Goal: Task Accomplishment & Management: Complete application form

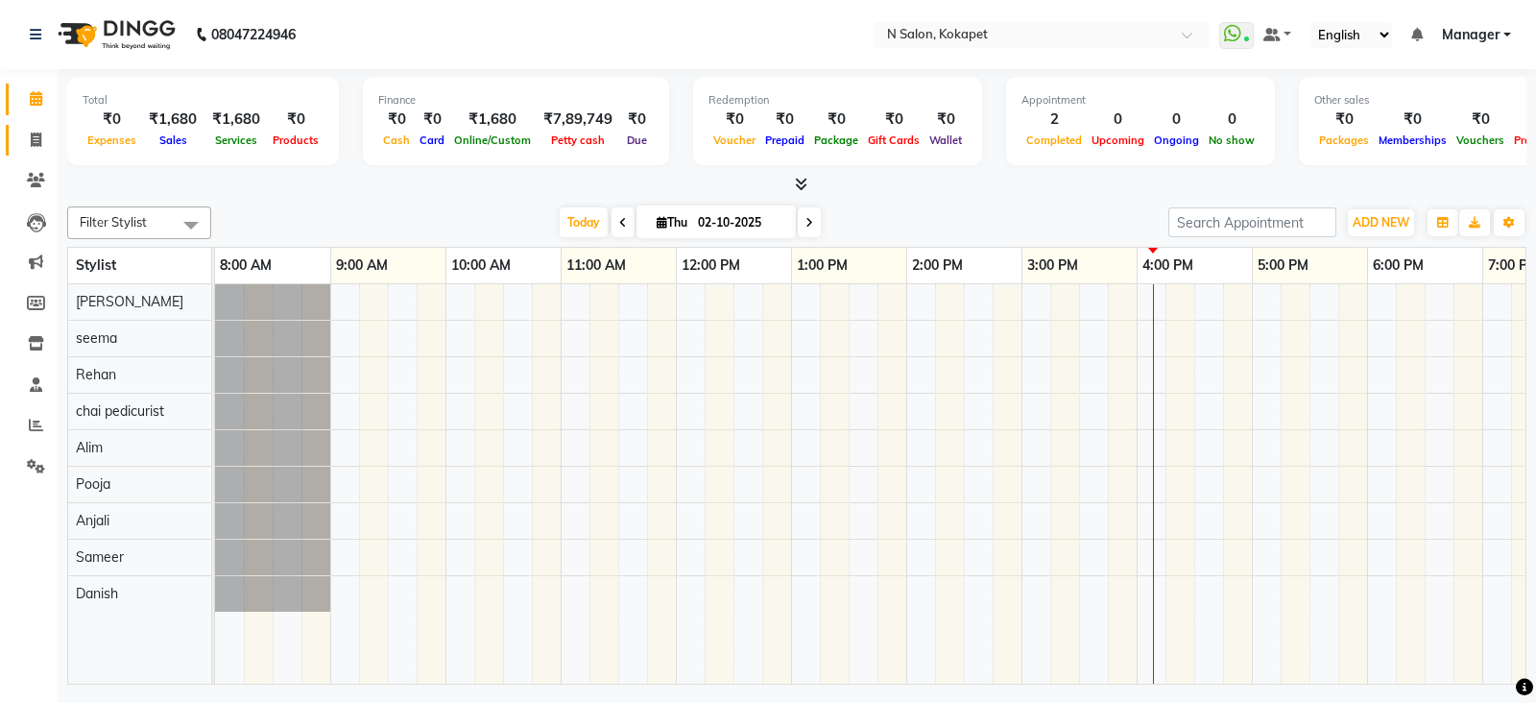
click at [35, 134] on icon at bounding box center [36, 139] width 11 height 14
select select "service"
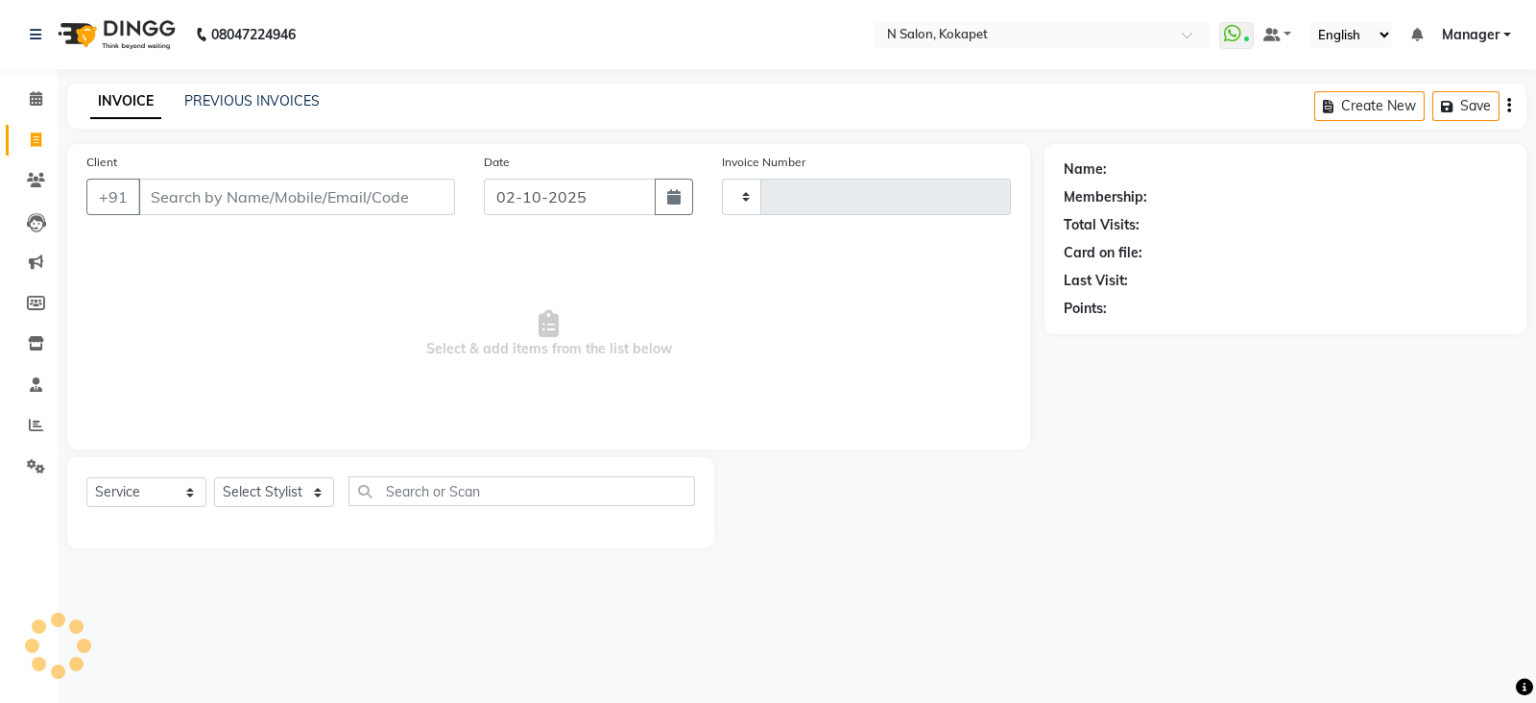
type input "1696"
select select "7256"
click at [224, 187] on input "Client" at bounding box center [296, 197] width 317 height 36
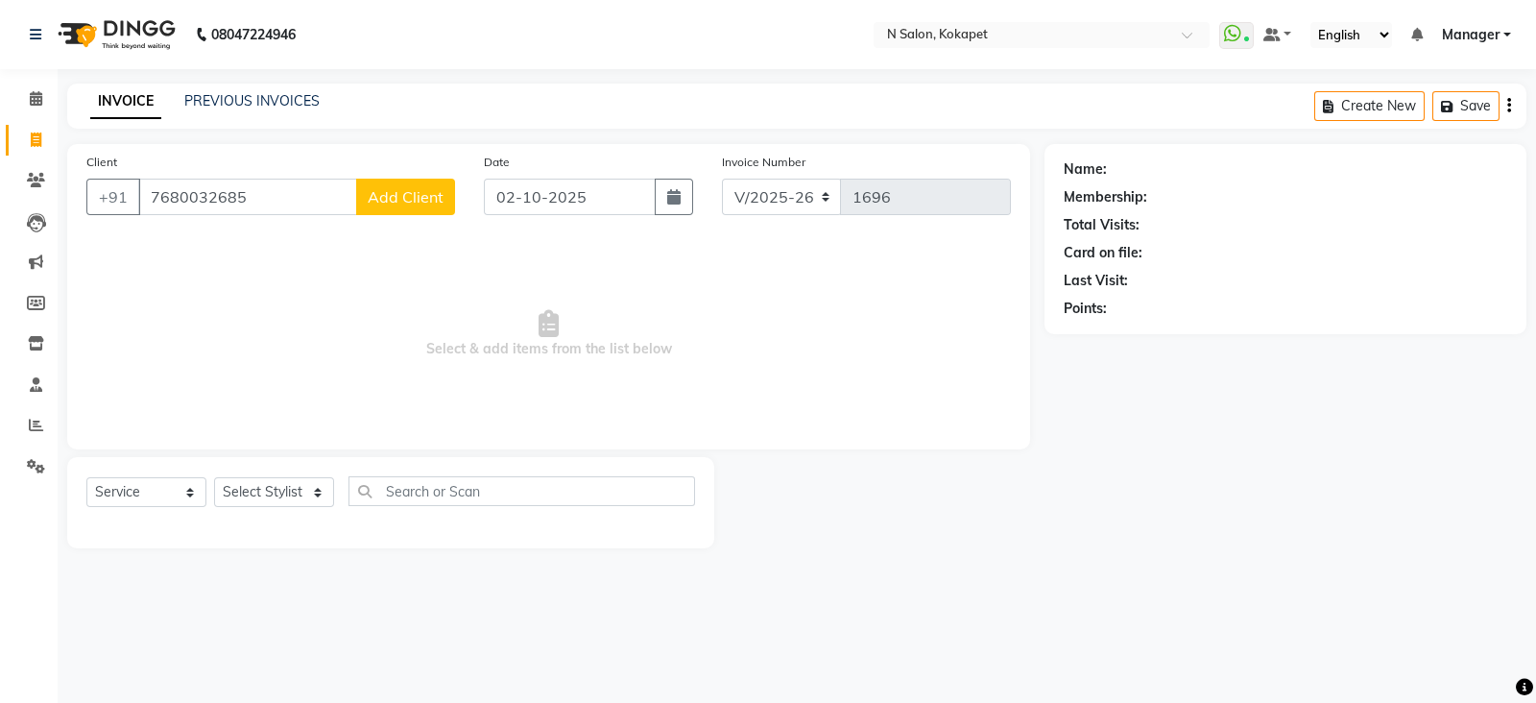
type input "7680032685"
click at [395, 205] on span "Add Client" at bounding box center [406, 196] width 76 height 19
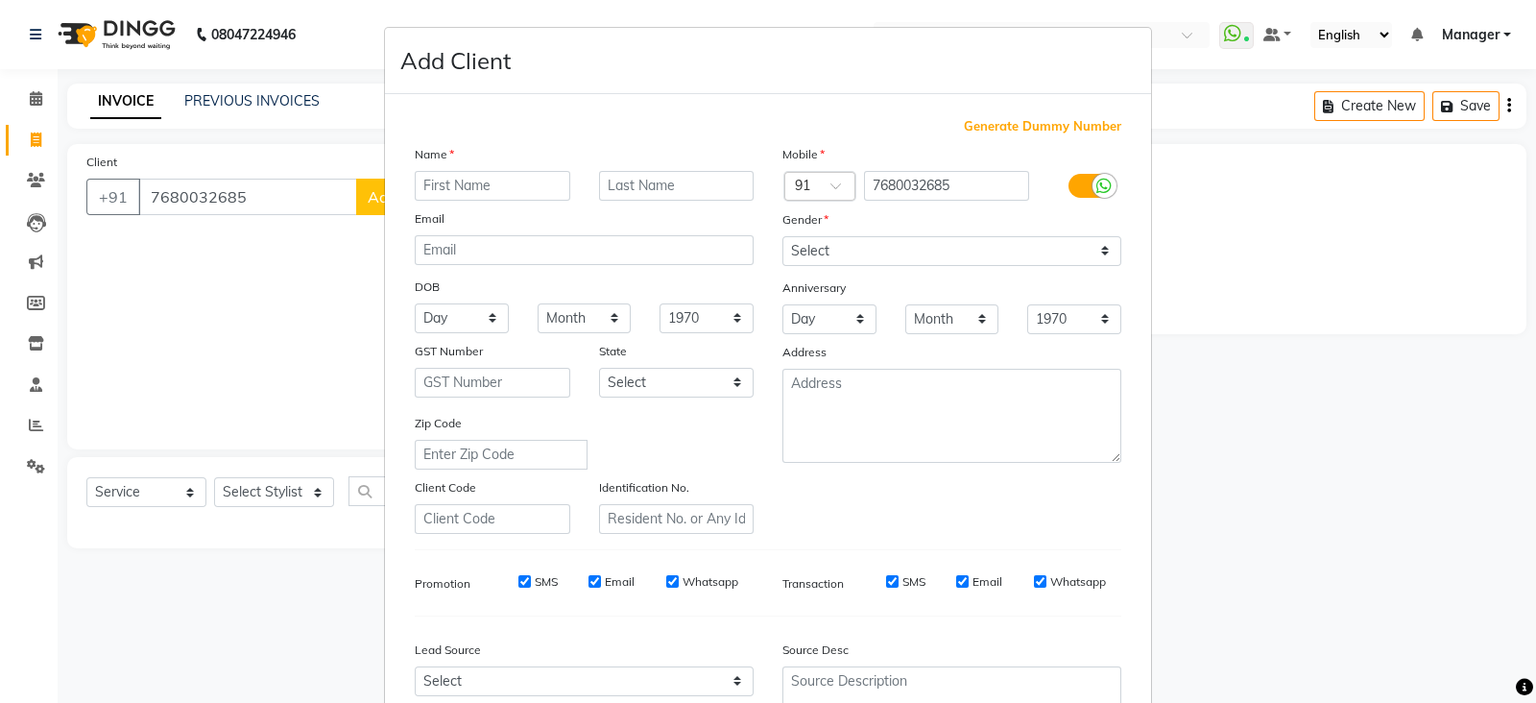
click at [446, 191] on input "text" at bounding box center [492, 186] width 155 height 30
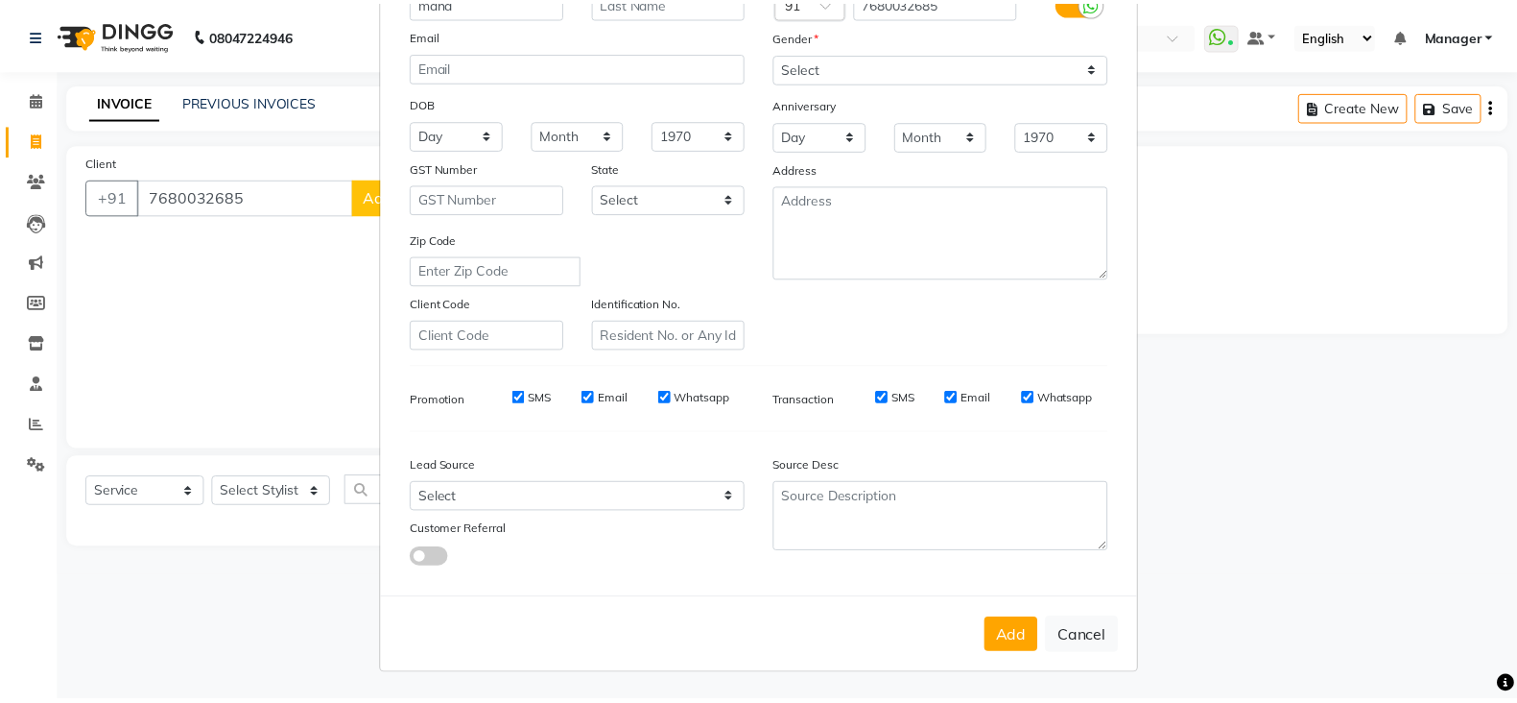
scroll to position [194, 0]
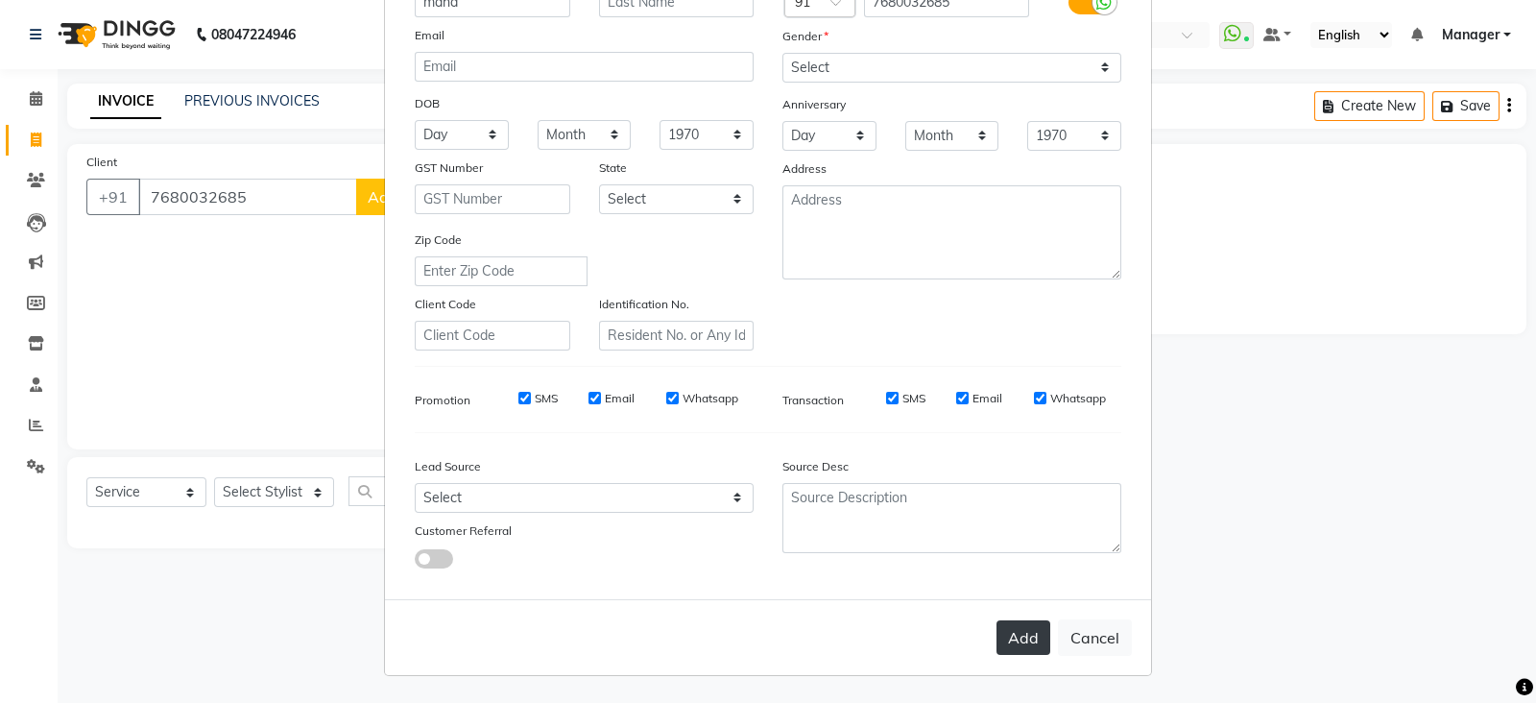
type input "maha"
click at [1008, 631] on button "Add" at bounding box center [1023, 637] width 54 height 35
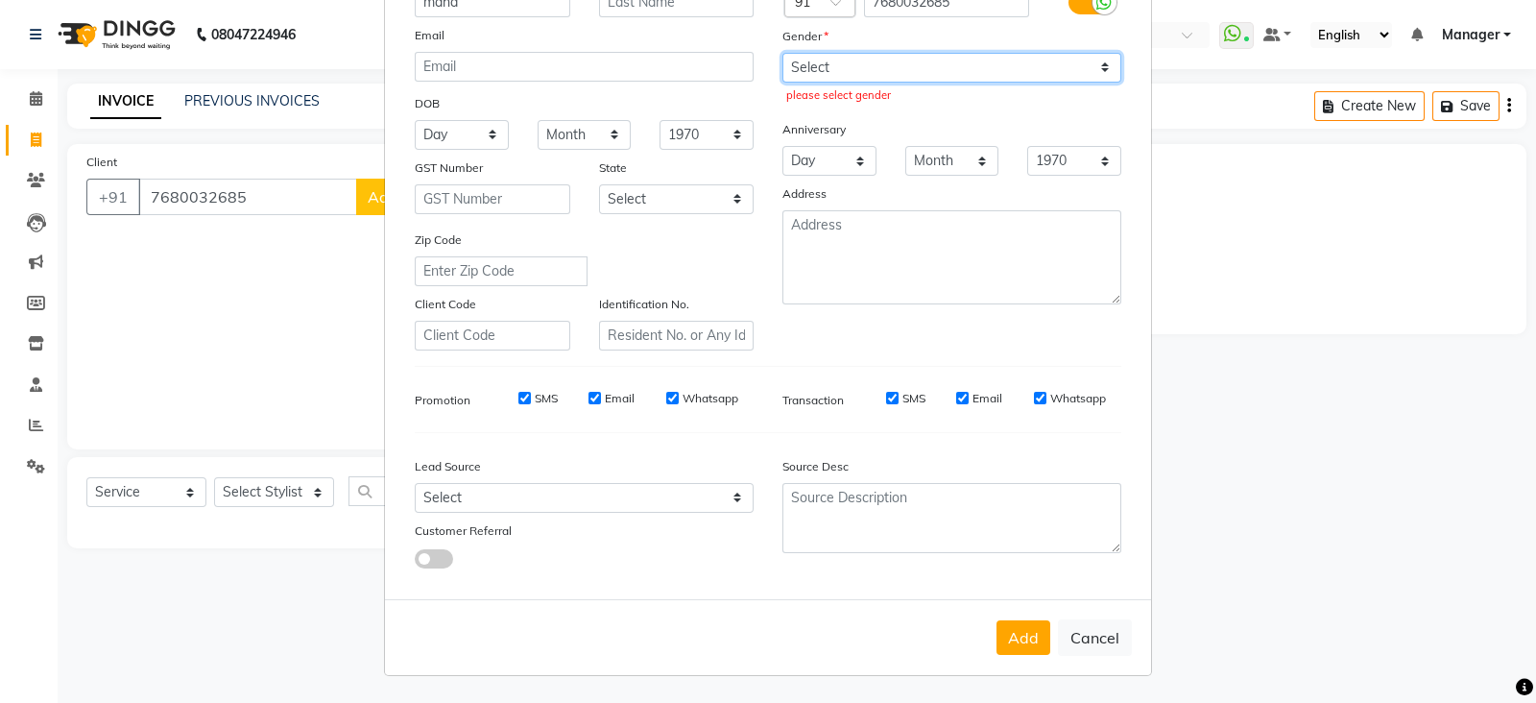
drag, startPoint x: 930, startPoint y: 49, endPoint x: 865, endPoint y: 53, distance: 65.4
click at [865, 53] on select "Select [DEMOGRAPHIC_DATA] [DEMOGRAPHIC_DATA] Other Prefer Not To Say" at bounding box center [951, 68] width 339 height 30
select select "[DEMOGRAPHIC_DATA]"
click at [782, 53] on select "Select [DEMOGRAPHIC_DATA] [DEMOGRAPHIC_DATA] Other Prefer Not To Say" at bounding box center [951, 68] width 339 height 30
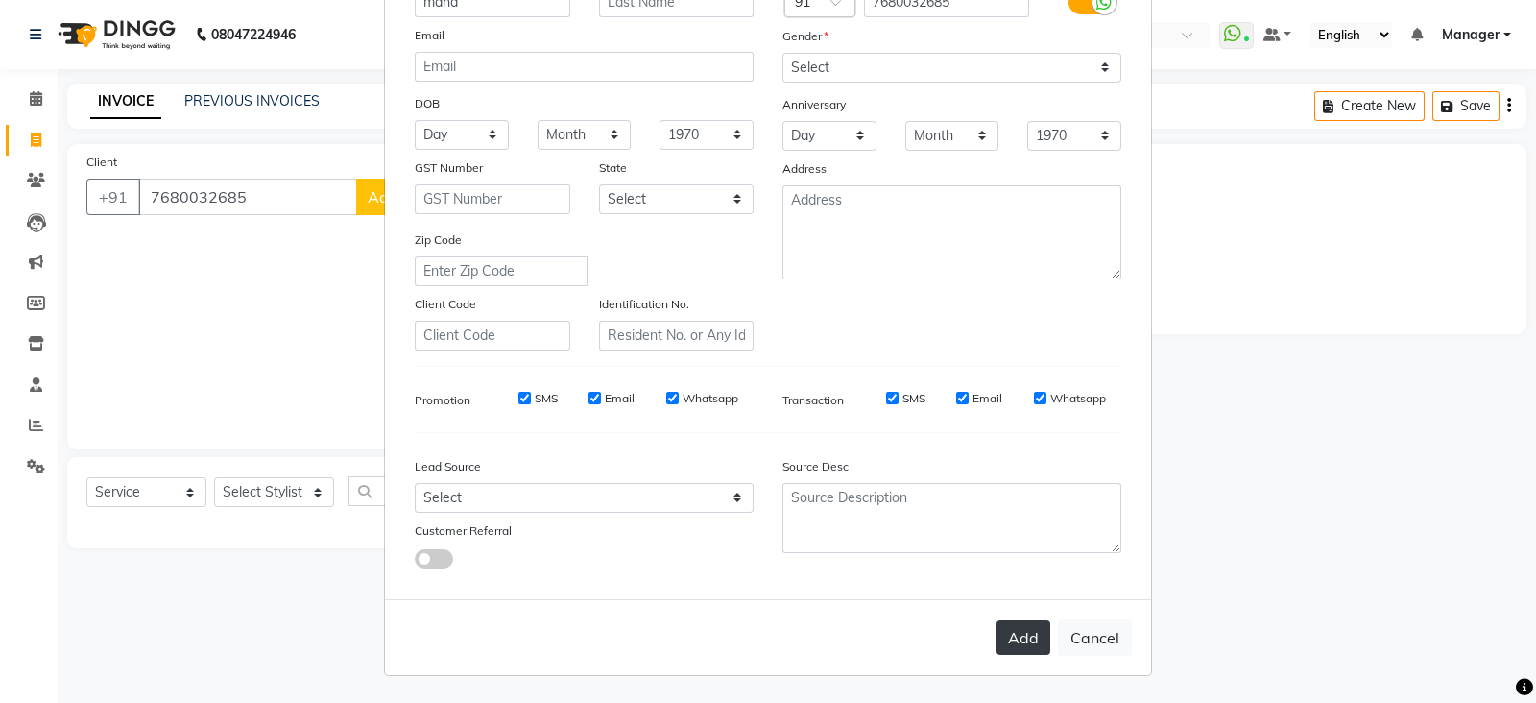
click at [1003, 638] on button "Add" at bounding box center [1023, 637] width 54 height 35
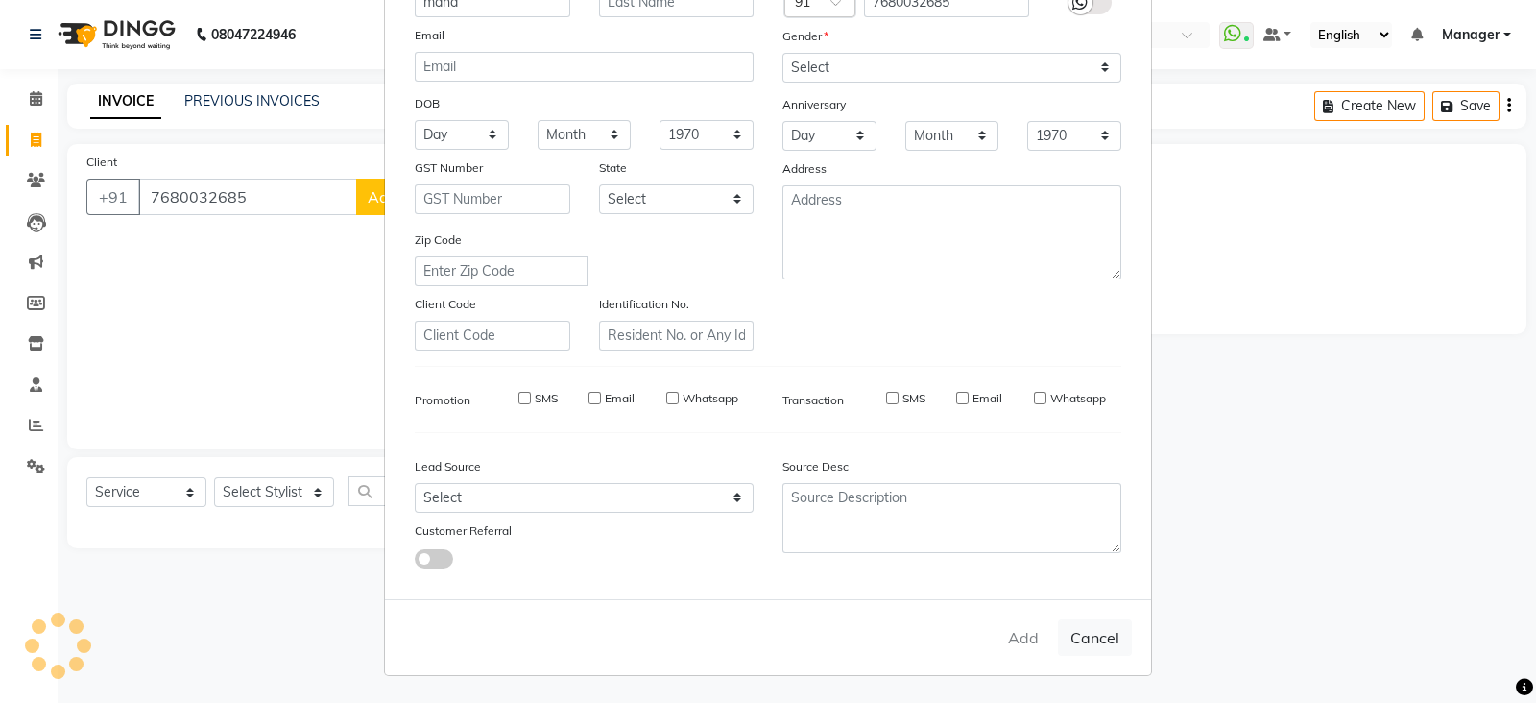
select select
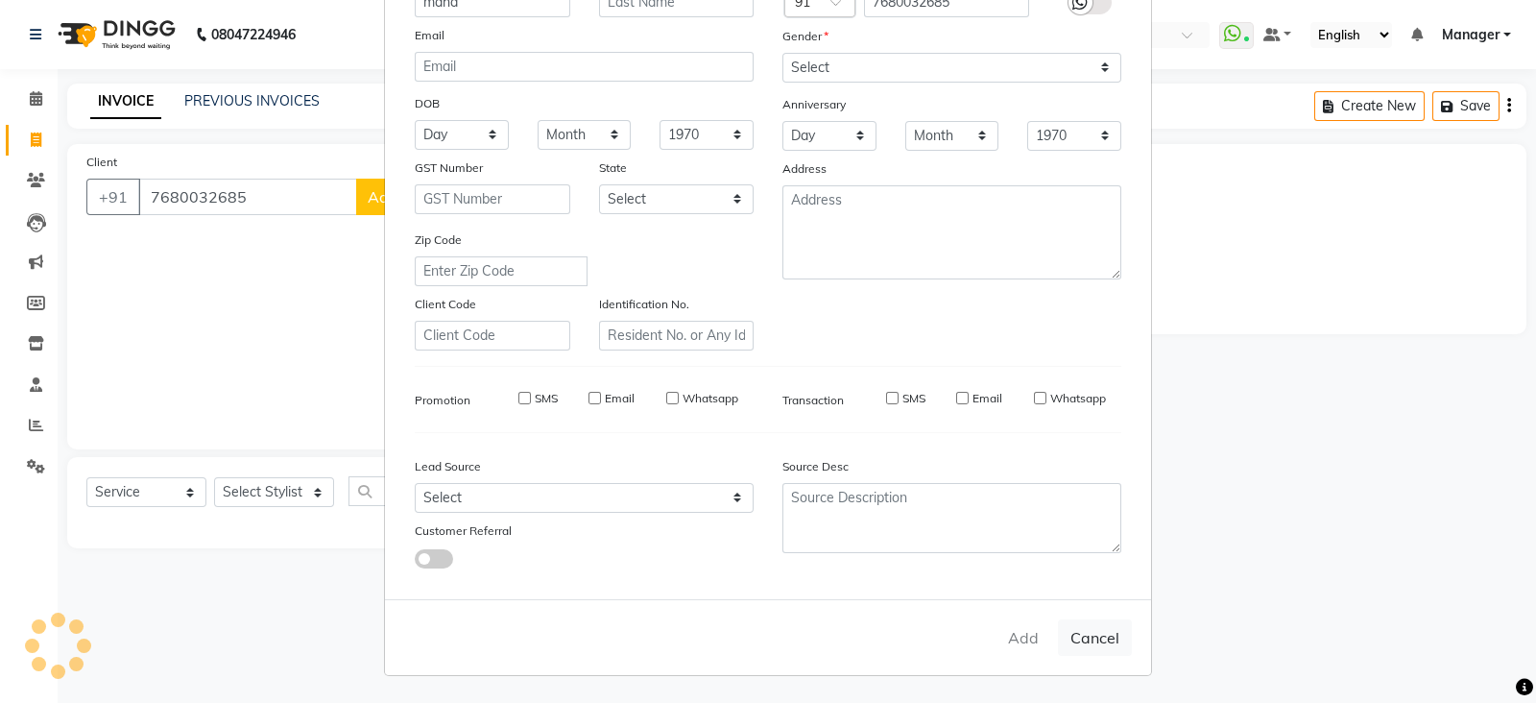
select select
checkbox input "false"
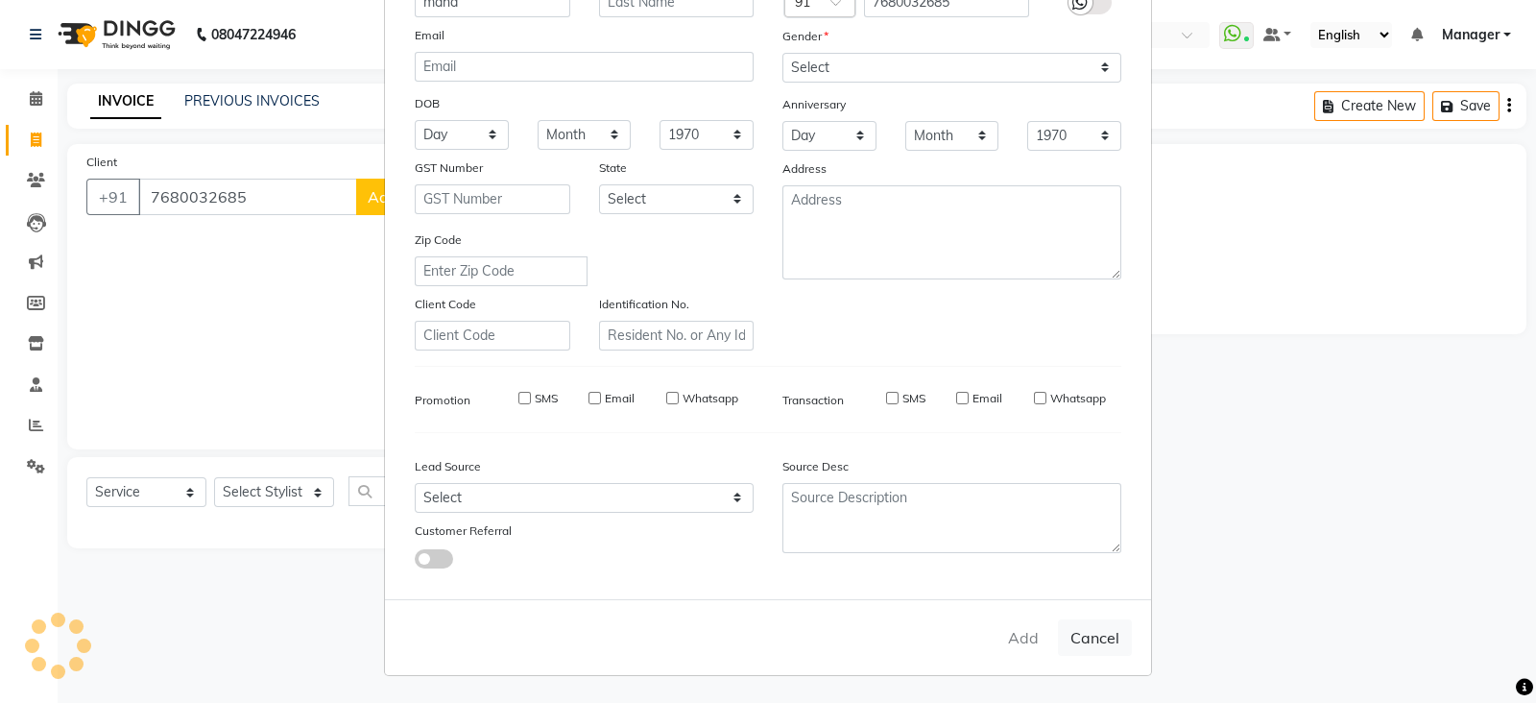
checkbox input "false"
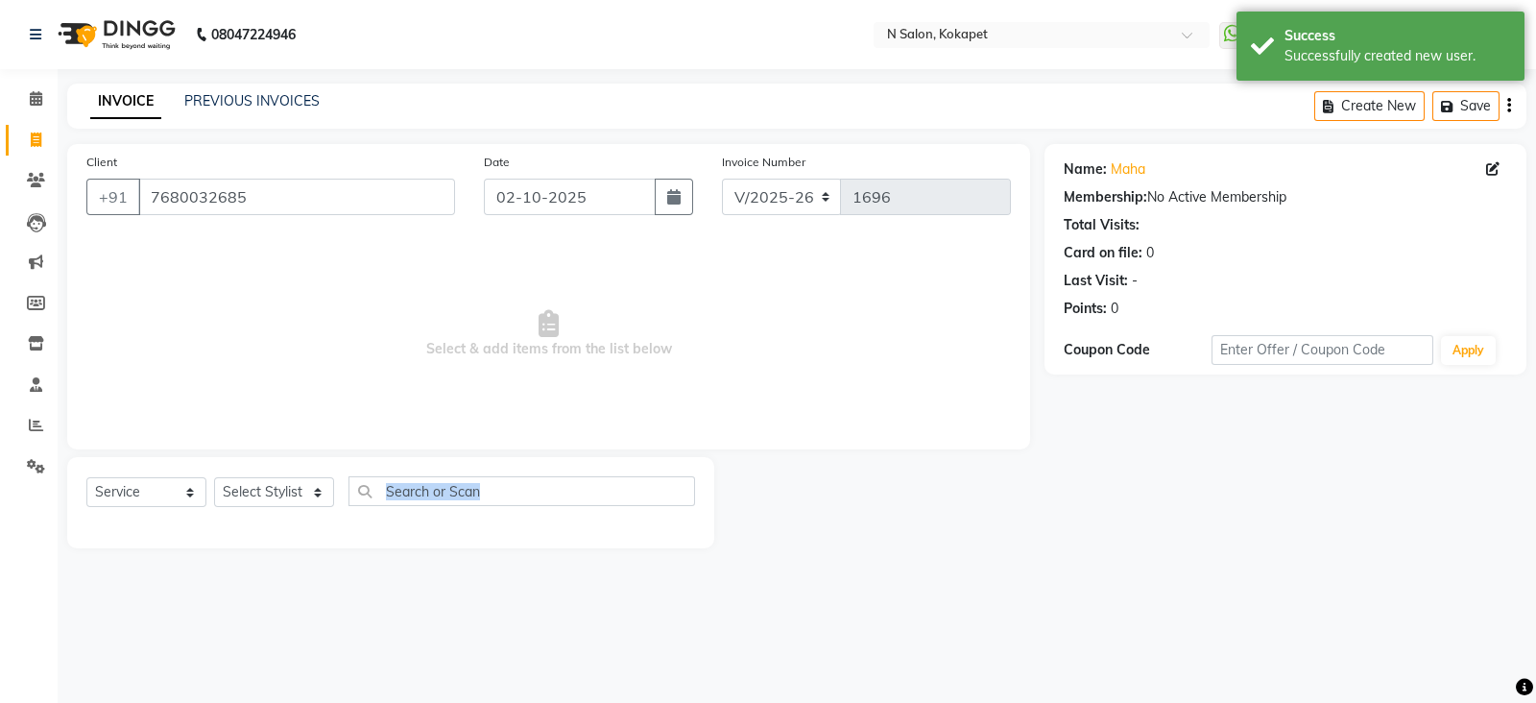
drag, startPoint x: 1003, startPoint y: 638, endPoint x: 345, endPoint y: 471, distance: 679.3
click at [264, 498] on select "Select Stylist [PERSON_NAME] [PERSON_NAME] pedicurist [DEMOGRAPHIC_DATA] Manage…" at bounding box center [274, 492] width 120 height 30
click at [272, 483] on select "Select Stylist [PERSON_NAME] [PERSON_NAME] pedicurist [DEMOGRAPHIC_DATA] Manage…" at bounding box center [274, 492] width 120 height 30
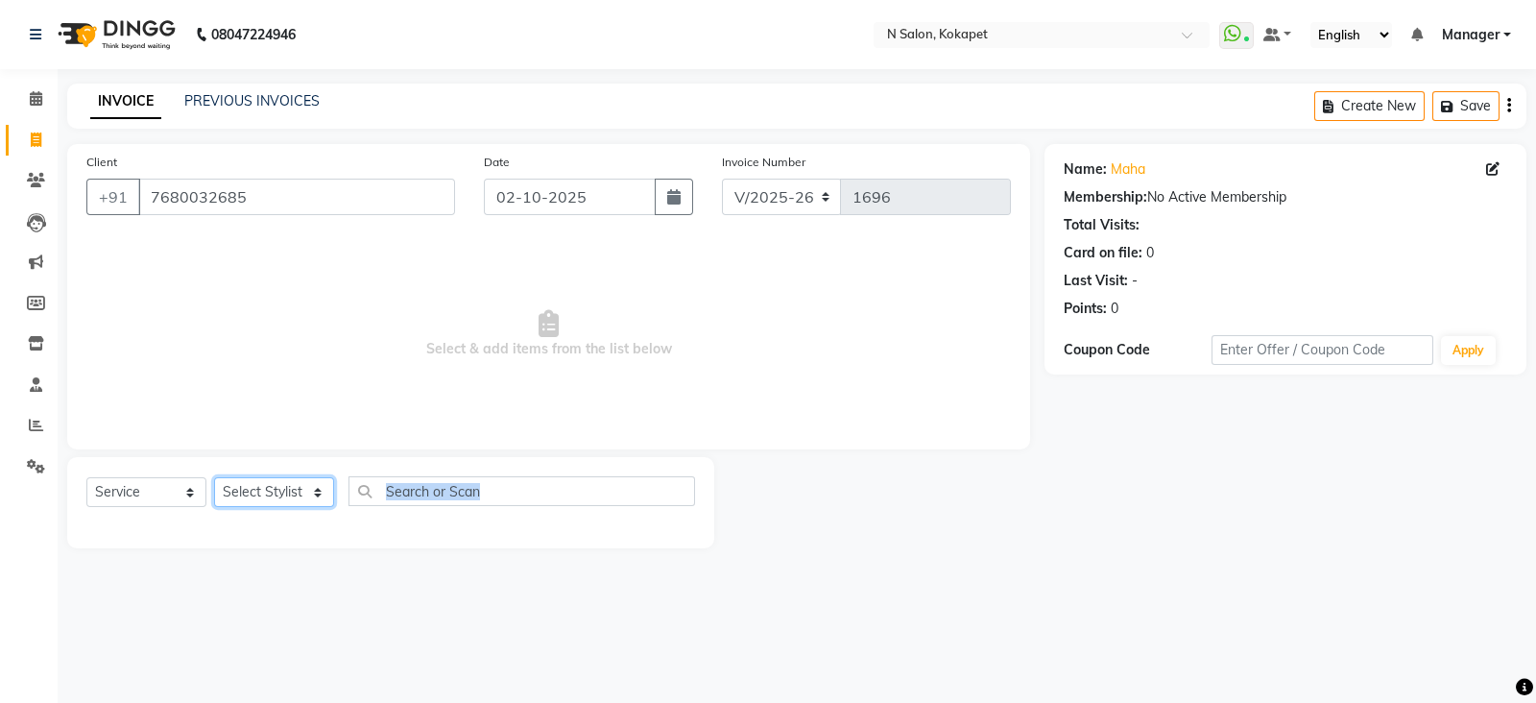
select select "80670"
click at [214, 478] on select "Select Stylist [PERSON_NAME] [PERSON_NAME] pedicurist [DEMOGRAPHIC_DATA] Manage…" at bounding box center [274, 492] width 120 height 30
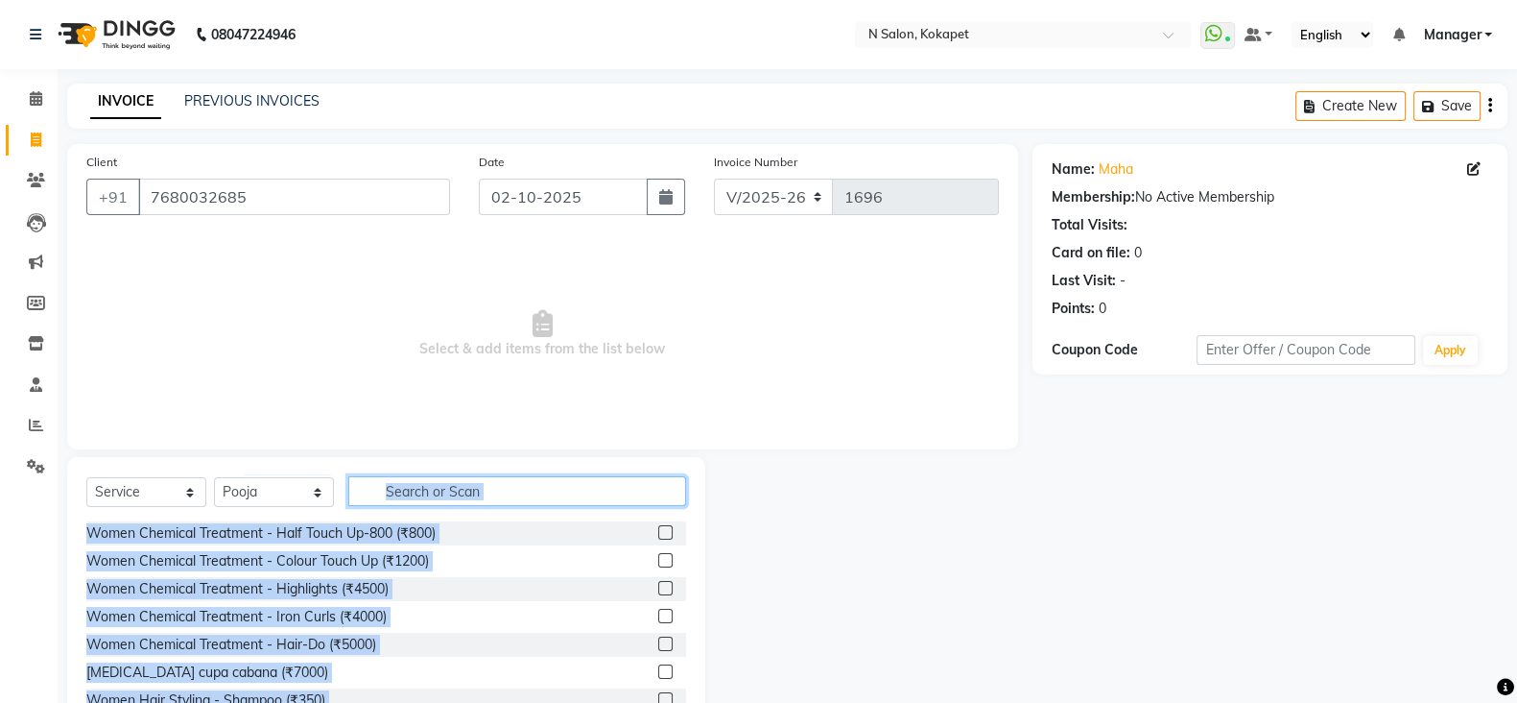
click at [523, 491] on input "text" at bounding box center [517, 491] width 338 height 30
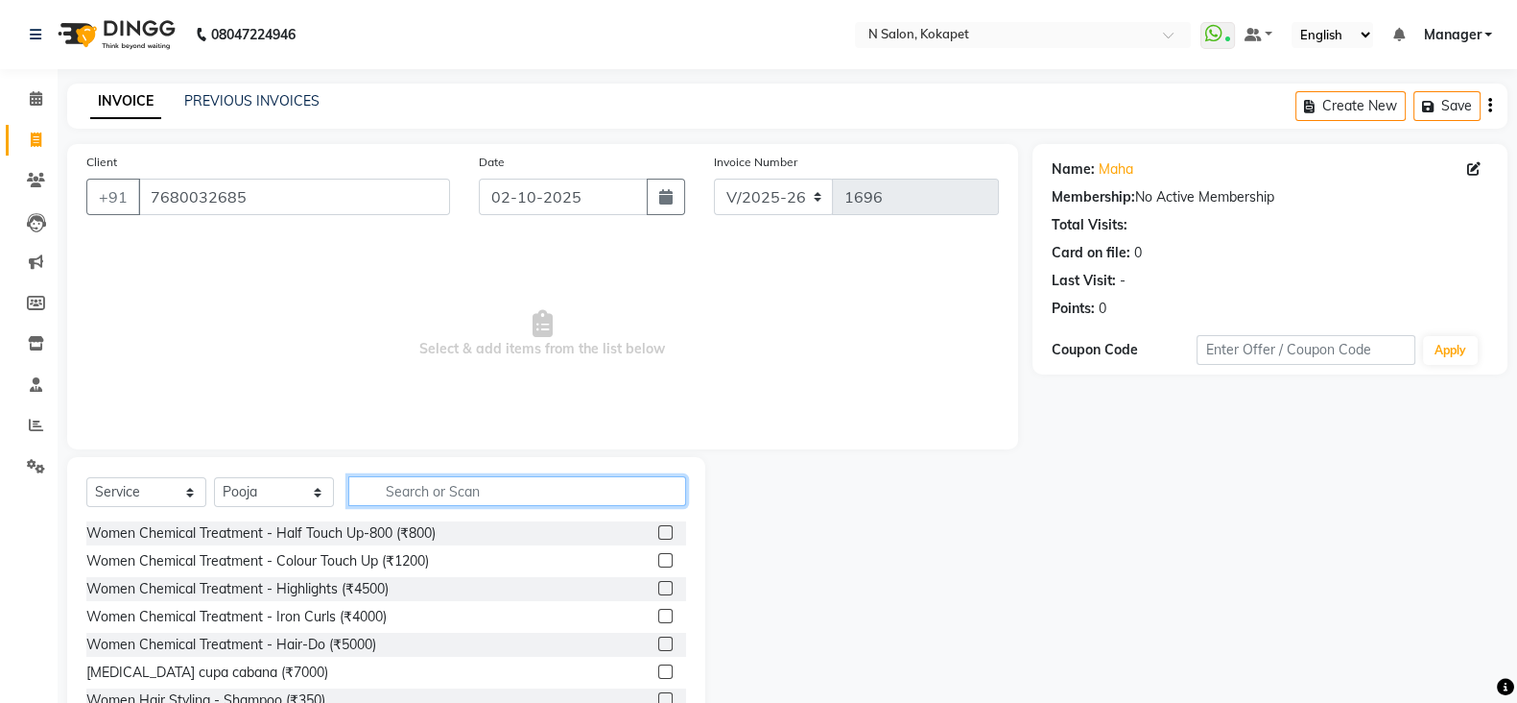
click at [523, 491] on input "text" at bounding box center [517, 491] width 338 height 30
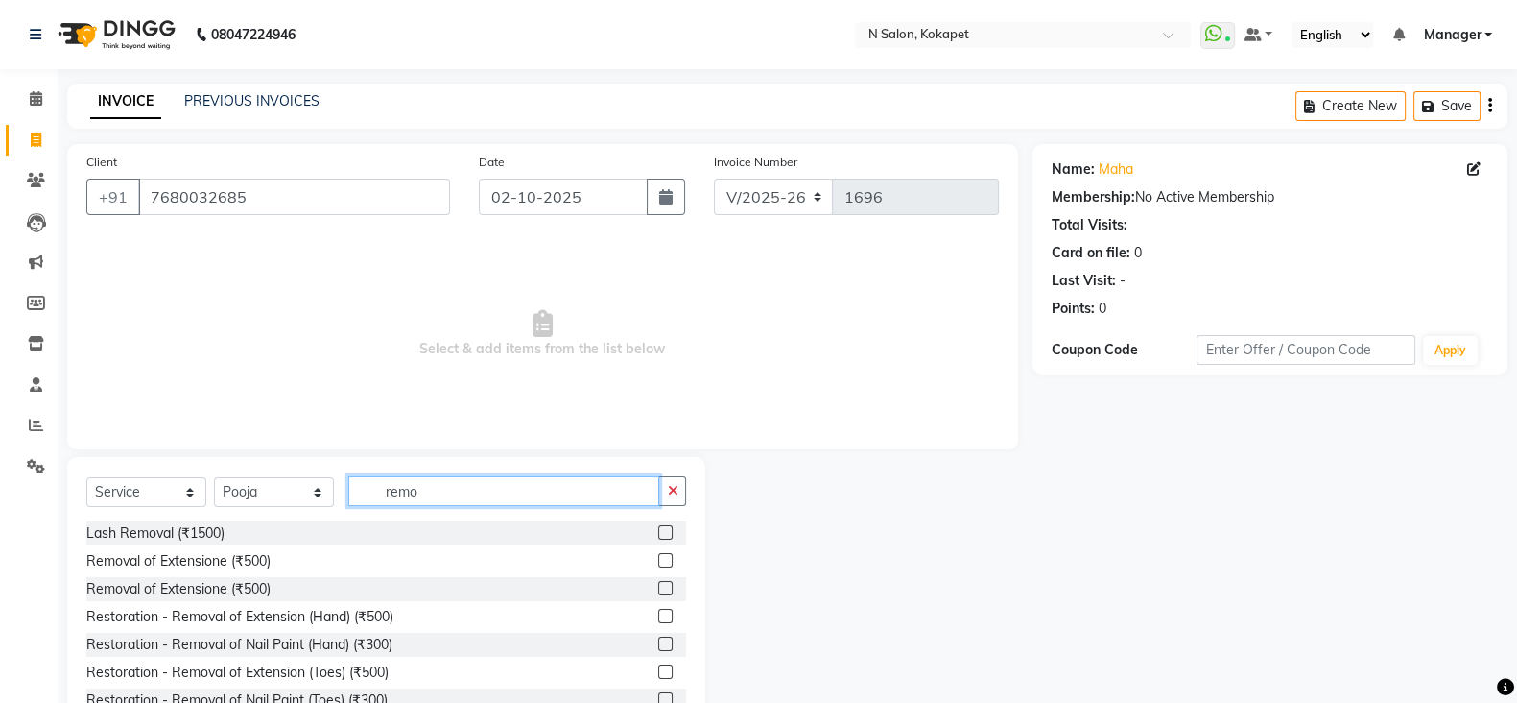
type input "remo"
click at [658, 561] on label at bounding box center [665, 560] width 14 height 14
click at [658, 561] on input "checkbox" at bounding box center [664, 561] width 12 height 12
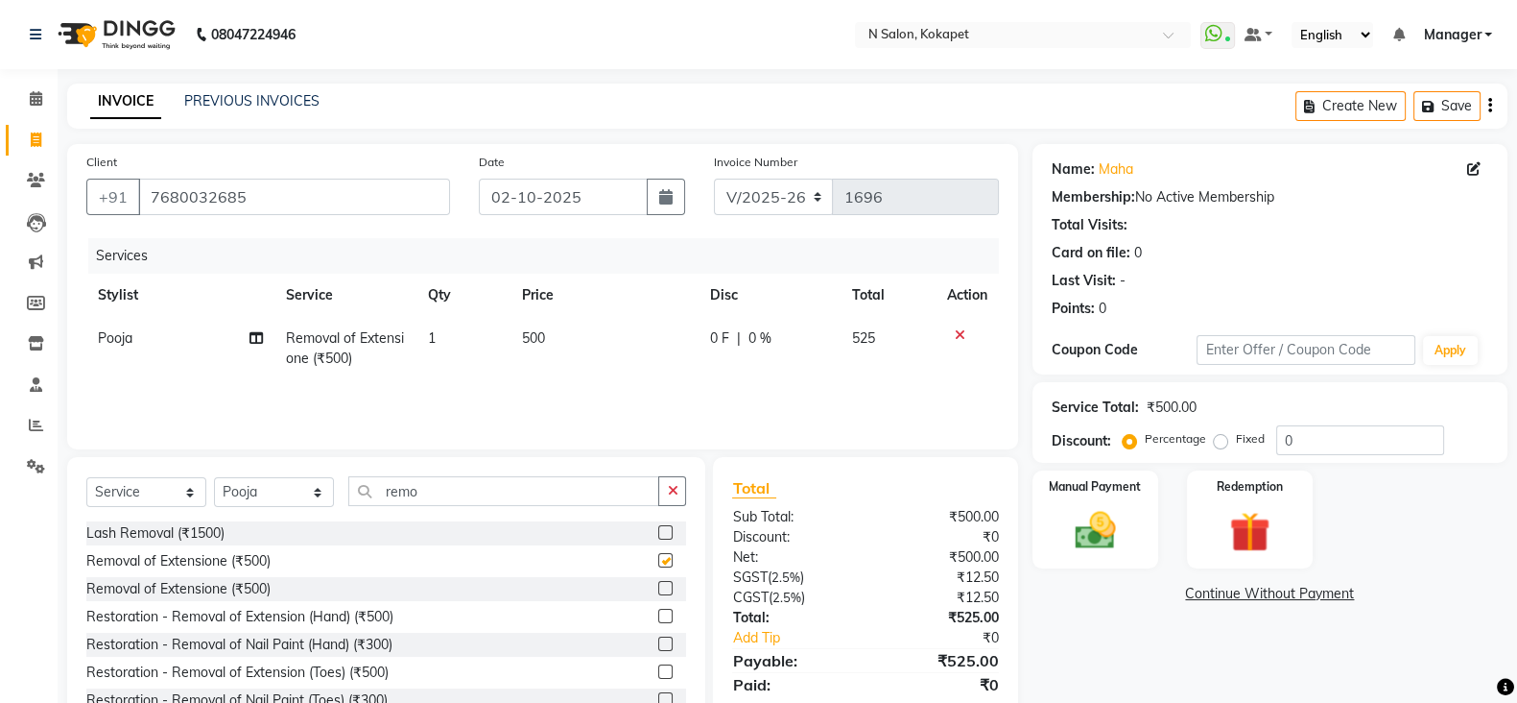
checkbox input "false"
click at [522, 490] on input "remo" at bounding box center [503, 491] width 311 height 30
type input "r"
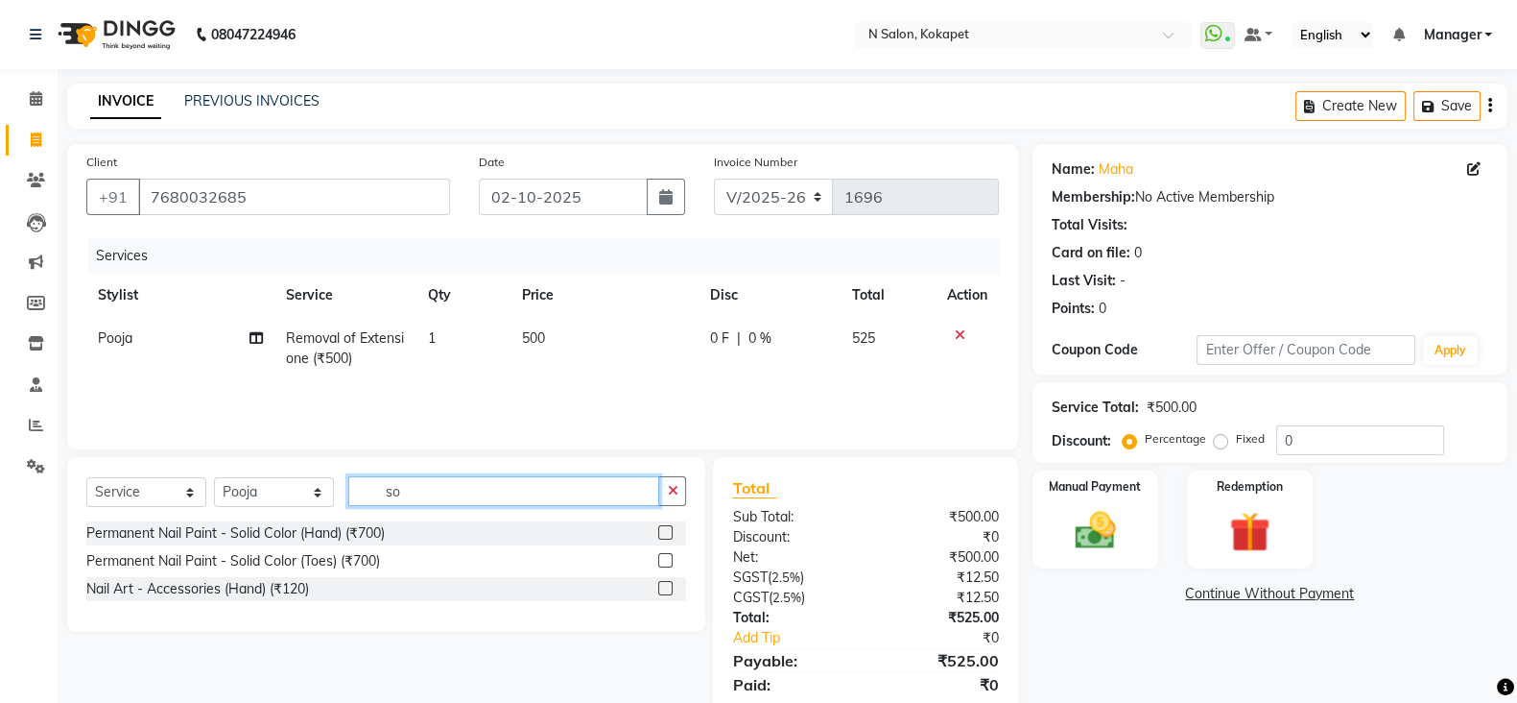
type input "so"
click at [667, 539] on label at bounding box center [665, 532] width 14 height 14
click at [667, 539] on input "checkbox" at bounding box center [664, 533] width 12 height 12
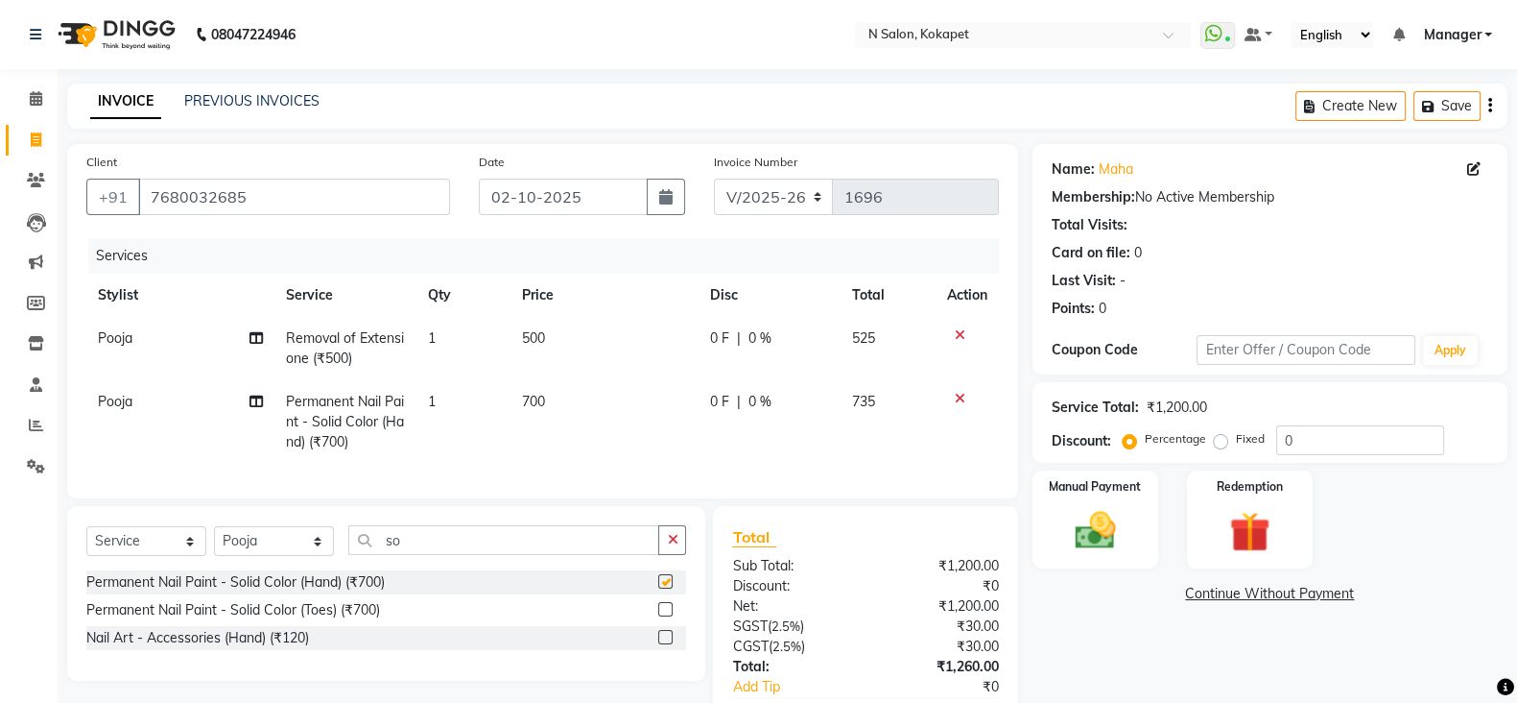
checkbox input "false"
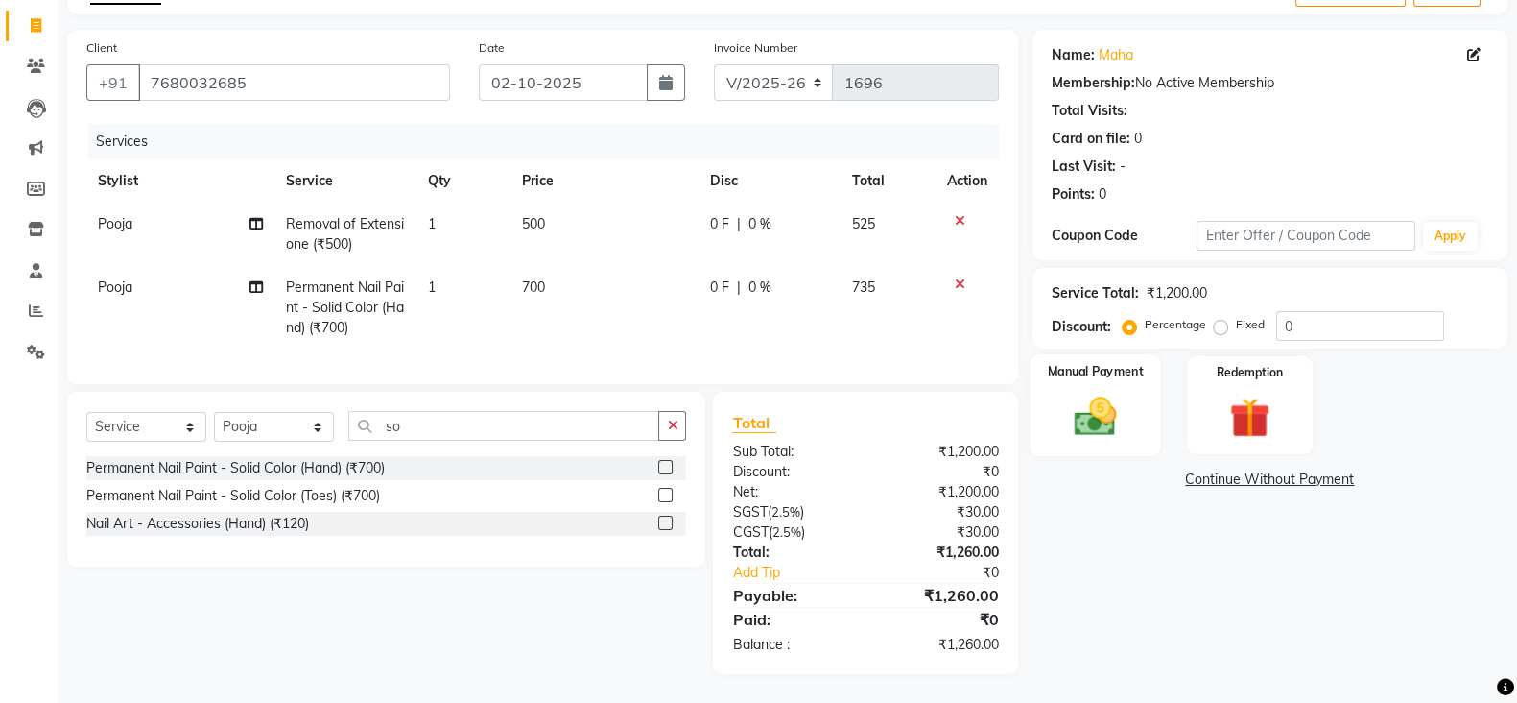
click at [1089, 412] on img at bounding box center [1096, 416] width 68 height 48
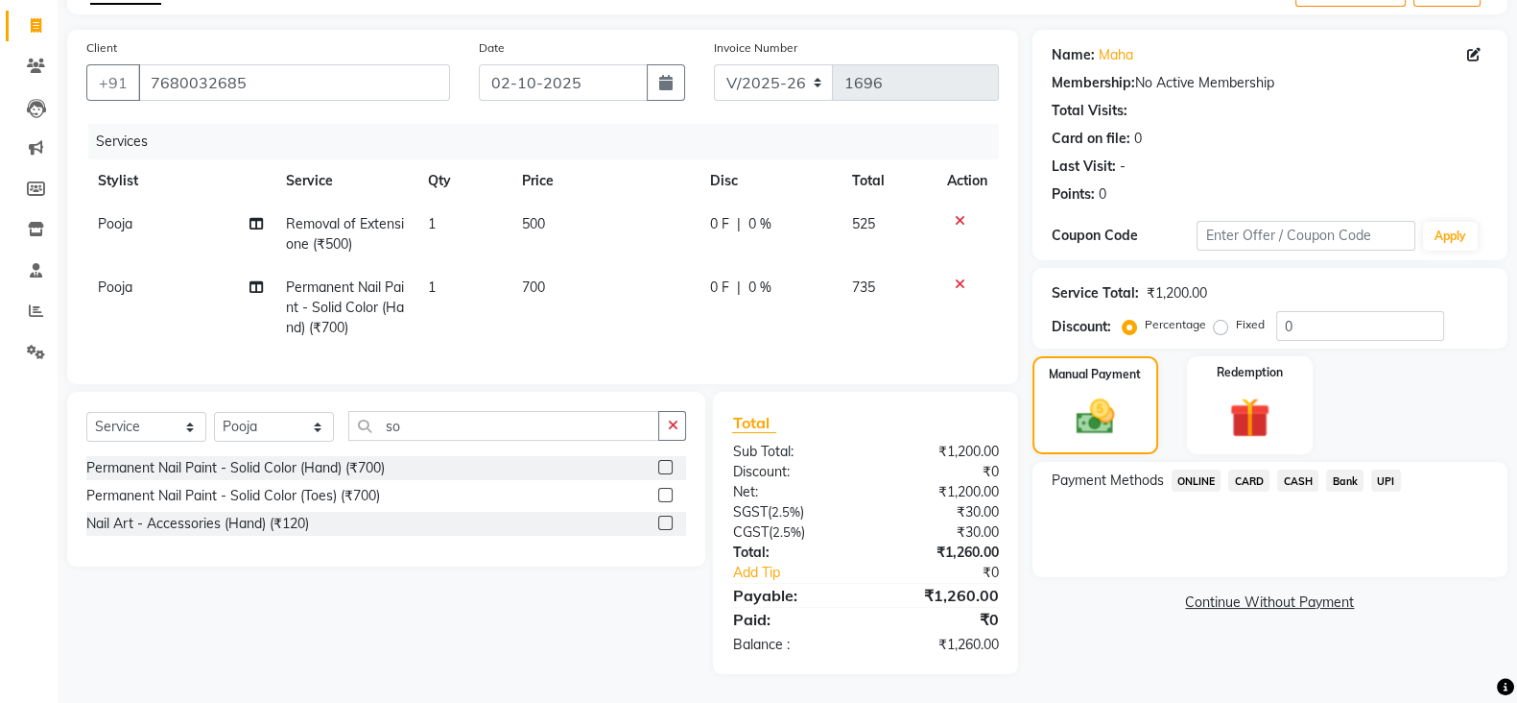
click at [1194, 477] on div "Payment Methods ONLINE CARD CASH Bank UPI" at bounding box center [1270, 519] width 475 height 115
click at [1194, 469] on span "ONLINE" at bounding box center [1197, 480] width 50 height 22
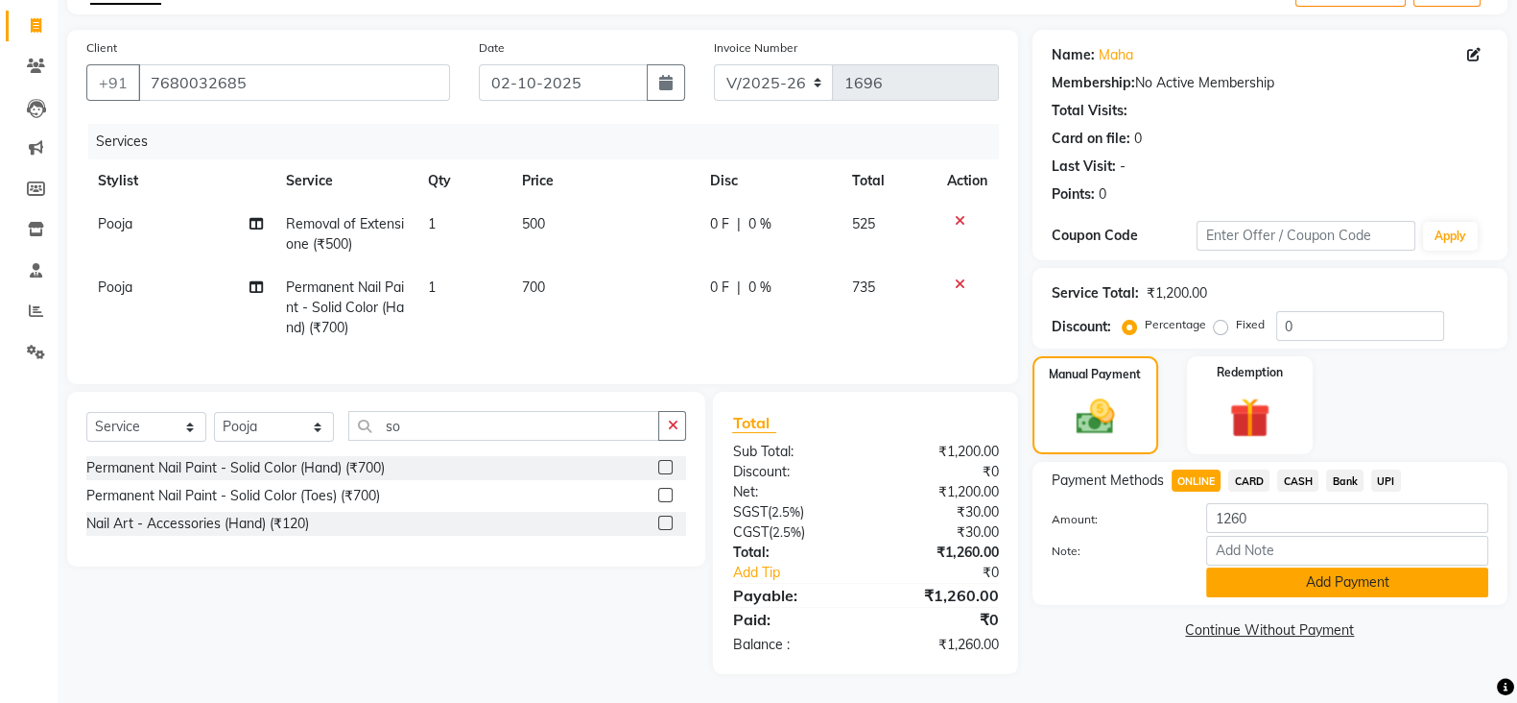
click at [1349, 569] on button "Add Payment" at bounding box center [1348, 582] width 282 height 30
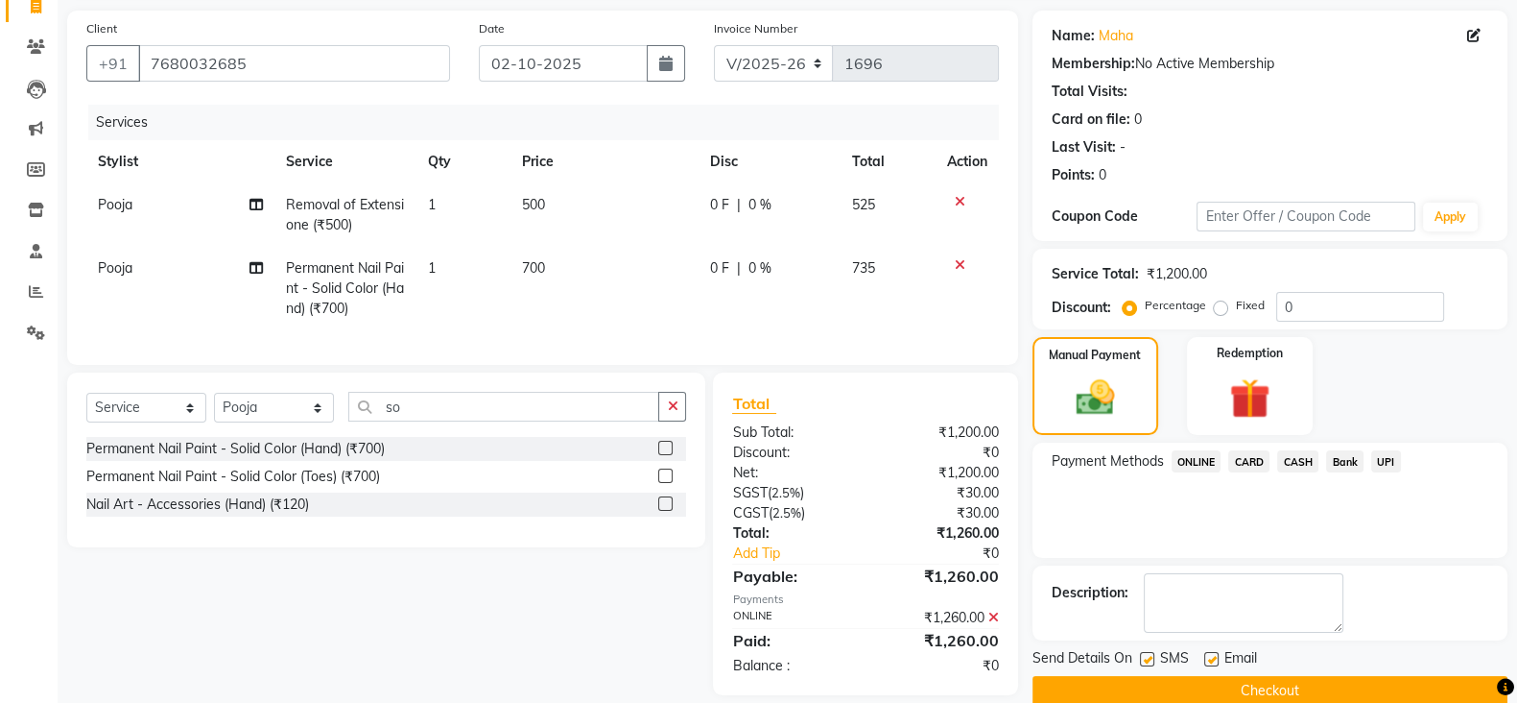
scroll to position [173, 0]
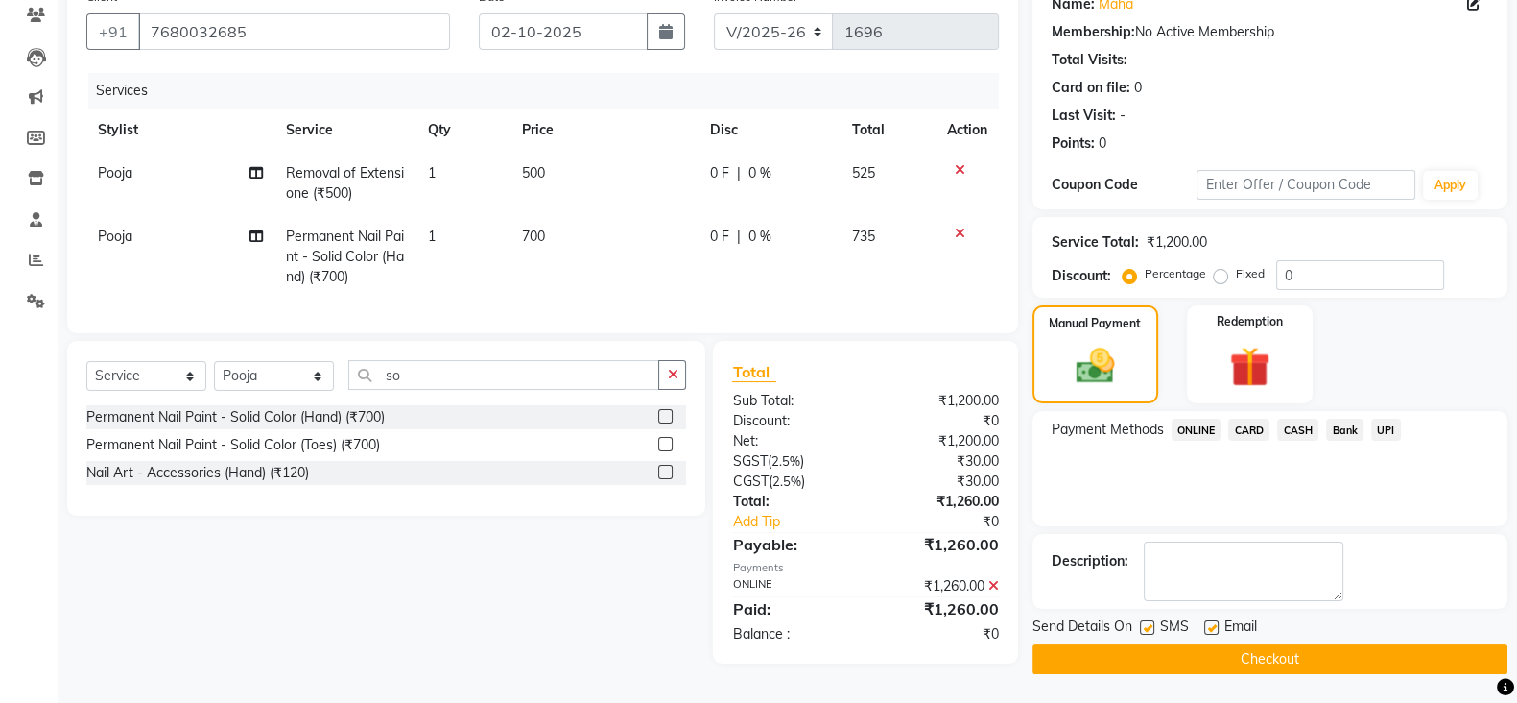
click at [1297, 644] on button "Checkout" at bounding box center [1270, 659] width 475 height 30
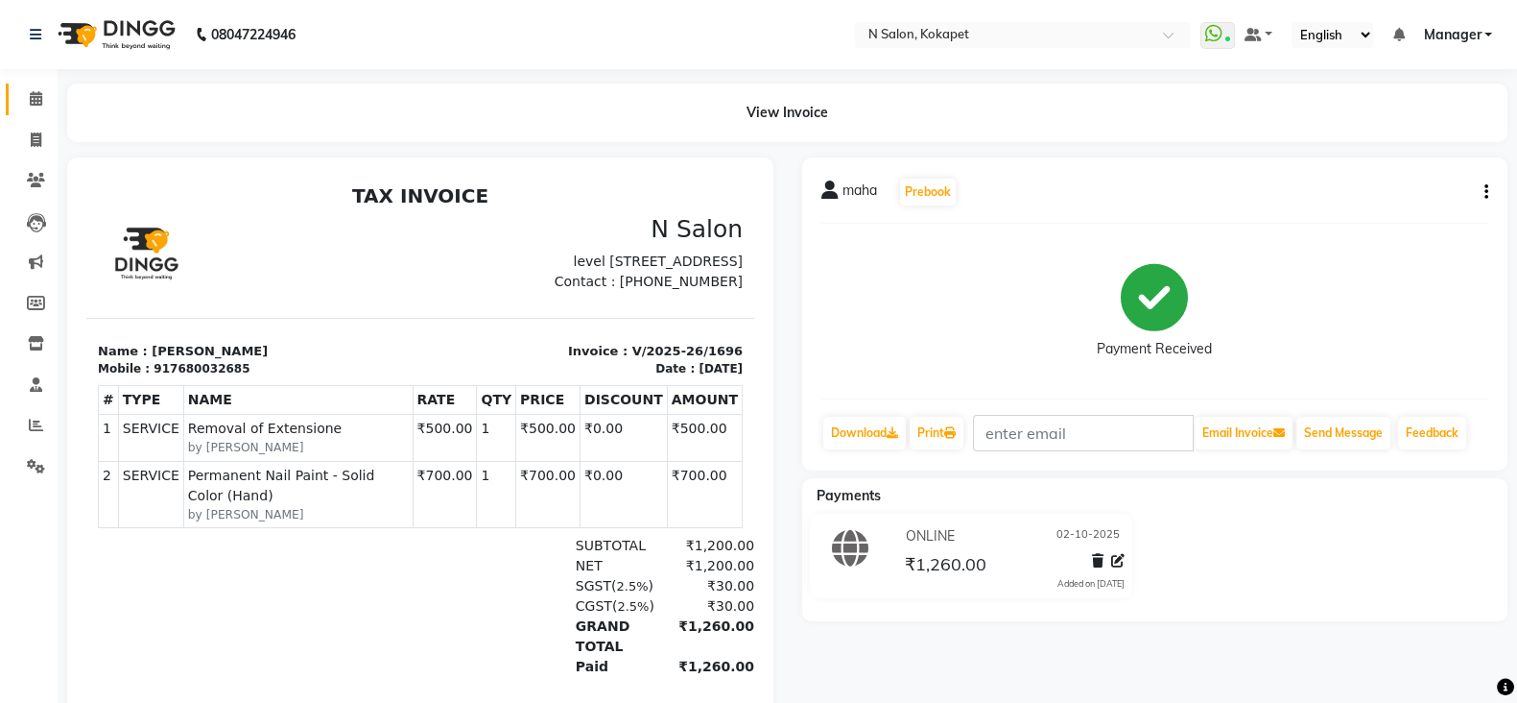
click at [39, 105] on icon at bounding box center [36, 98] width 12 height 14
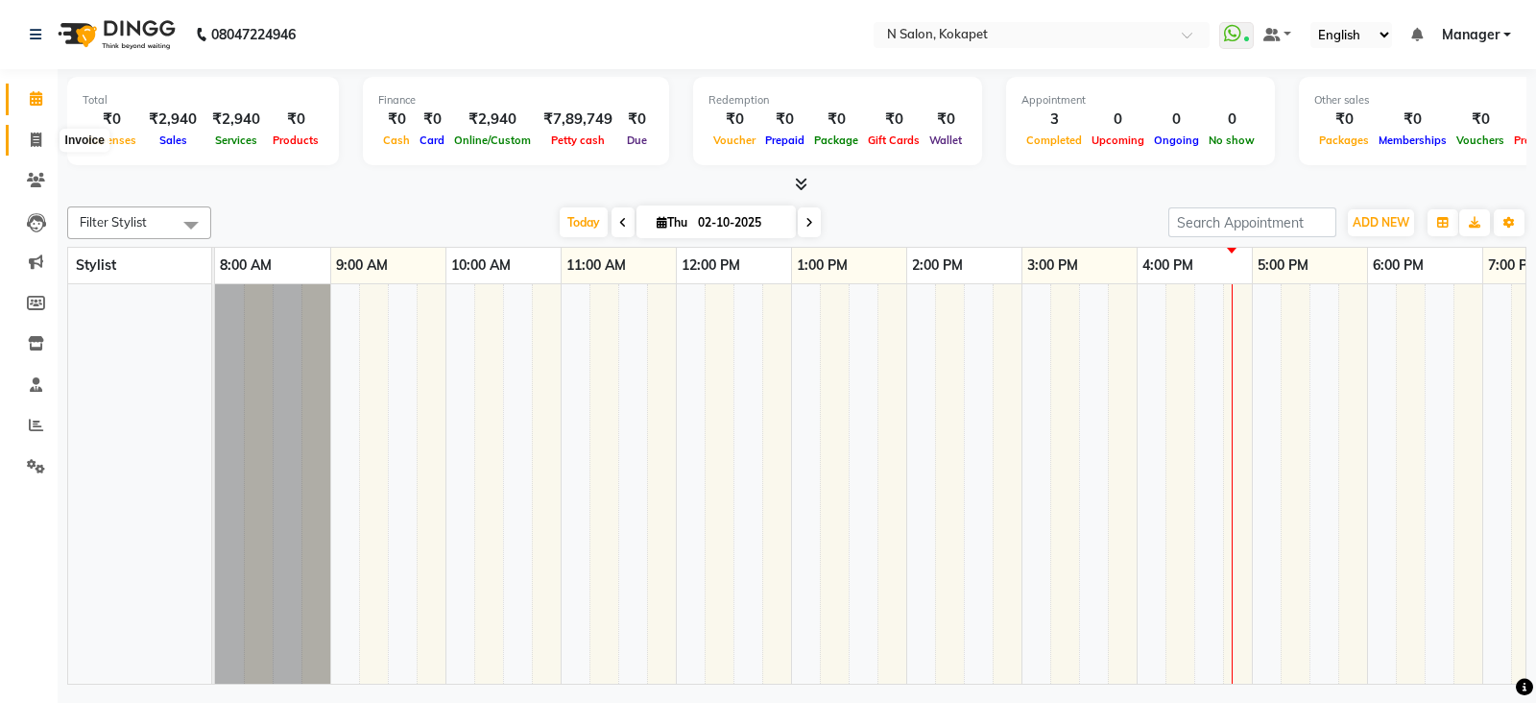
click at [33, 133] on icon at bounding box center [36, 139] width 11 height 14
select select "service"
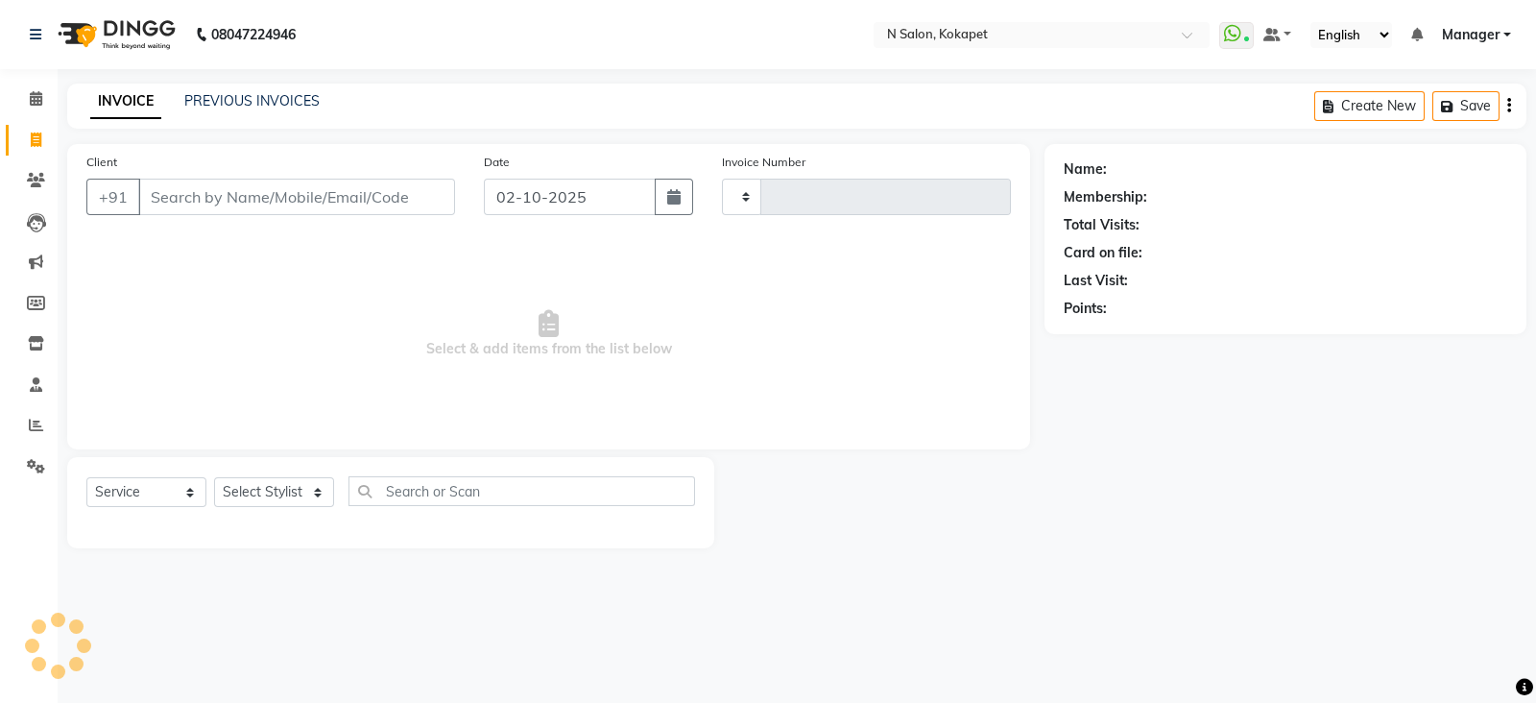
type input "1697"
select select "7256"
click at [230, 205] on input "Client" at bounding box center [296, 197] width 317 height 36
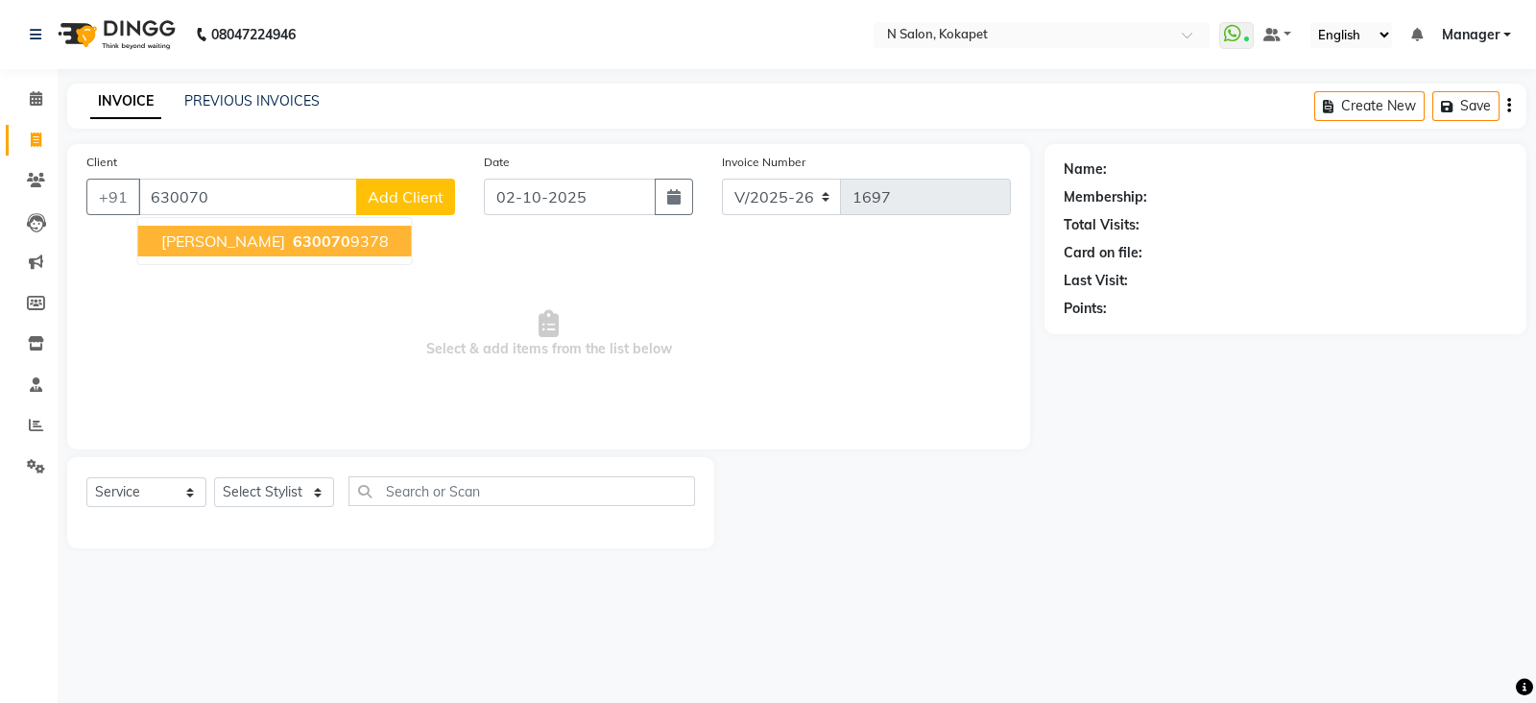
click at [293, 237] on span "630070" at bounding box center [322, 240] width 58 height 19
type input "6300709378"
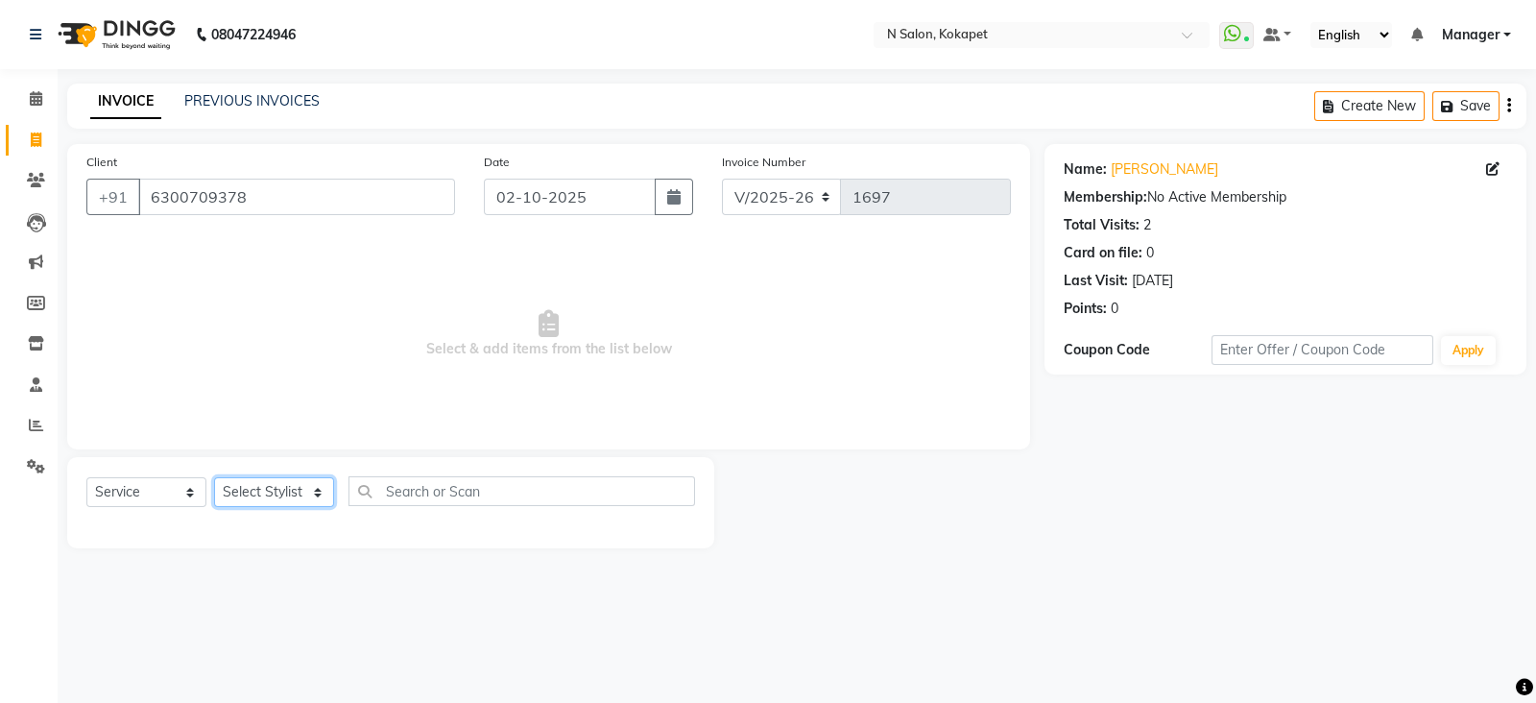
click at [259, 496] on select "Select Stylist [PERSON_NAME] [PERSON_NAME] pedicurist [DEMOGRAPHIC_DATA] Manage…" at bounding box center [274, 492] width 120 height 30
select select "63213"
click at [214, 478] on select "Select Stylist [PERSON_NAME] [PERSON_NAME] pedicurist [DEMOGRAPHIC_DATA] Manage…" at bounding box center [274, 492] width 120 height 30
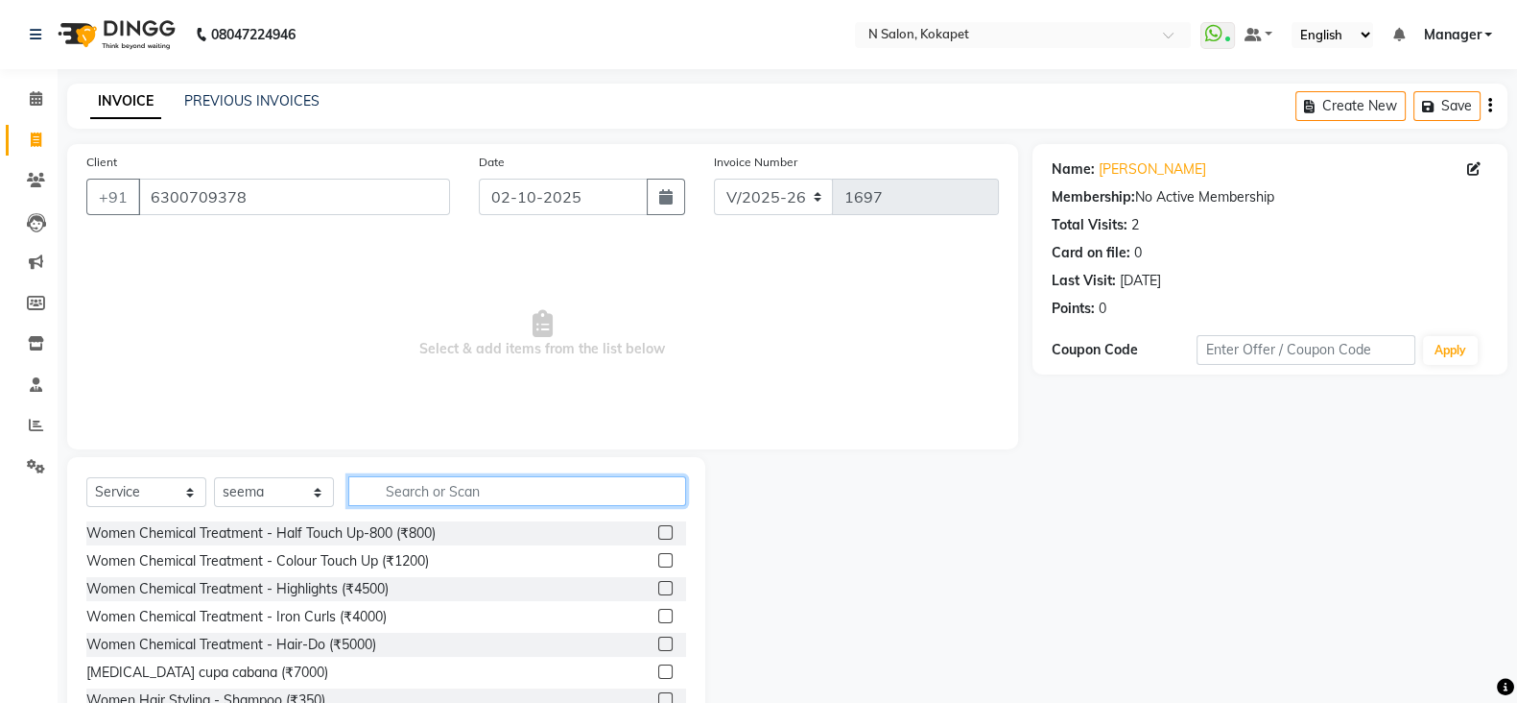
click at [429, 491] on input "text" at bounding box center [517, 491] width 338 height 30
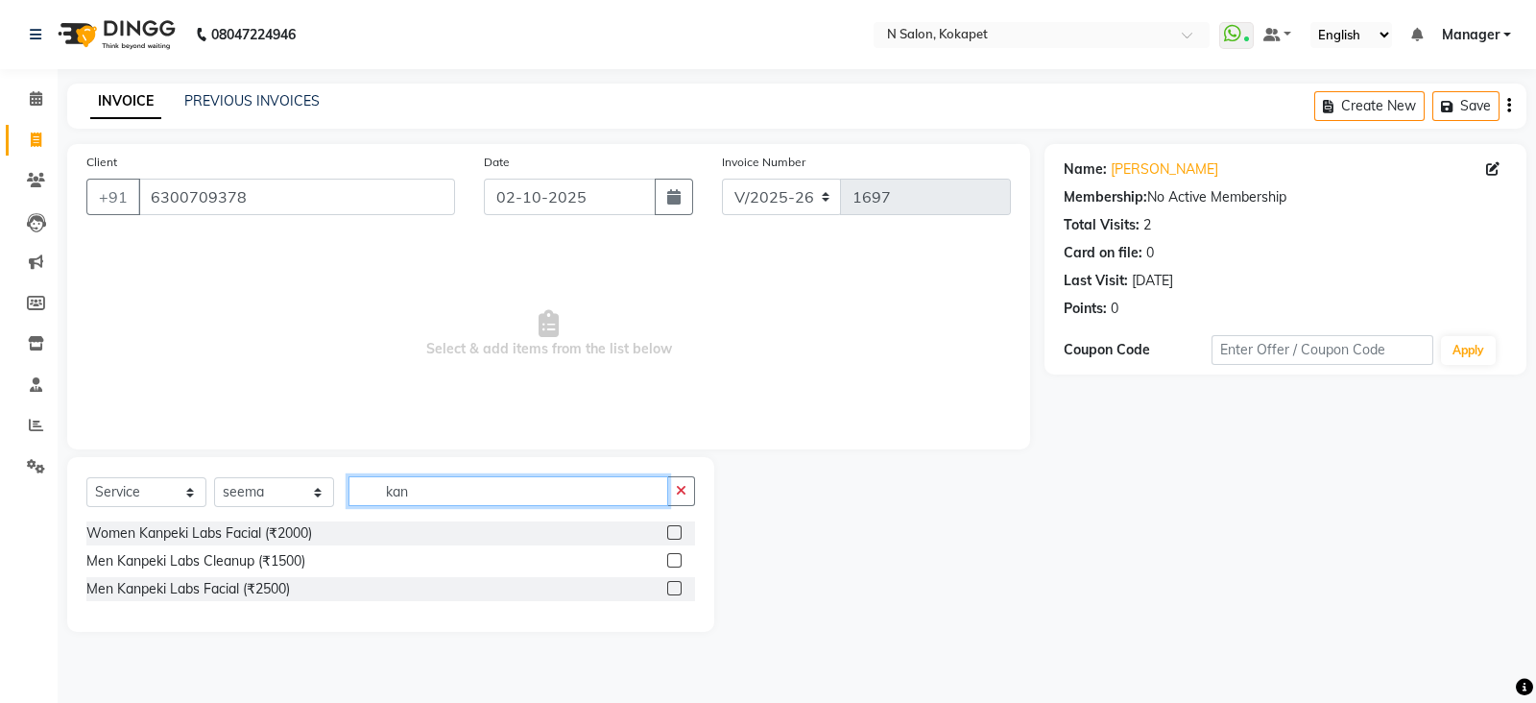
type input "kan"
click at [673, 589] on label at bounding box center [674, 588] width 14 height 14
click at [673, 589] on input "checkbox" at bounding box center [673, 589] width 12 height 12
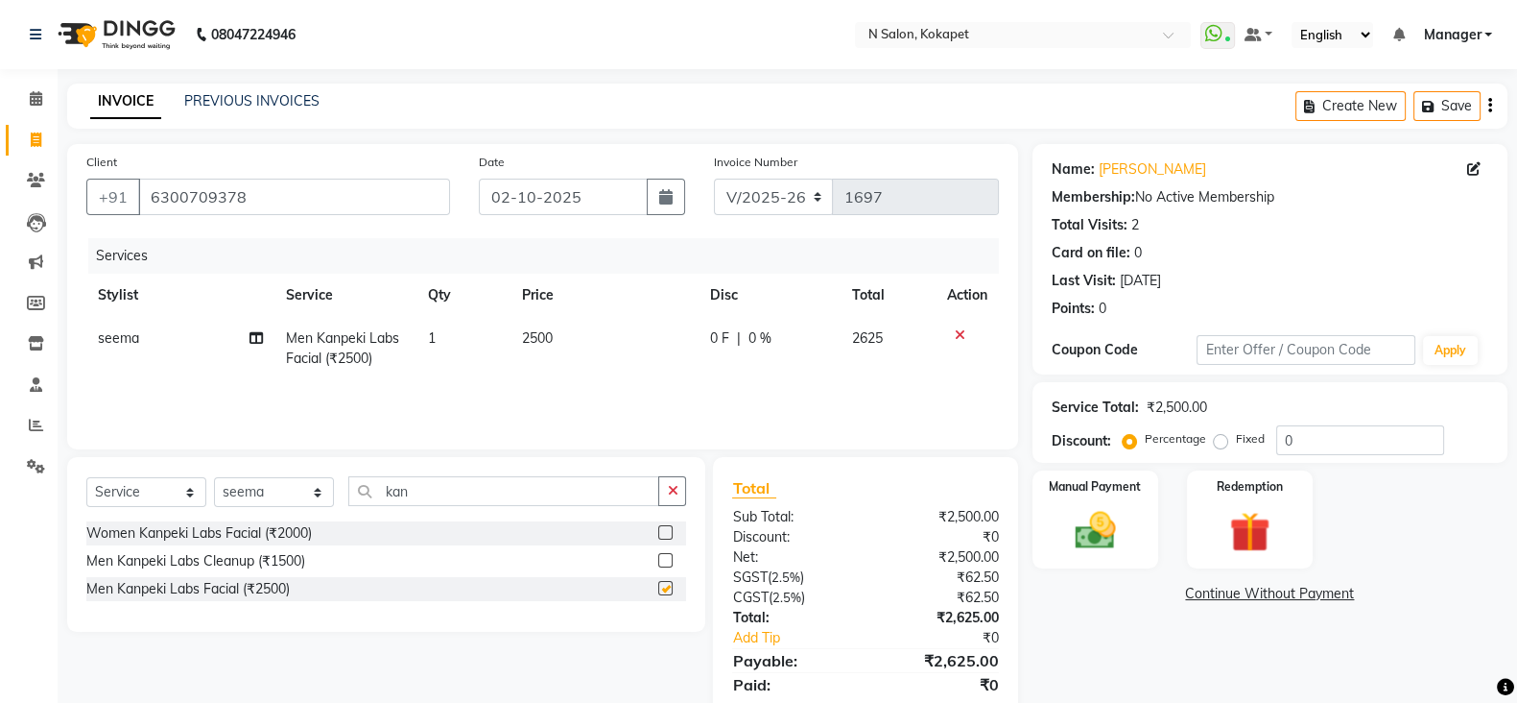
checkbox input "false"
click at [664, 487] on button "button" at bounding box center [672, 491] width 28 height 30
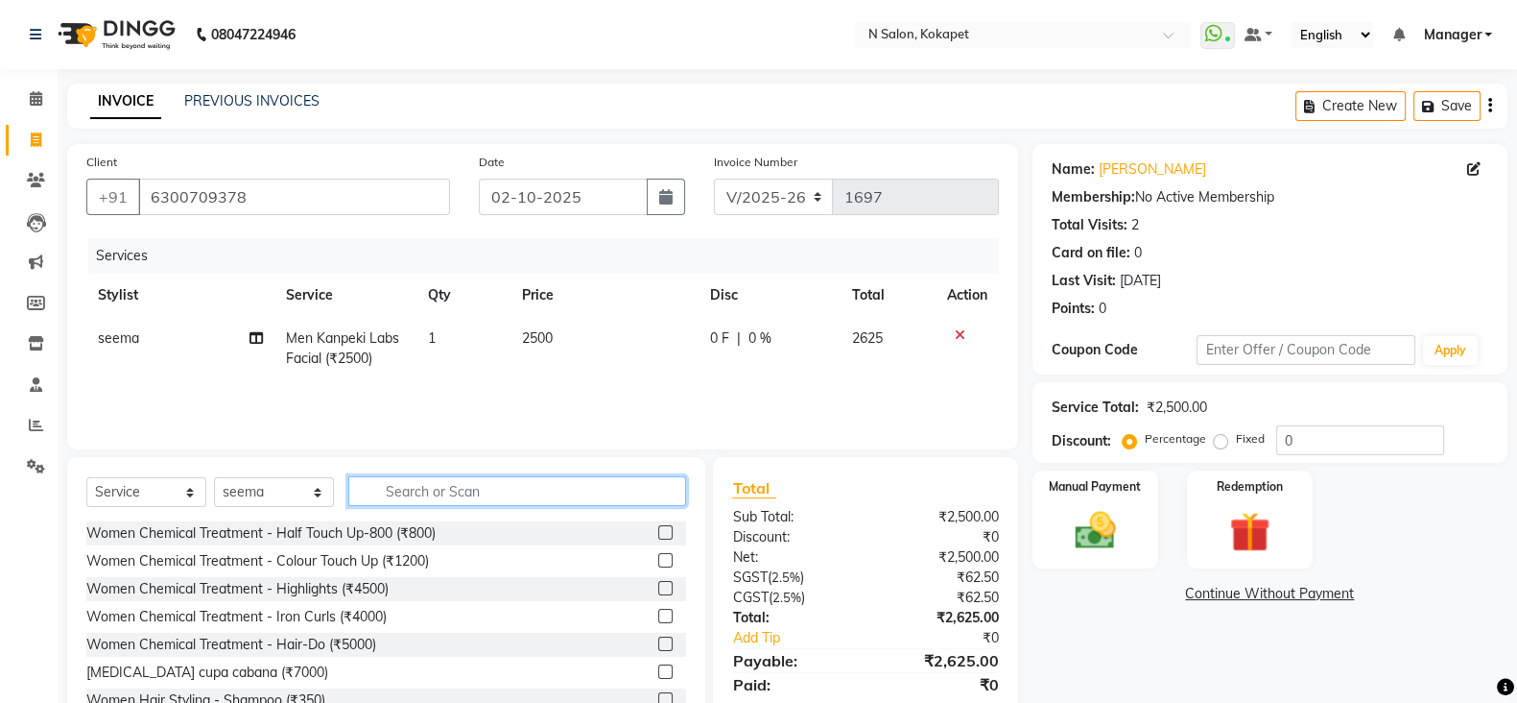
click at [633, 490] on input "text" at bounding box center [517, 491] width 338 height 30
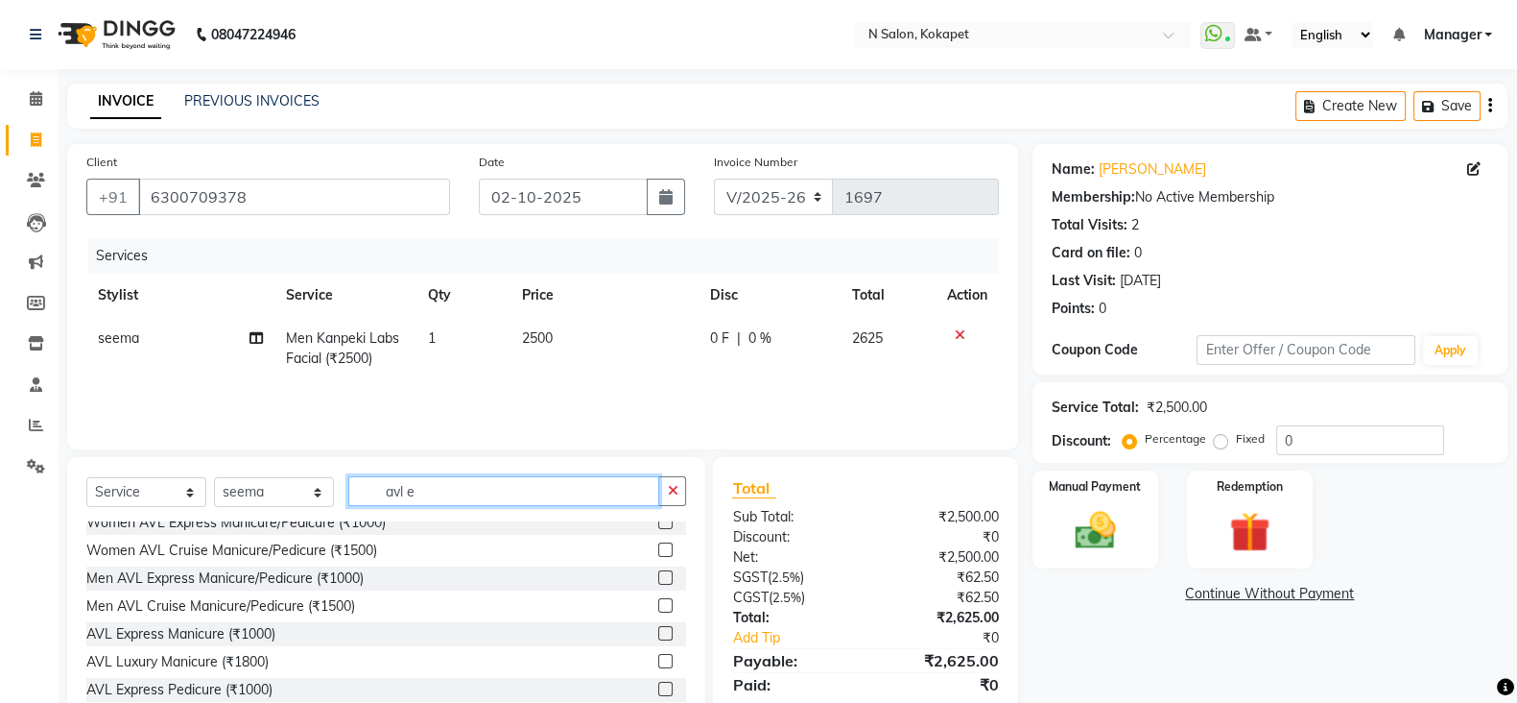
scroll to position [141, 0]
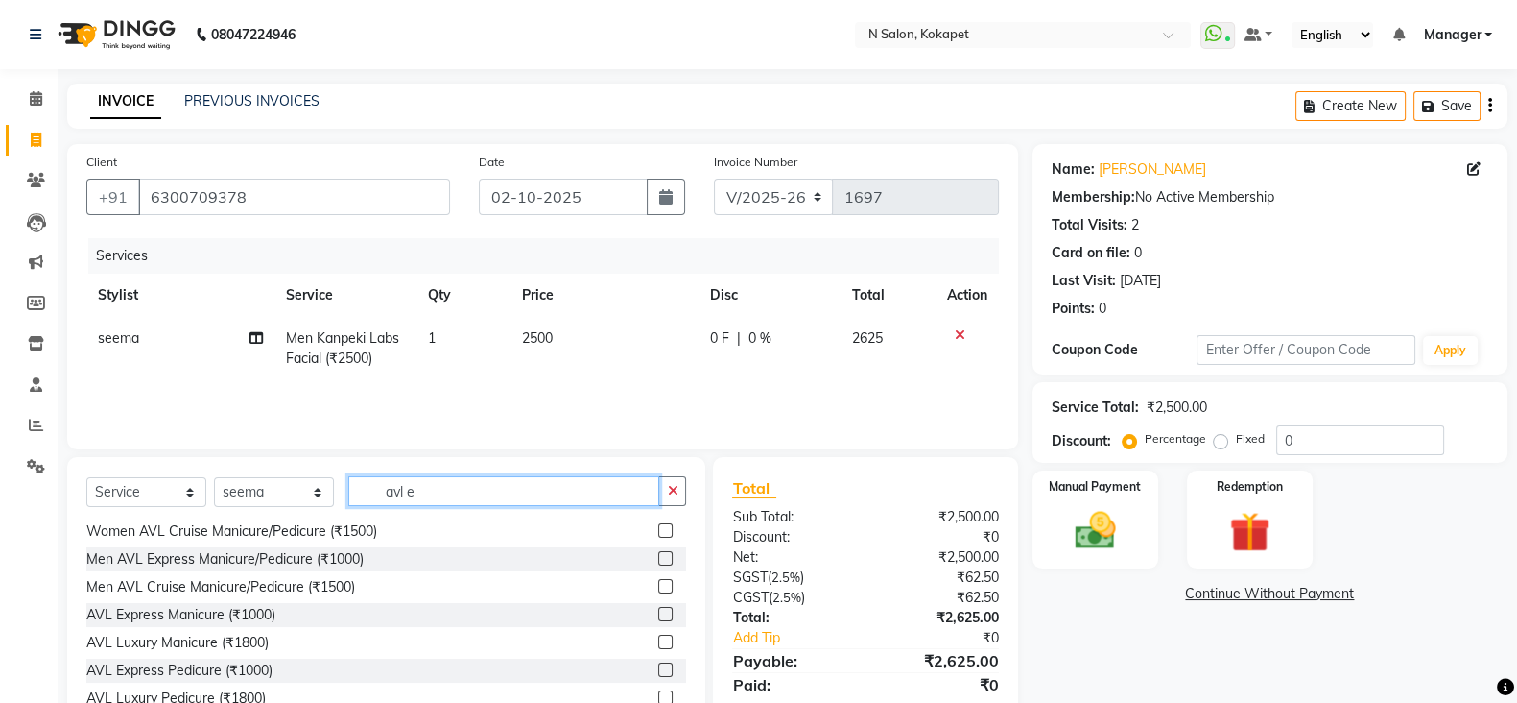
type input "avl e"
click at [658, 608] on label at bounding box center [665, 614] width 14 height 14
click at [658, 609] on input "checkbox" at bounding box center [664, 615] width 12 height 12
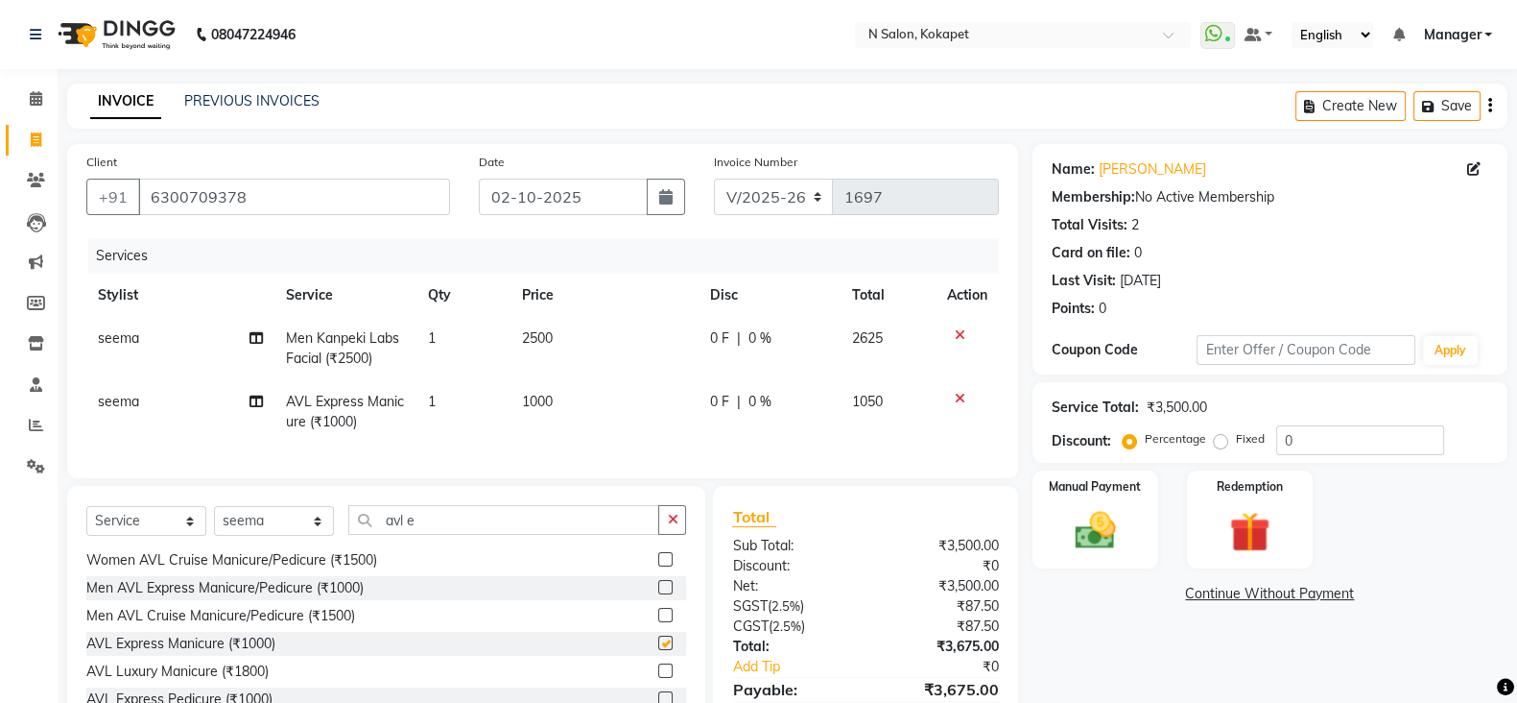
checkbox input "false"
click at [681, 535] on button "button" at bounding box center [672, 520] width 28 height 30
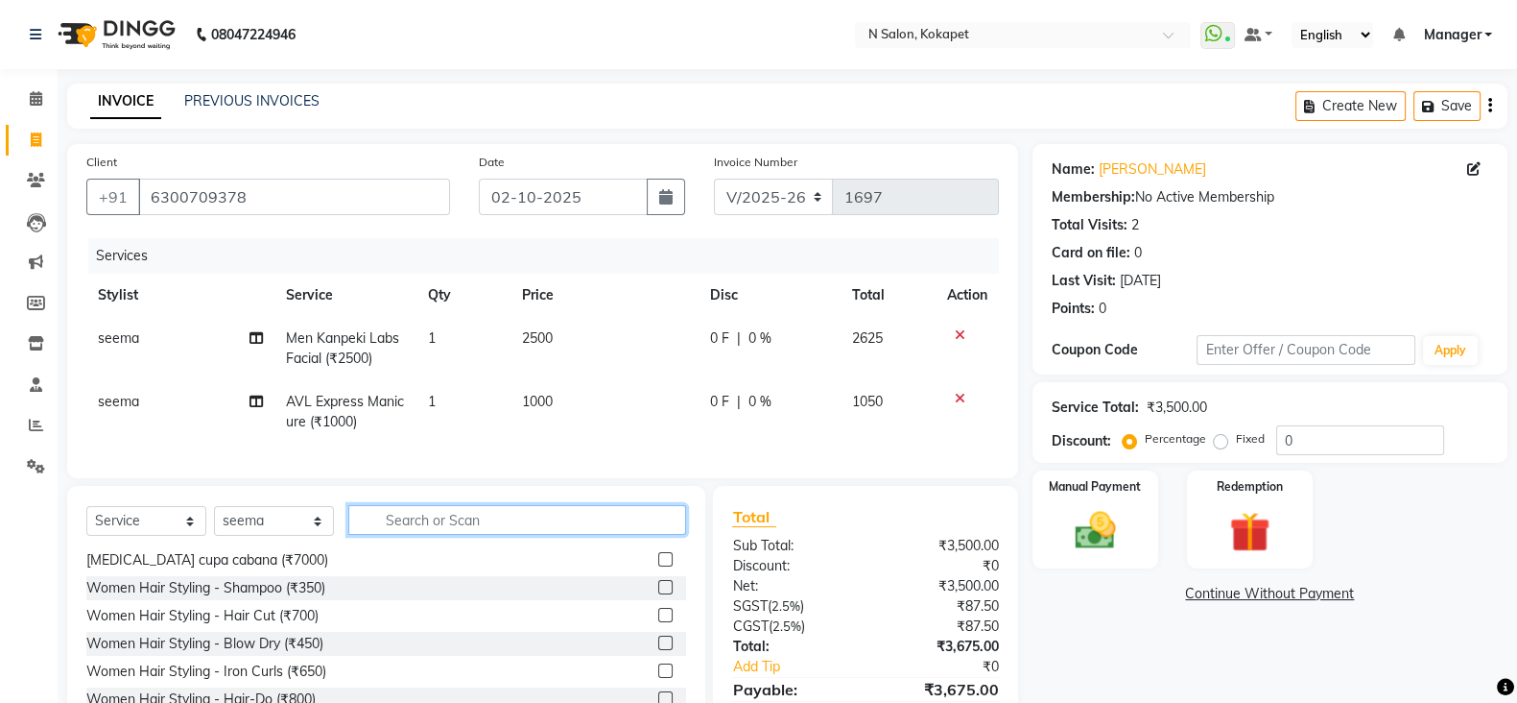
click at [662, 535] on input "text" at bounding box center [517, 520] width 338 height 30
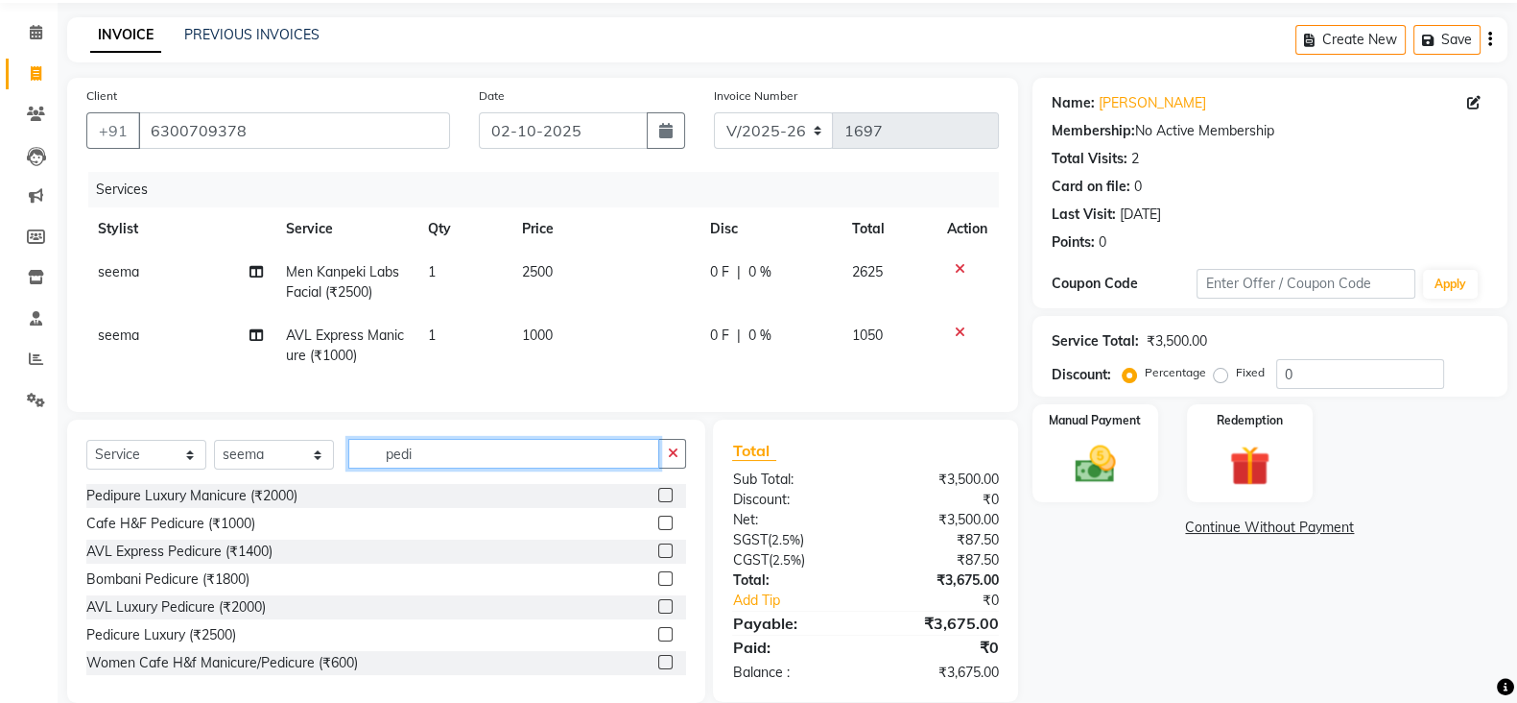
scroll to position [72, 0]
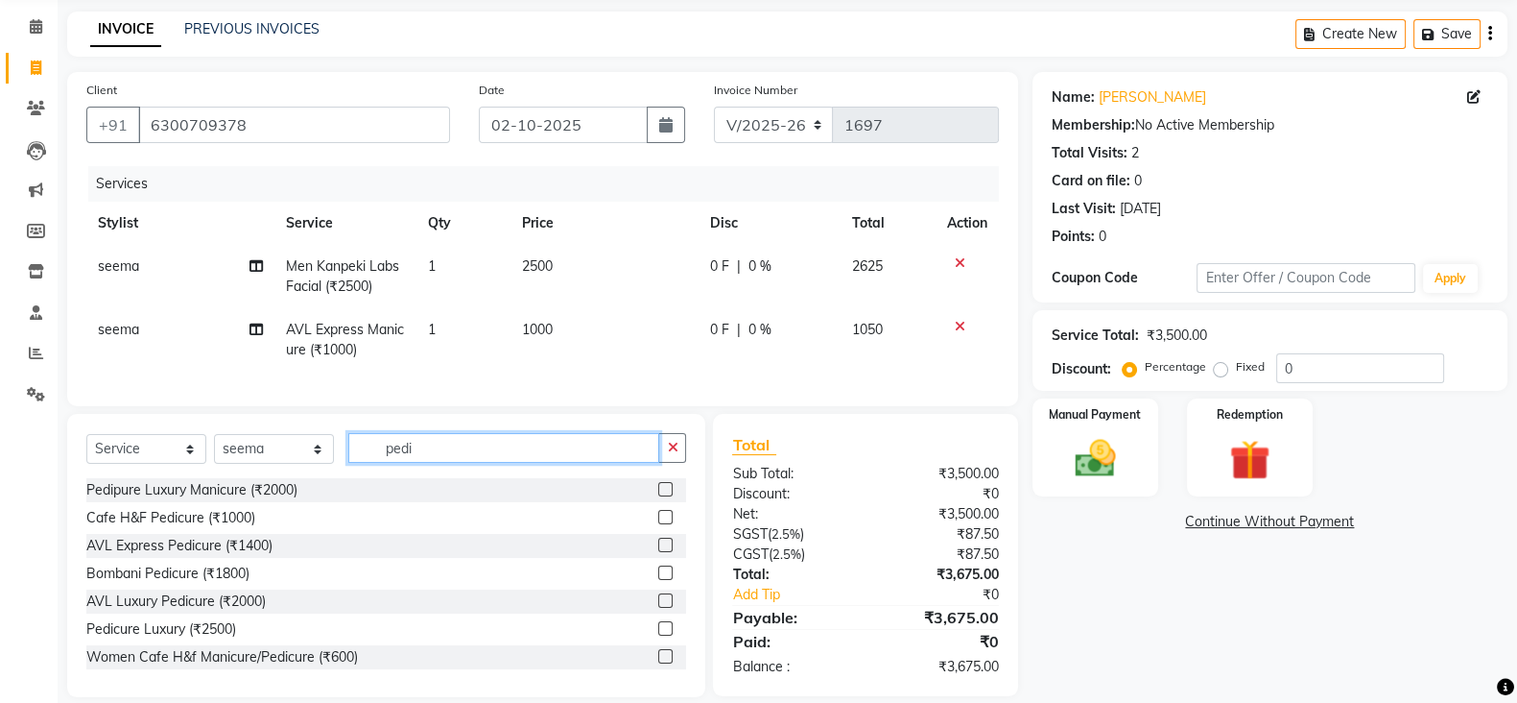
type input "pedi"
click at [658, 524] on label at bounding box center [665, 517] width 14 height 14
click at [658, 524] on input "checkbox" at bounding box center [664, 518] width 12 height 12
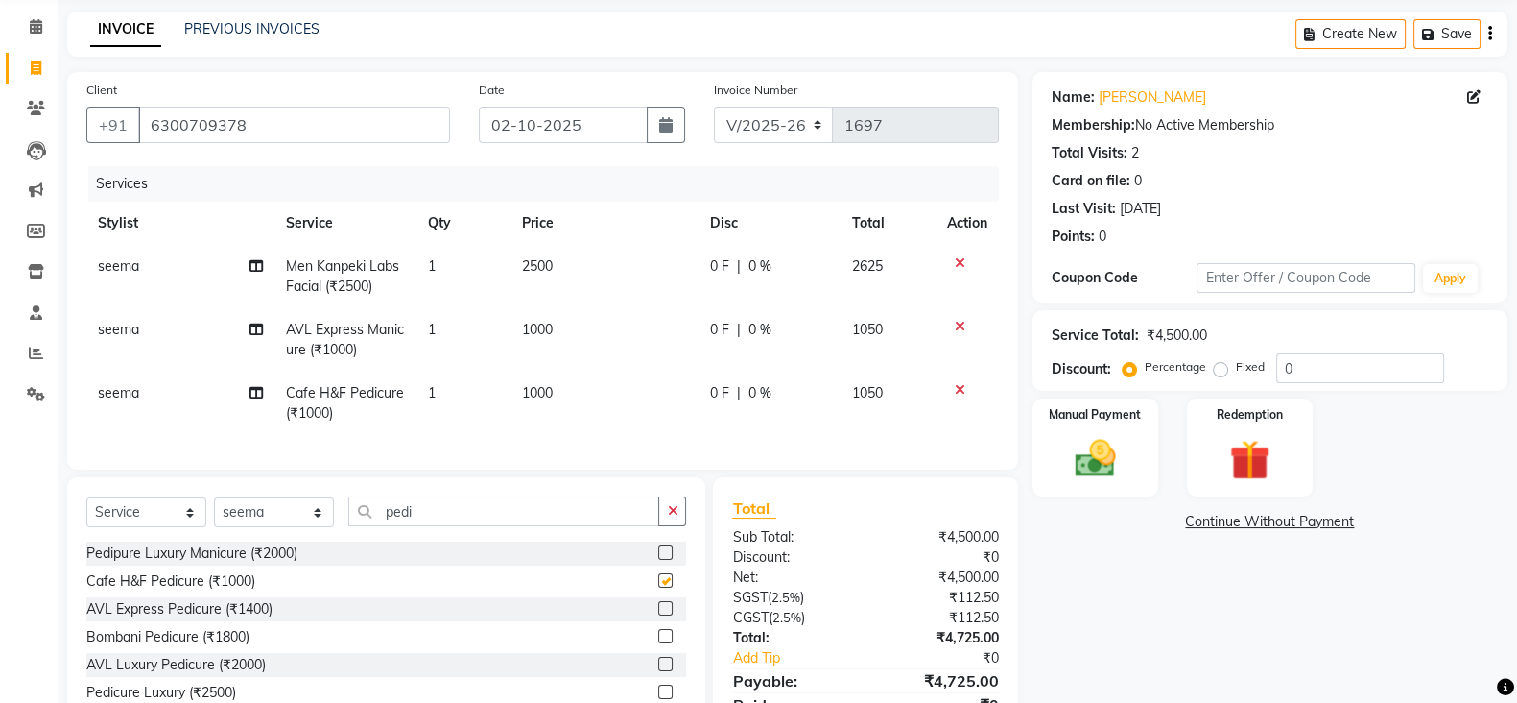
checkbox input "false"
click at [554, 400] on td "1000" at bounding box center [605, 402] width 188 height 63
select select "63213"
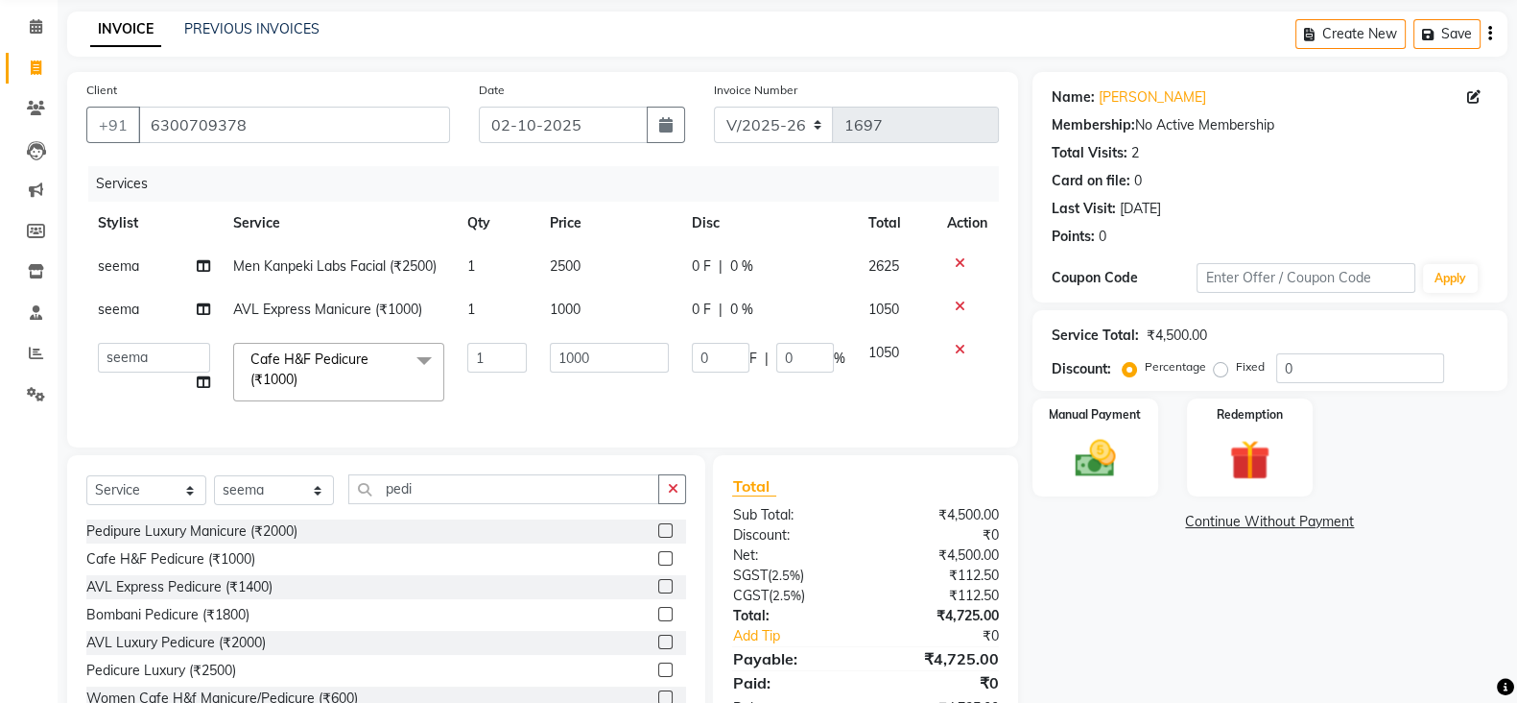
click at [554, 400] on td "1000" at bounding box center [609, 372] width 142 height 82
click at [603, 351] on input "1000" at bounding box center [609, 358] width 119 height 30
type input "1"
type input "600"
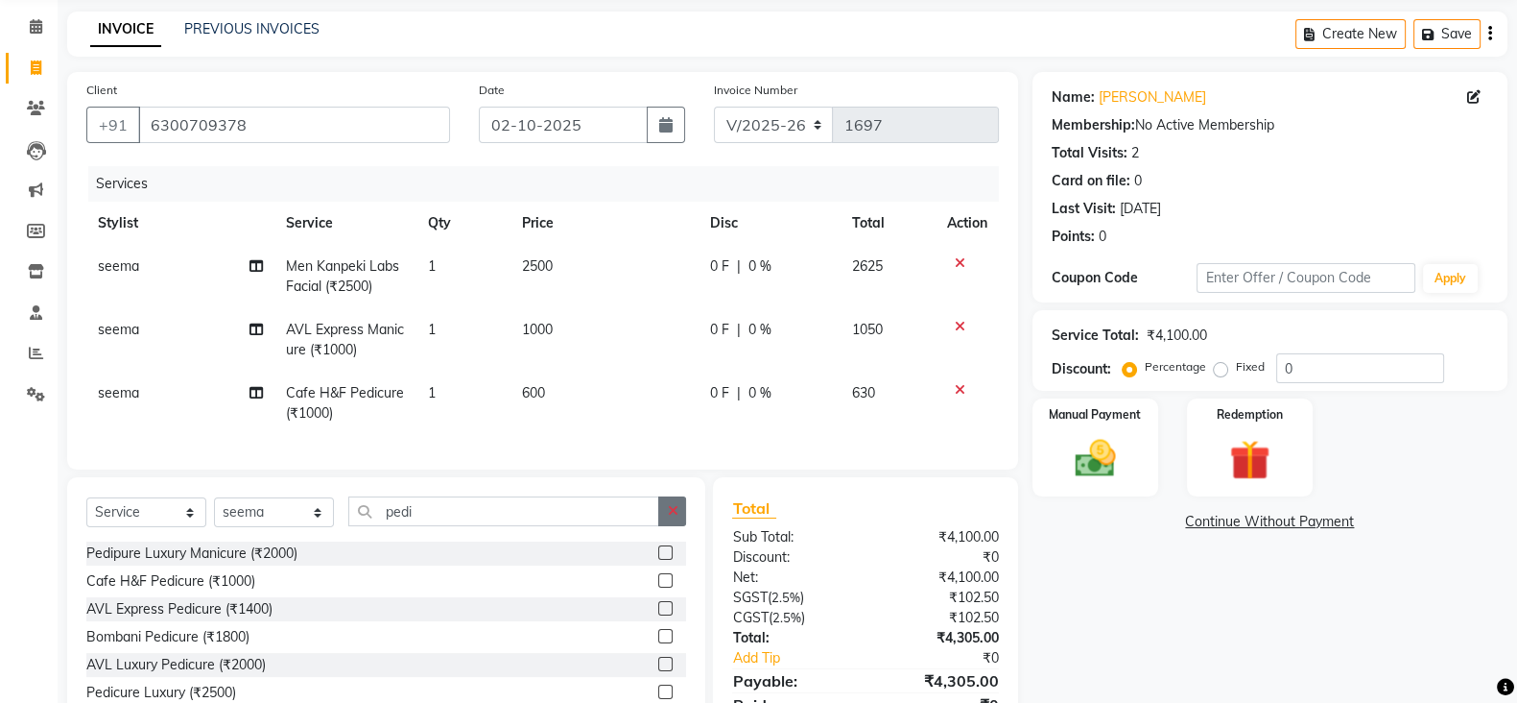
click at [669, 516] on button "button" at bounding box center [672, 511] width 28 height 30
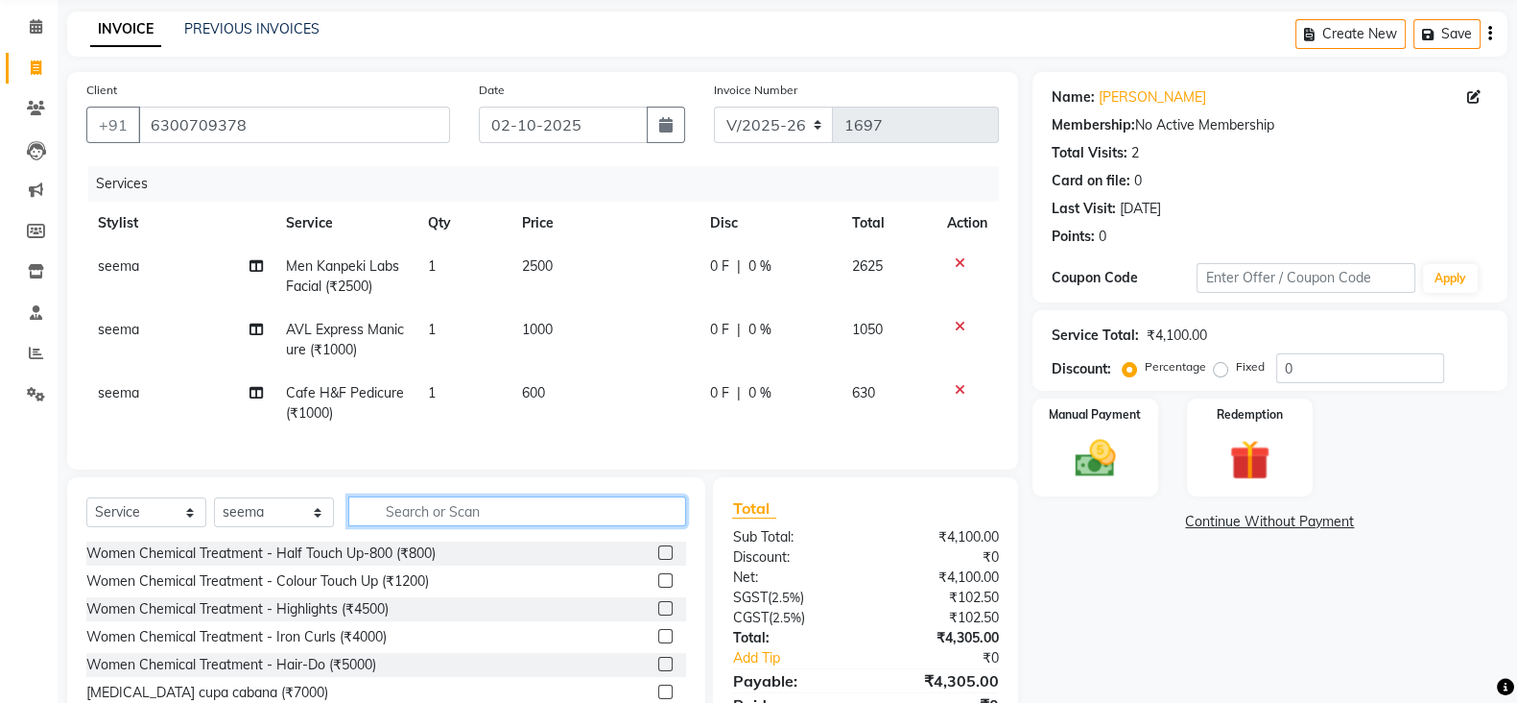
click at [619, 526] on input "text" at bounding box center [517, 511] width 338 height 30
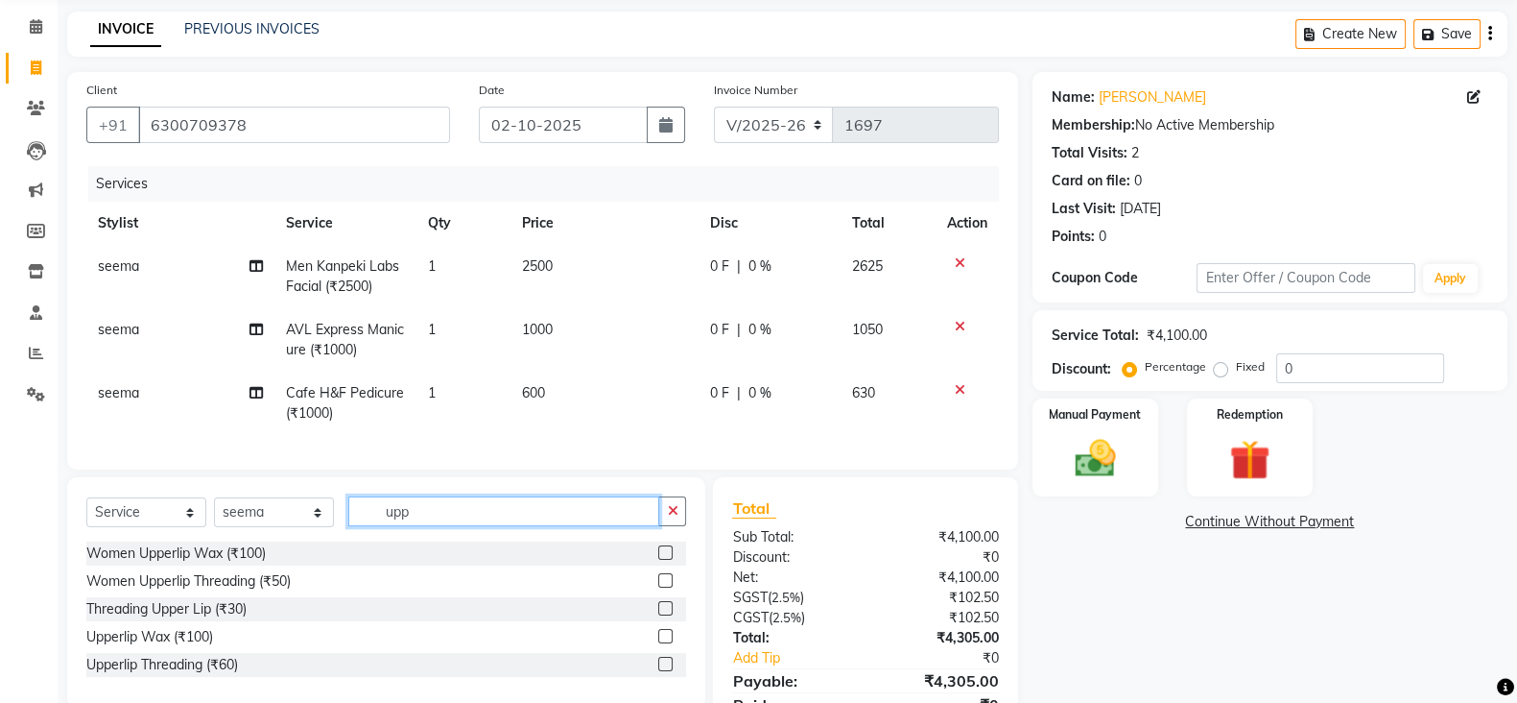
type input "upp"
click at [667, 560] on label at bounding box center [665, 552] width 14 height 14
click at [667, 560] on input "checkbox" at bounding box center [664, 553] width 12 height 12
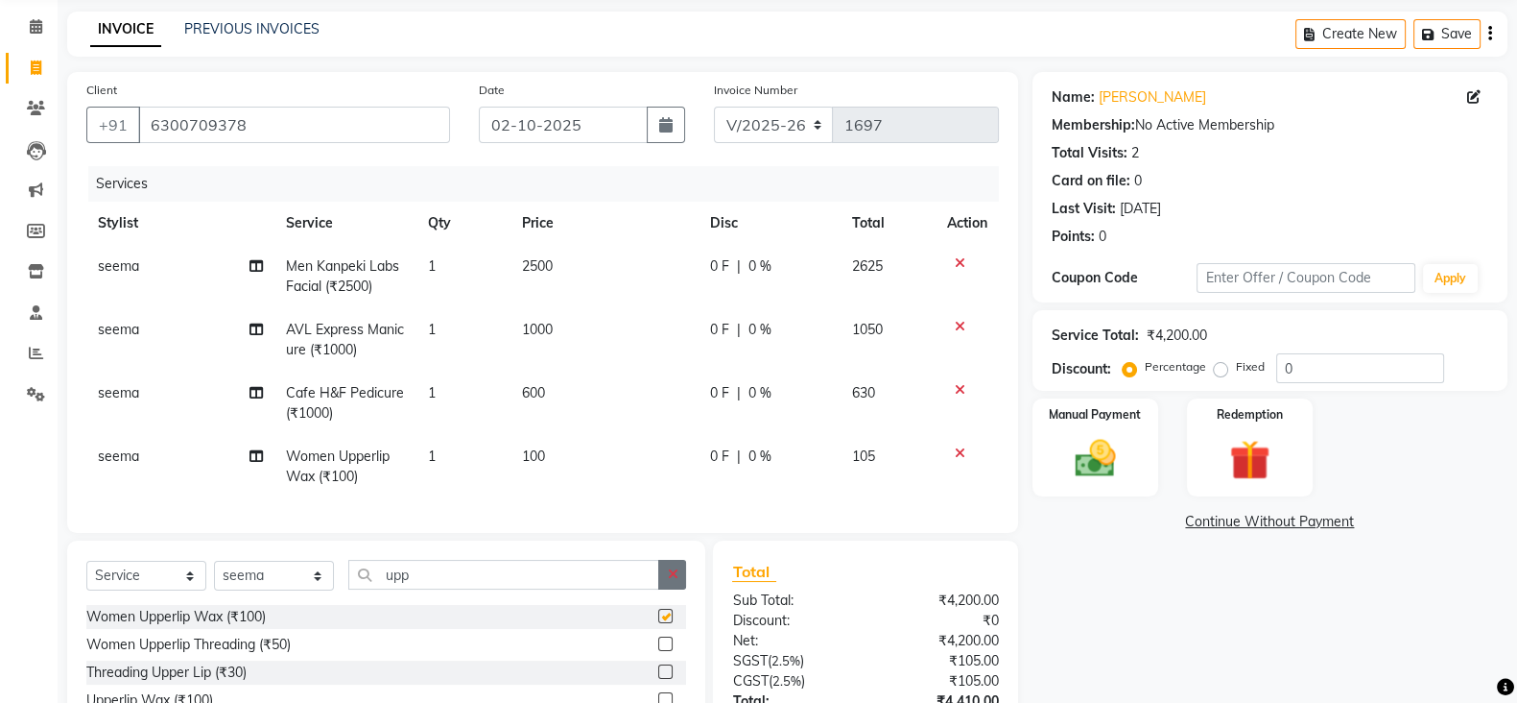
checkbox input "false"
click at [672, 581] on icon "button" at bounding box center [672, 573] width 11 height 13
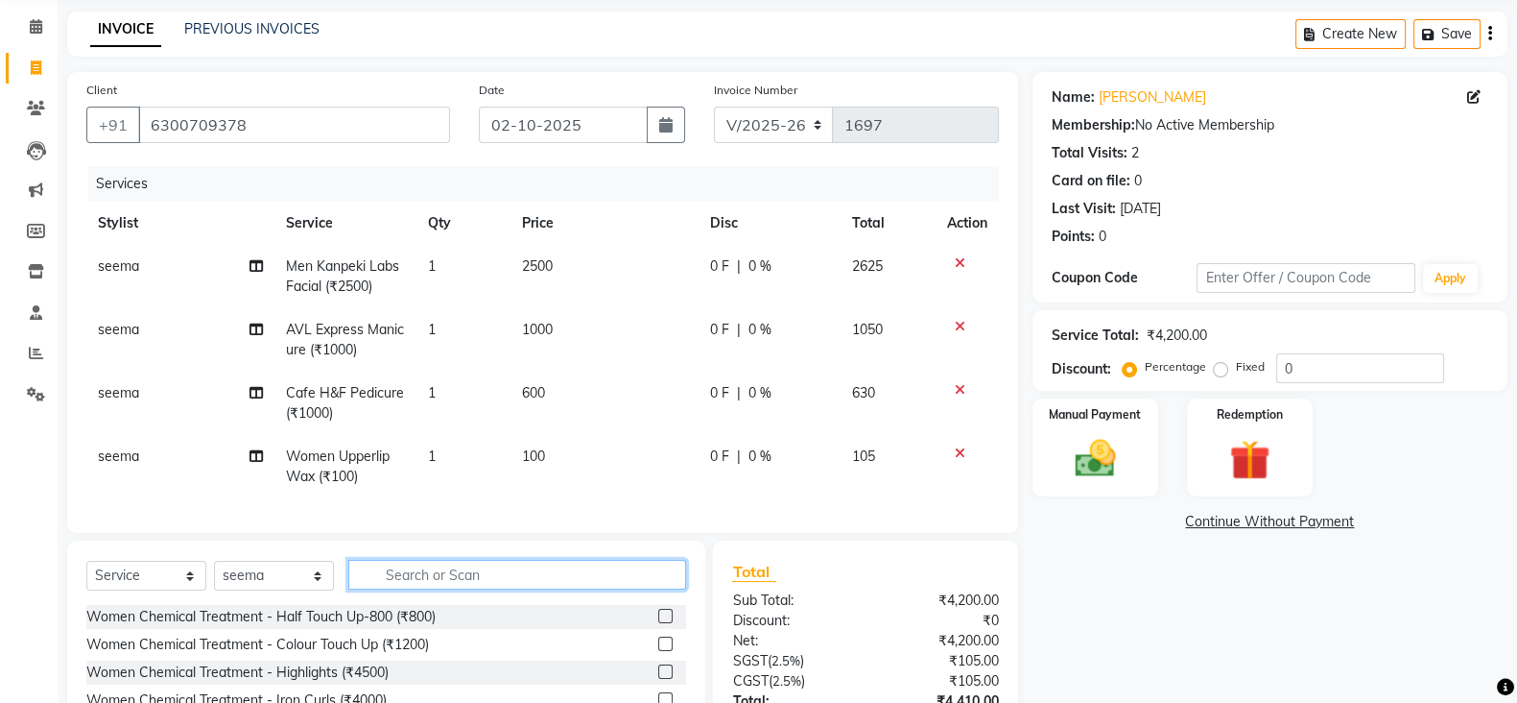
click at [621, 589] on input "text" at bounding box center [517, 575] width 338 height 30
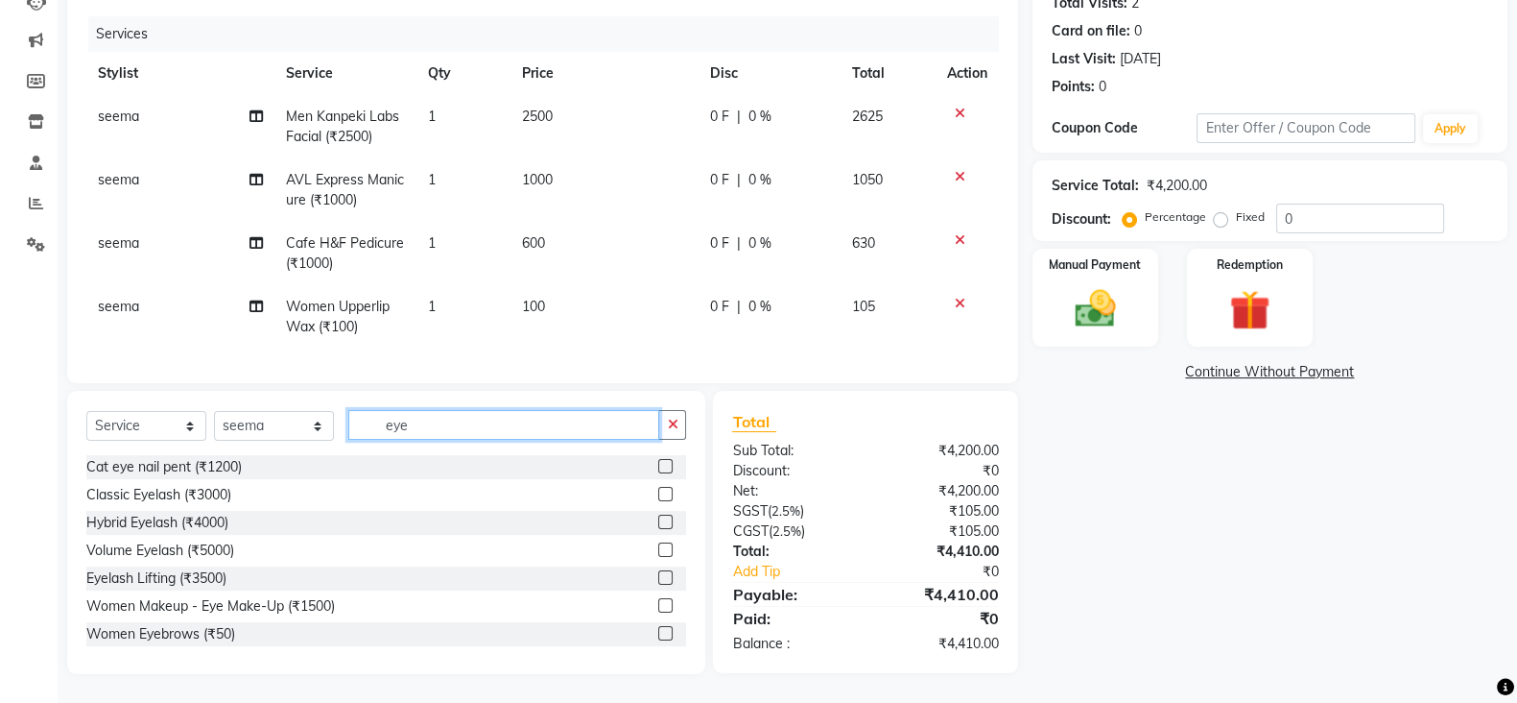
scroll to position [236, 0]
type input "eye"
click at [658, 633] on label at bounding box center [665, 633] width 14 height 14
click at [658, 633] on input "checkbox" at bounding box center [664, 634] width 12 height 12
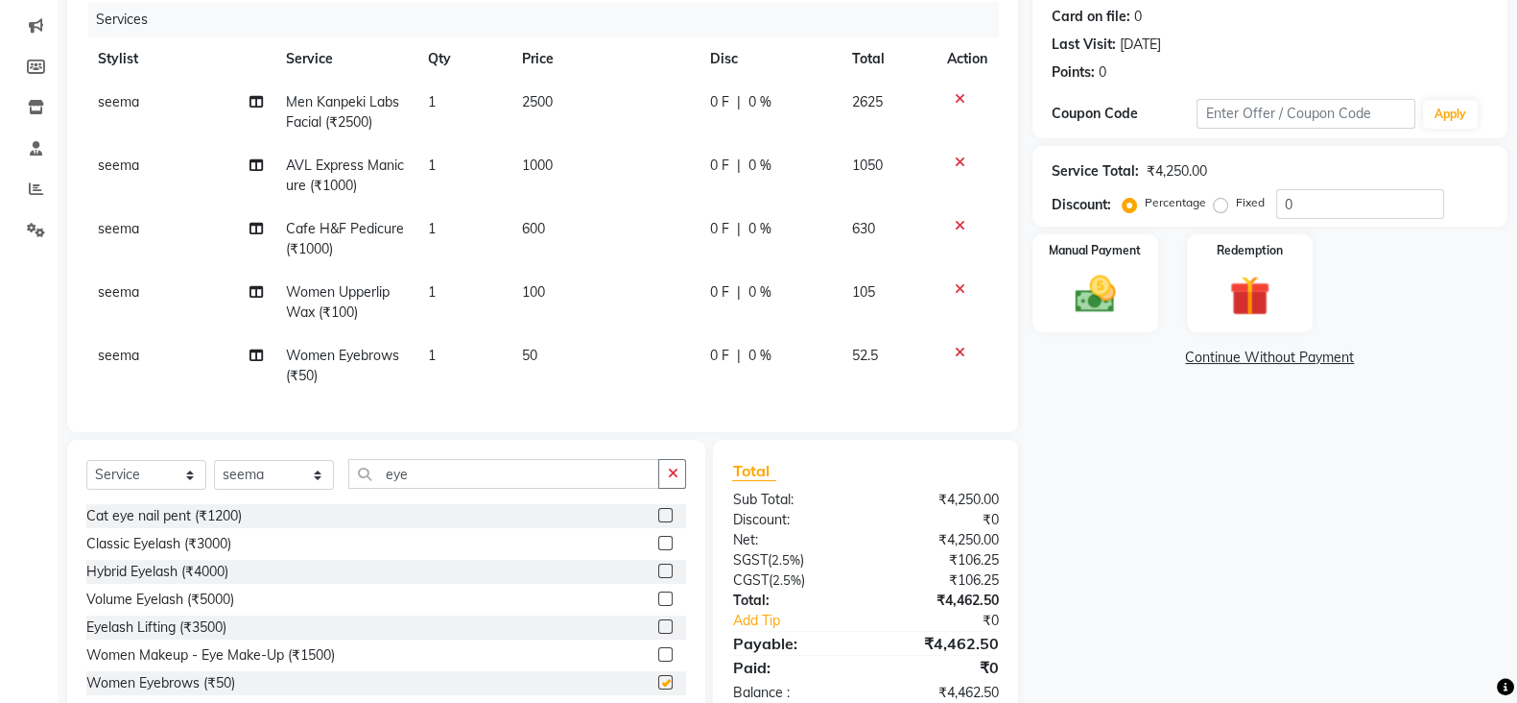
checkbox input "false"
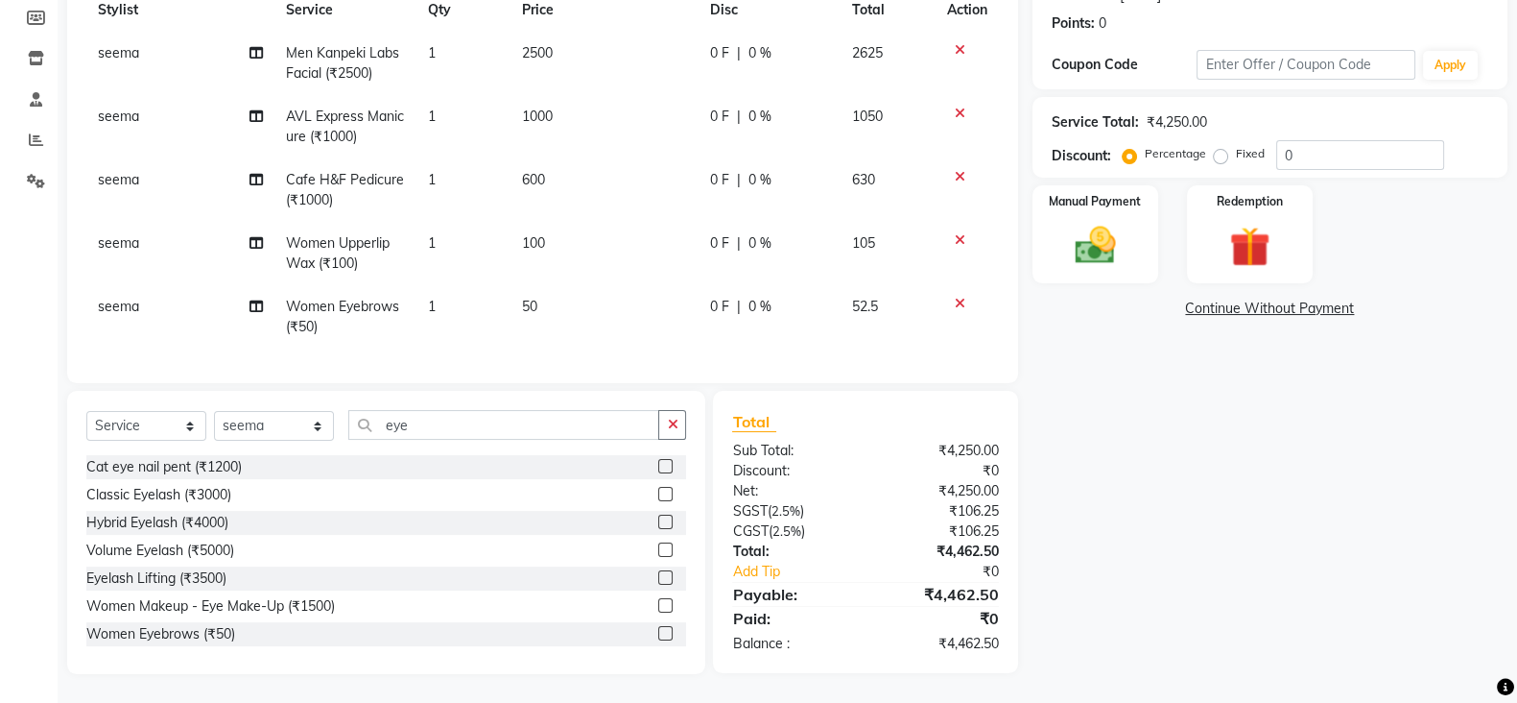
click at [136, 171] on span "seema" at bounding box center [118, 179] width 41 height 17
select select "63213"
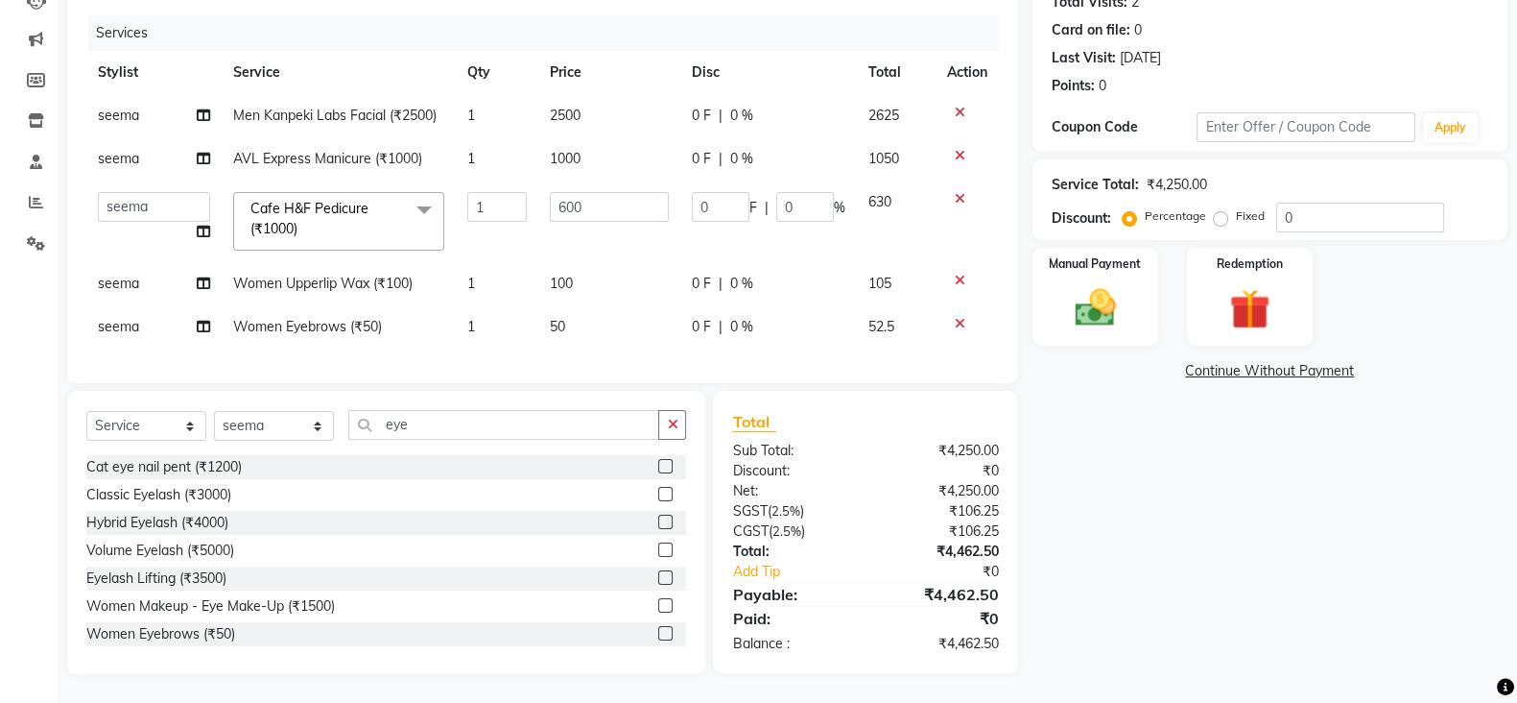
scroll to position [241, 0]
click at [141, 192] on select "[PERSON_NAME] [PERSON_NAME] pedicurist [DEMOGRAPHIC_DATA] Manager Pooja [PERSON…" at bounding box center [154, 207] width 112 height 30
select select "70889"
click at [112, 279] on td "seema" at bounding box center [153, 283] width 135 height 43
select select "63213"
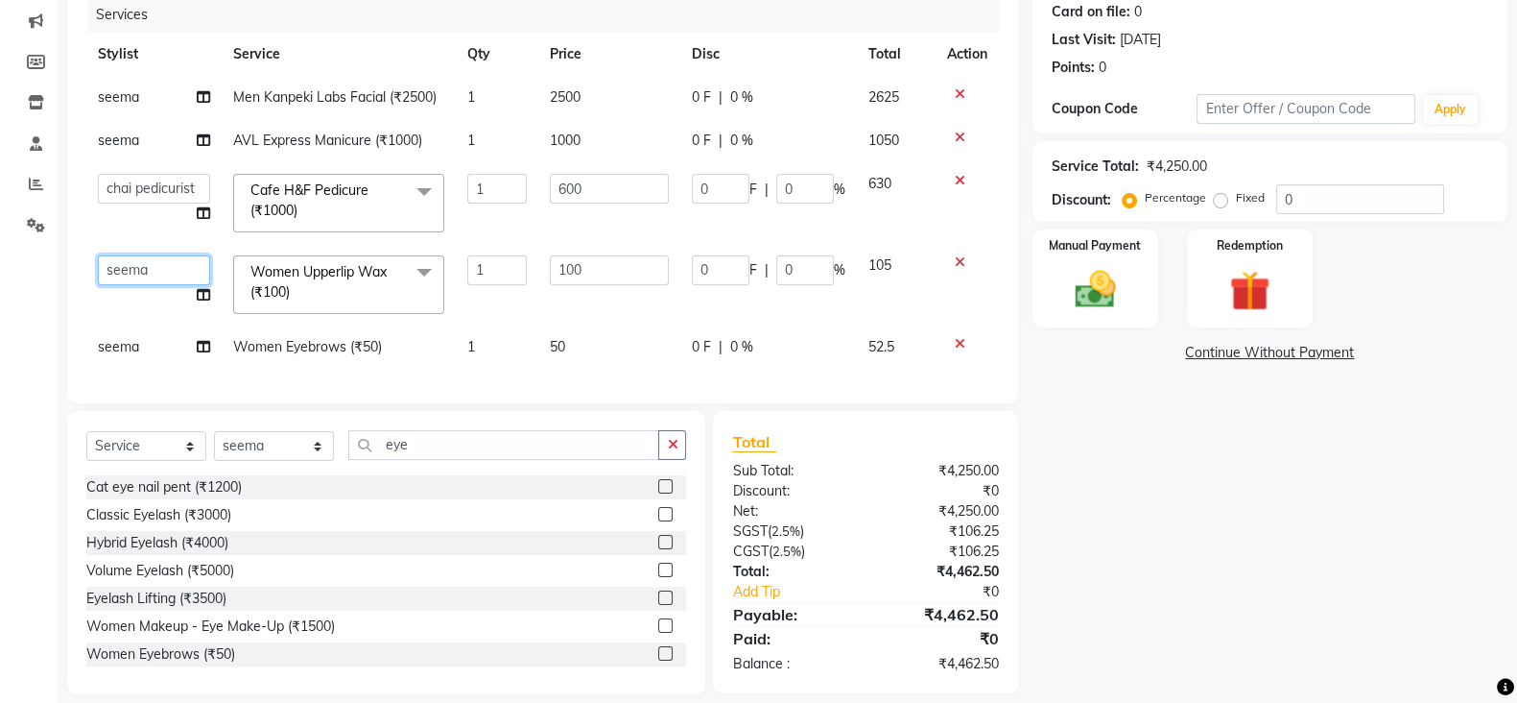
click at [129, 264] on select "[PERSON_NAME] [PERSON_NAME] pedicurist [DEMOGRAPHIC_DATA] Manager Pooja [PERSON…" at bounding box center [154, 270] width 112 height 30
select select "70889"
click at [1255, 463] on div "Name: [PERSON_NAME] Membership: No Active Membership Total Visits: 2 Card on fi…" at bounding box center [1278, 298] width 490 height 791
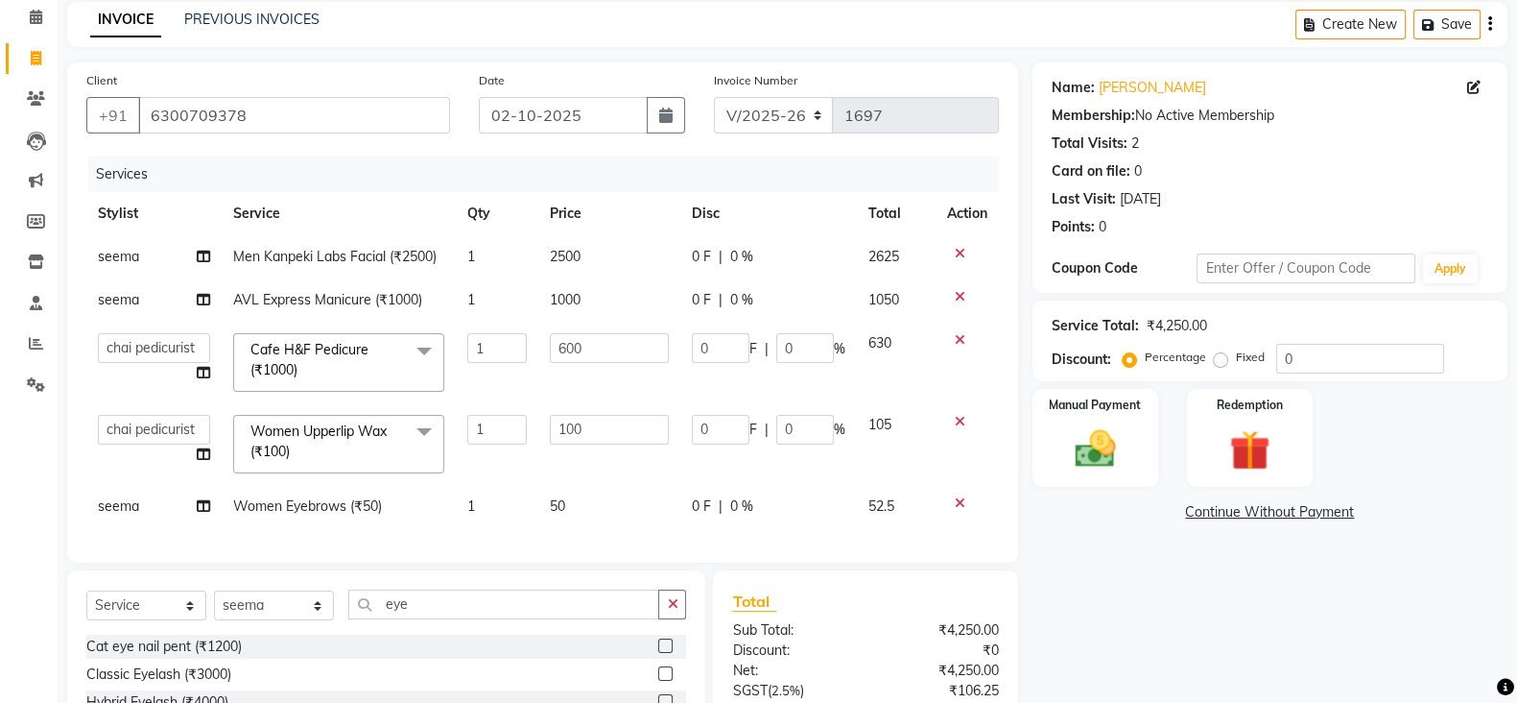
scroll to position [80, 0]
click at [959, 255] on icon at bounding box center [960, 255] width 11 height 13
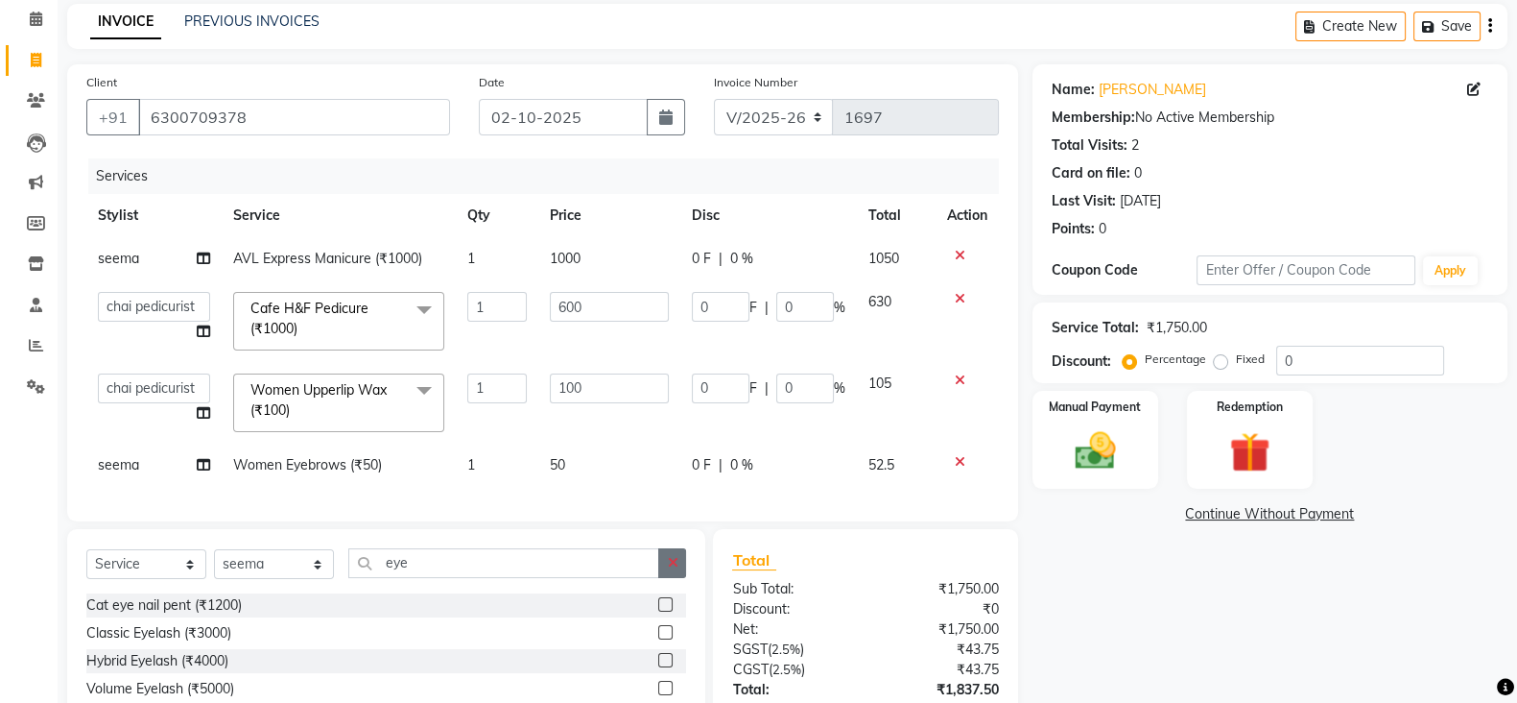
click at [663, 573] on button "button" at bounding box center [672, 563] width 28 height 30
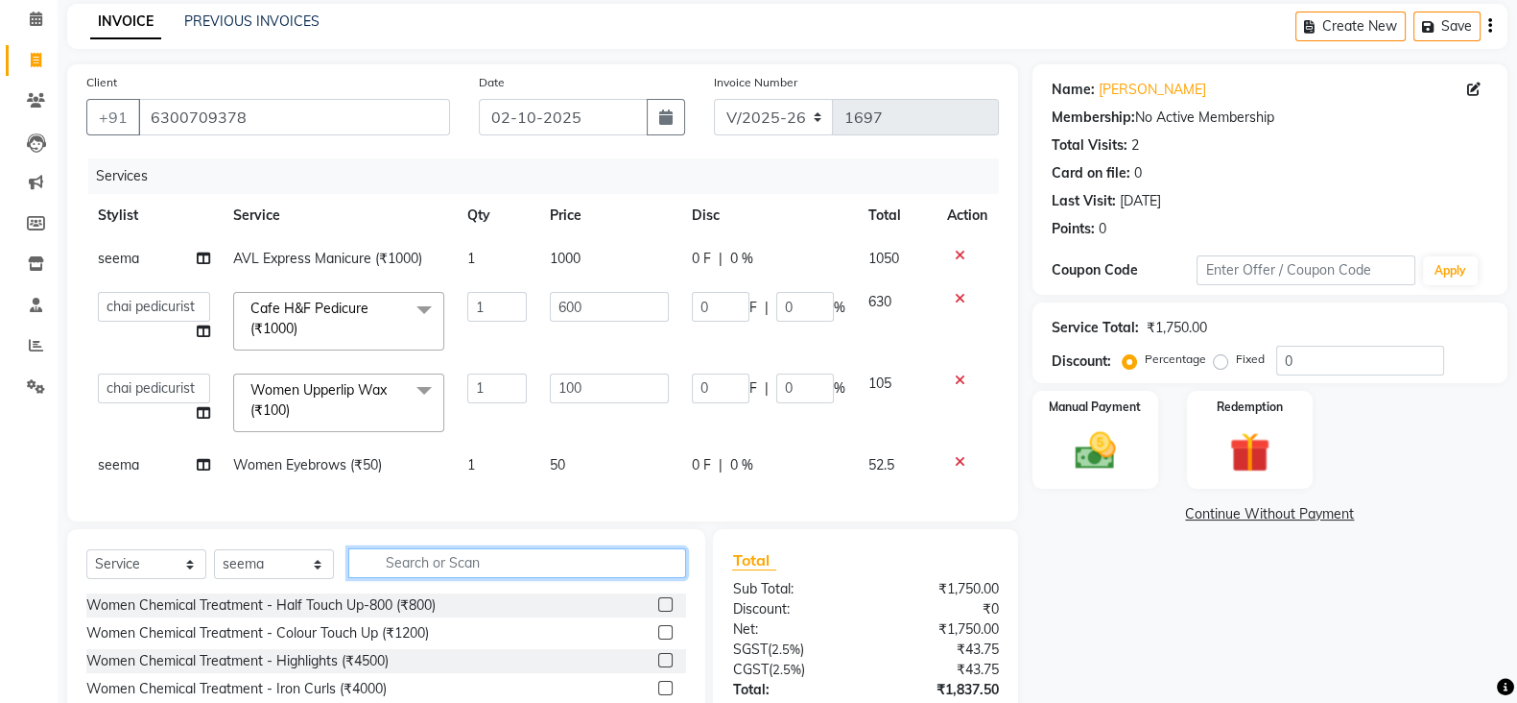
click at [600, 578] on input "text" at bounding box center [517, 563] width 338 height 30
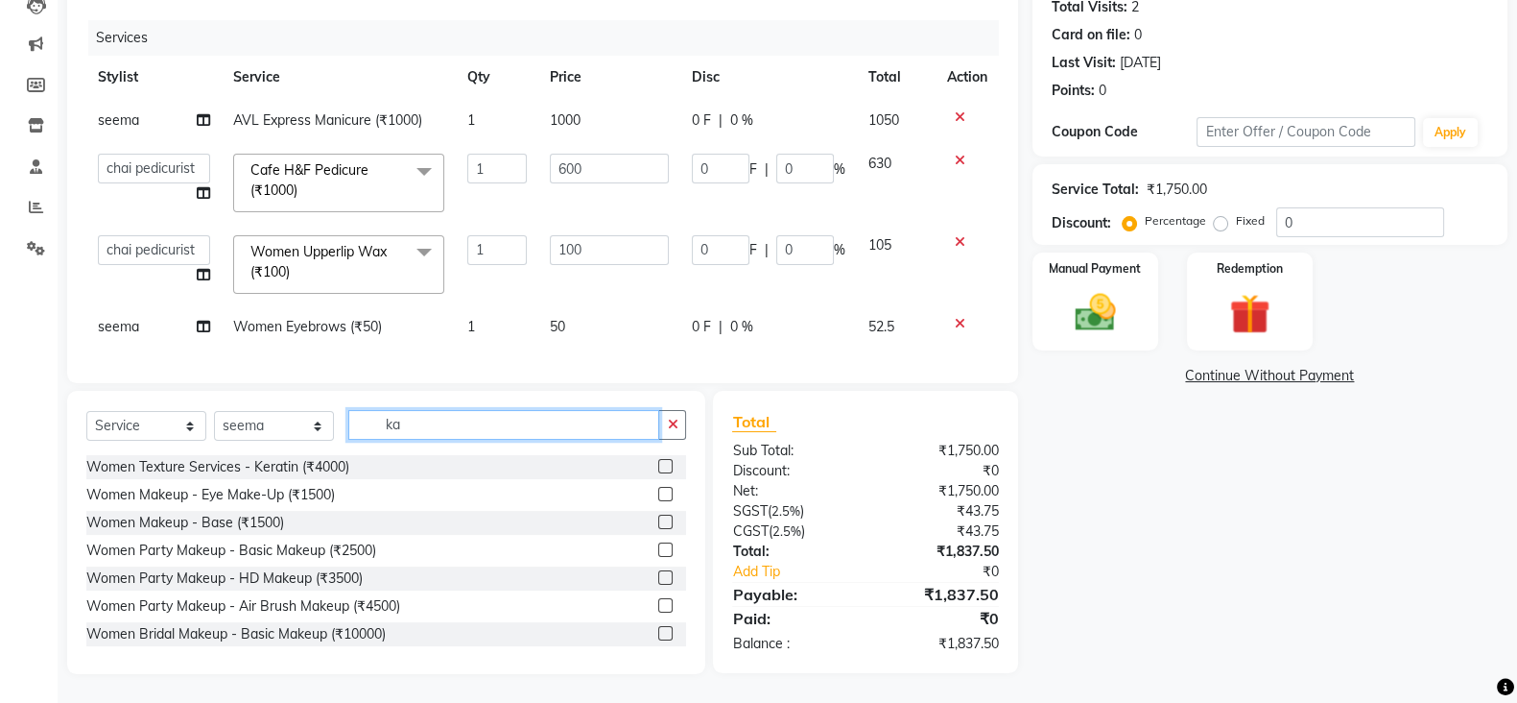
scroll to position [234, 0]
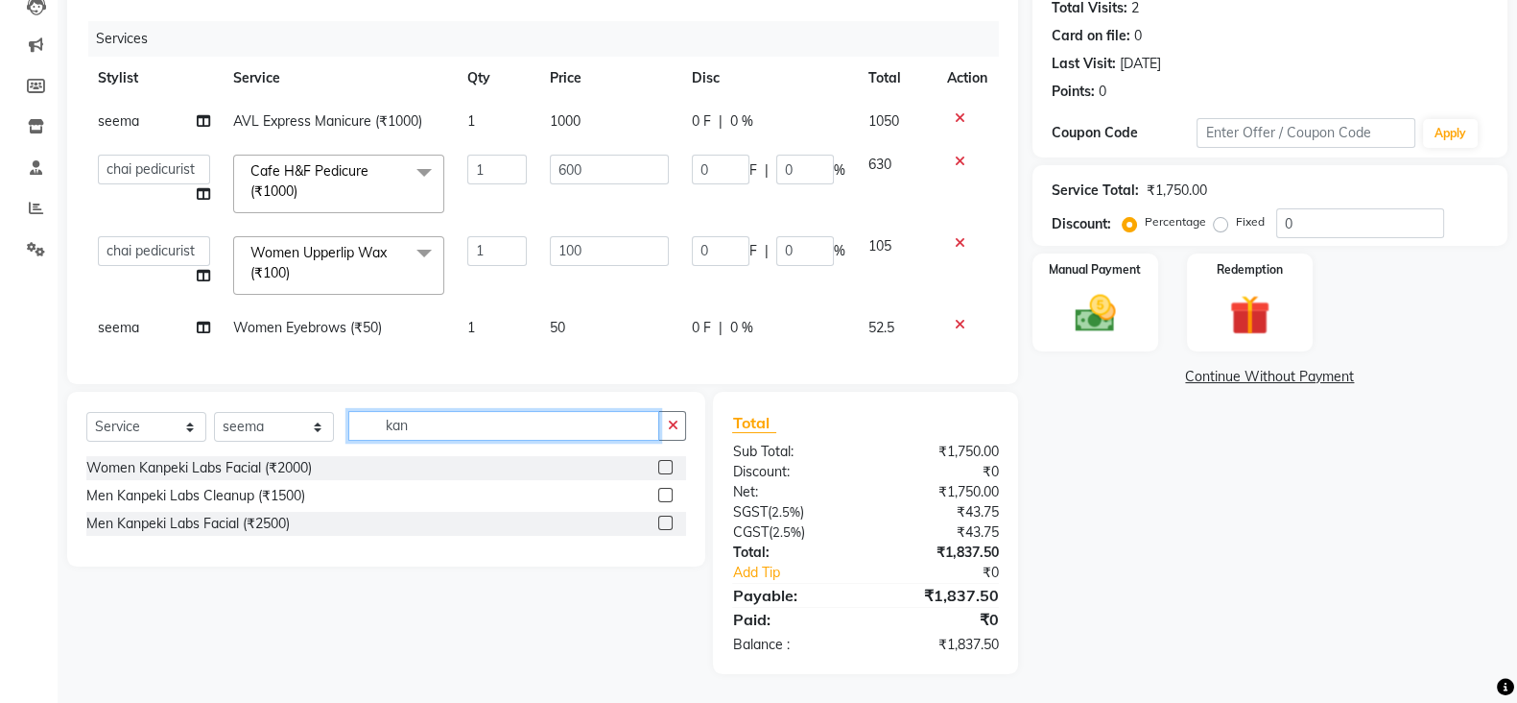
type input "kan"
click at [662, 463] on label at bounding box center [665, 467] width 14 height 14
click at [662, 463] on input "checkbox" at bounding box center [664, 468] width 12 height 12
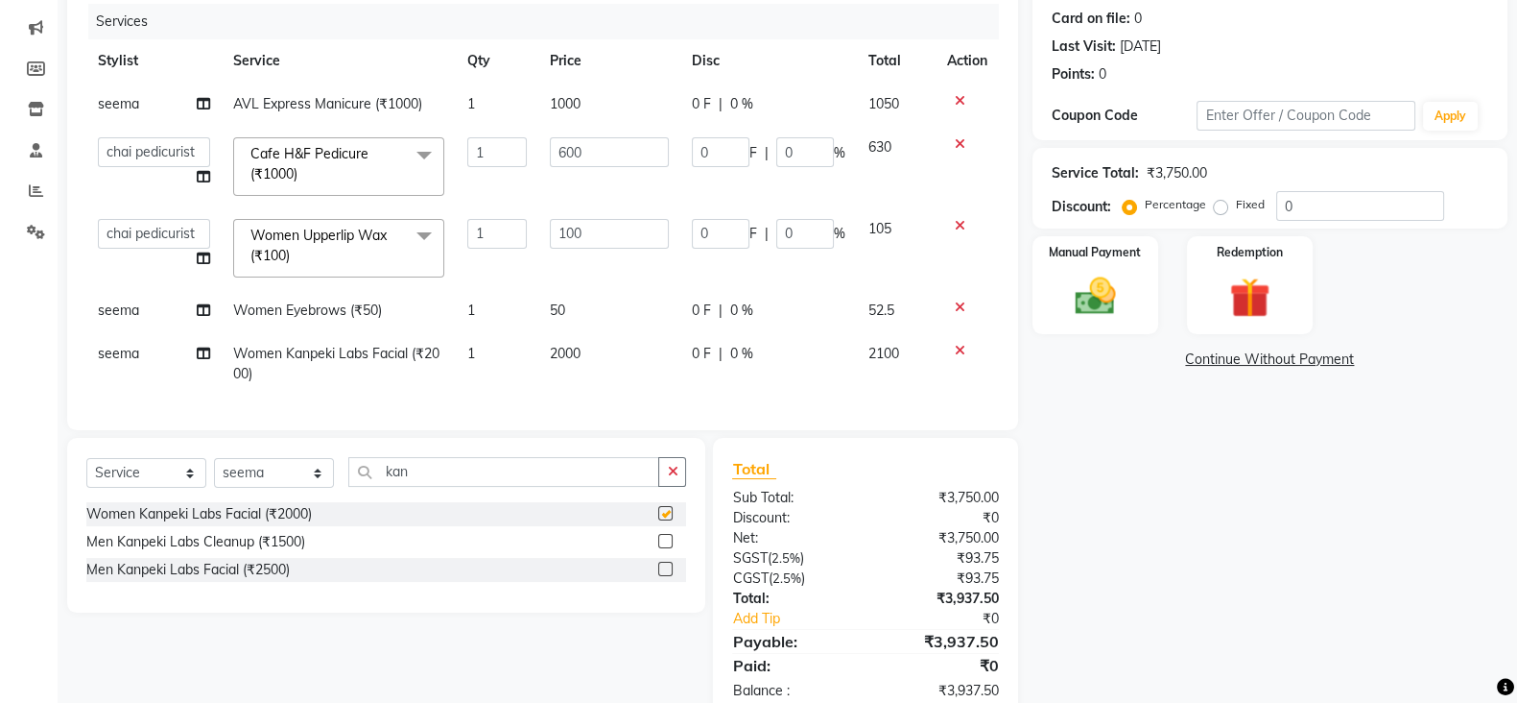
checkbox input "false"
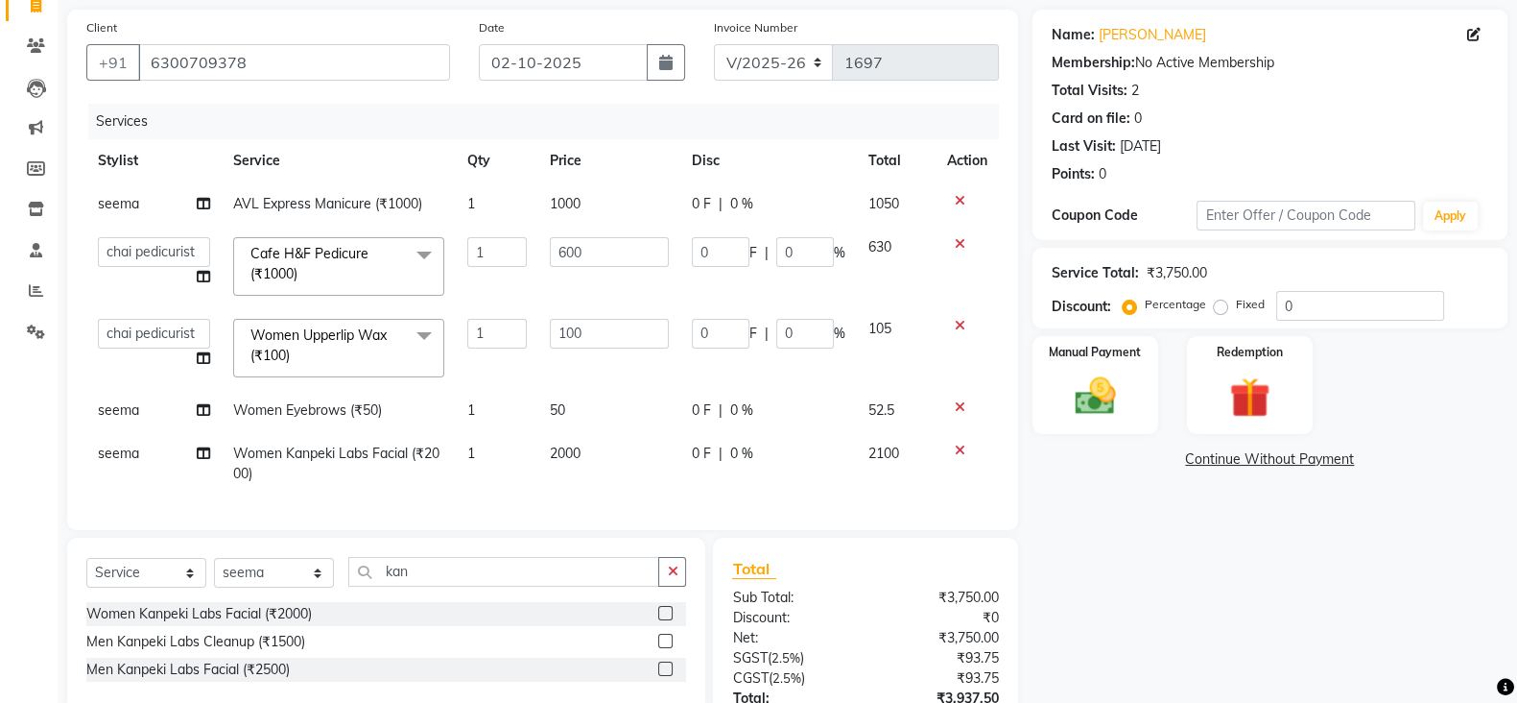
scroll to position [133, 0]
click at [571, 459] on span "2000" at bounding box center [565, 453] width 31 height 17
select select "63213"
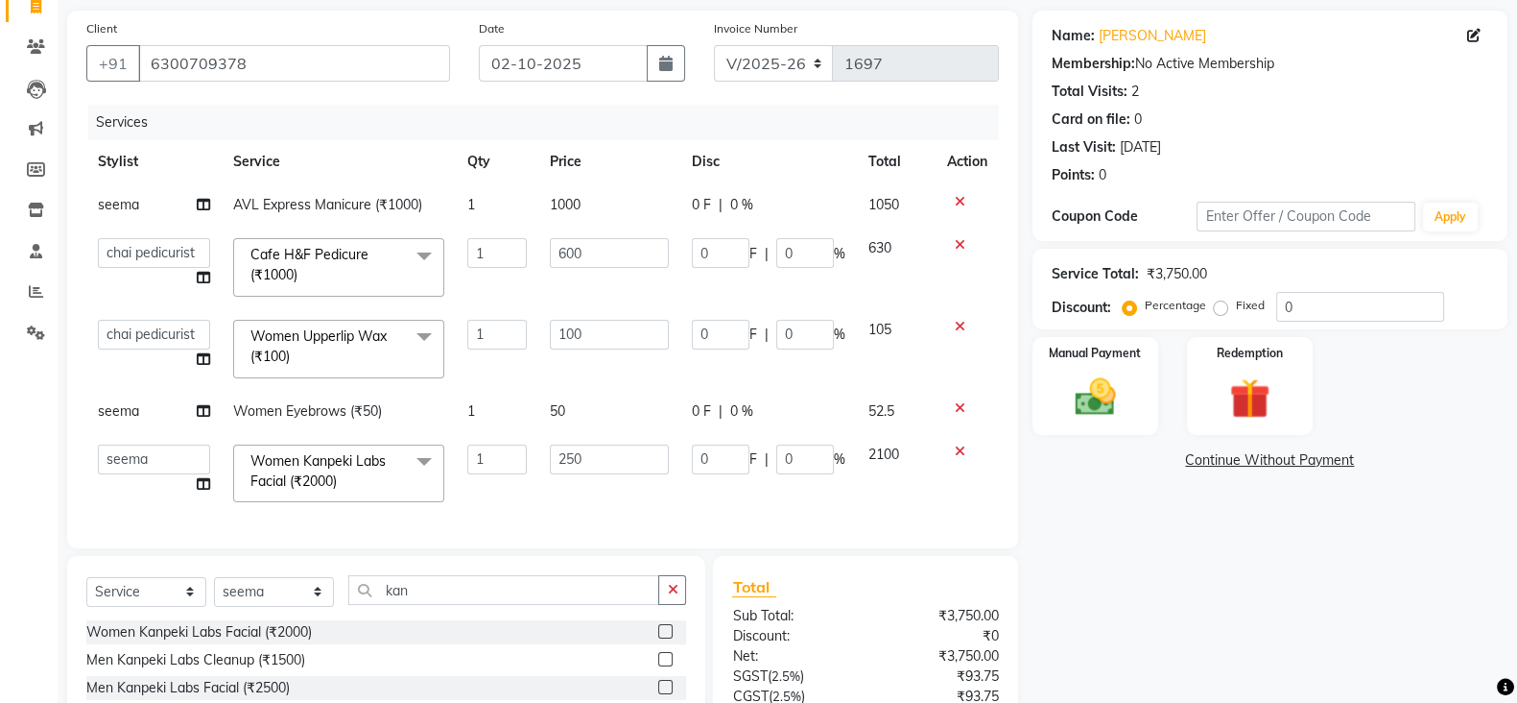
type input "2500"
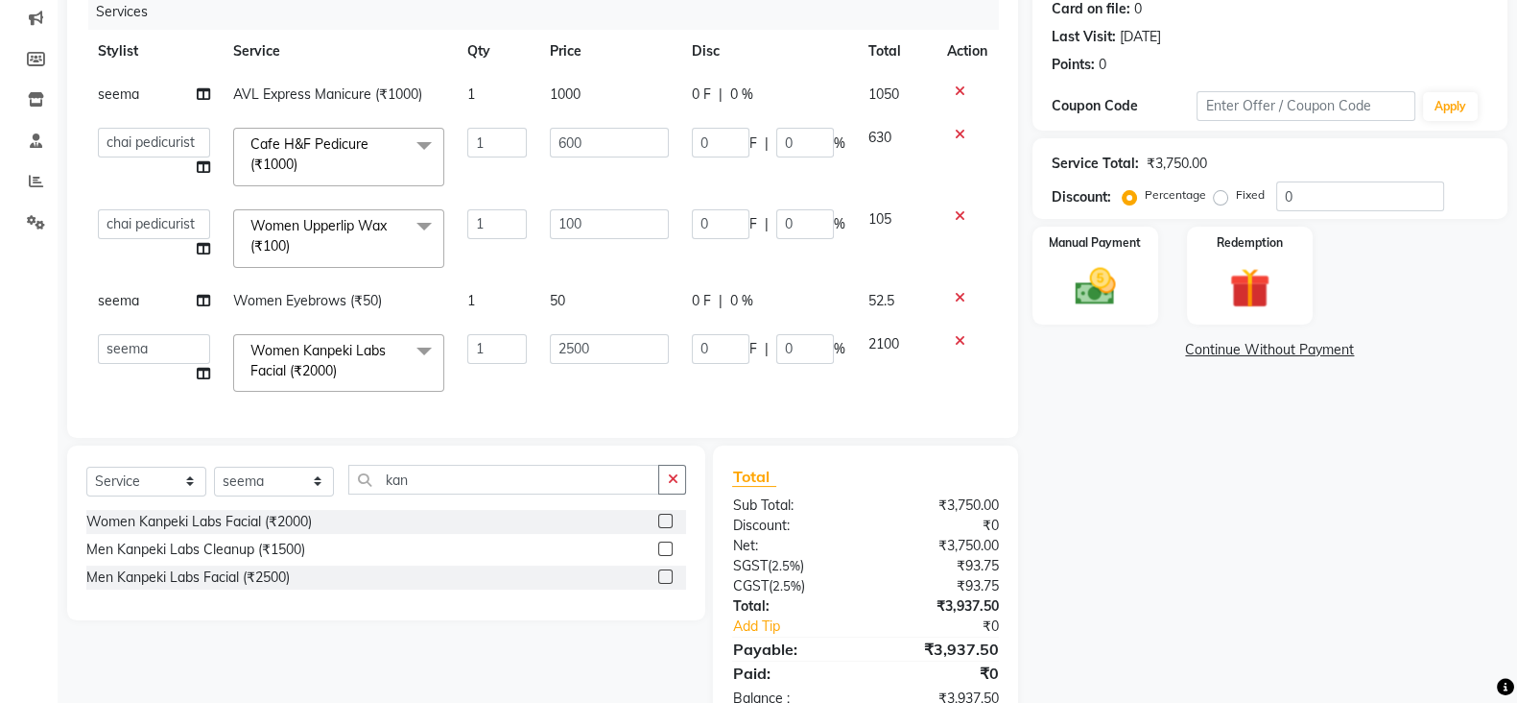
scroll to position [251, 0]
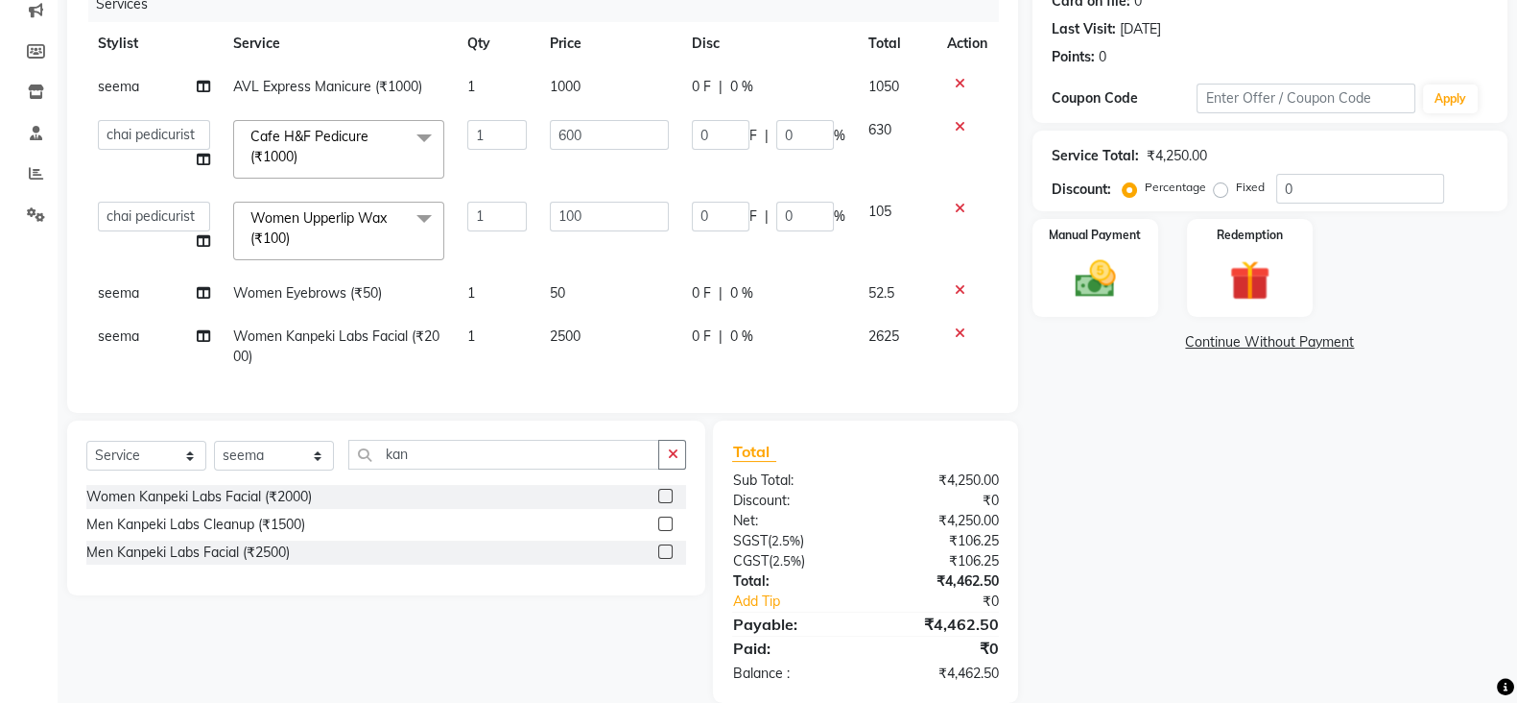
click at [1163, 569] on div "Name: [PERSON_NAME] Membership: No Active Membership Total Visits: 2 Card on fi…" at bounding box center [1278, 297] width 490 height 810
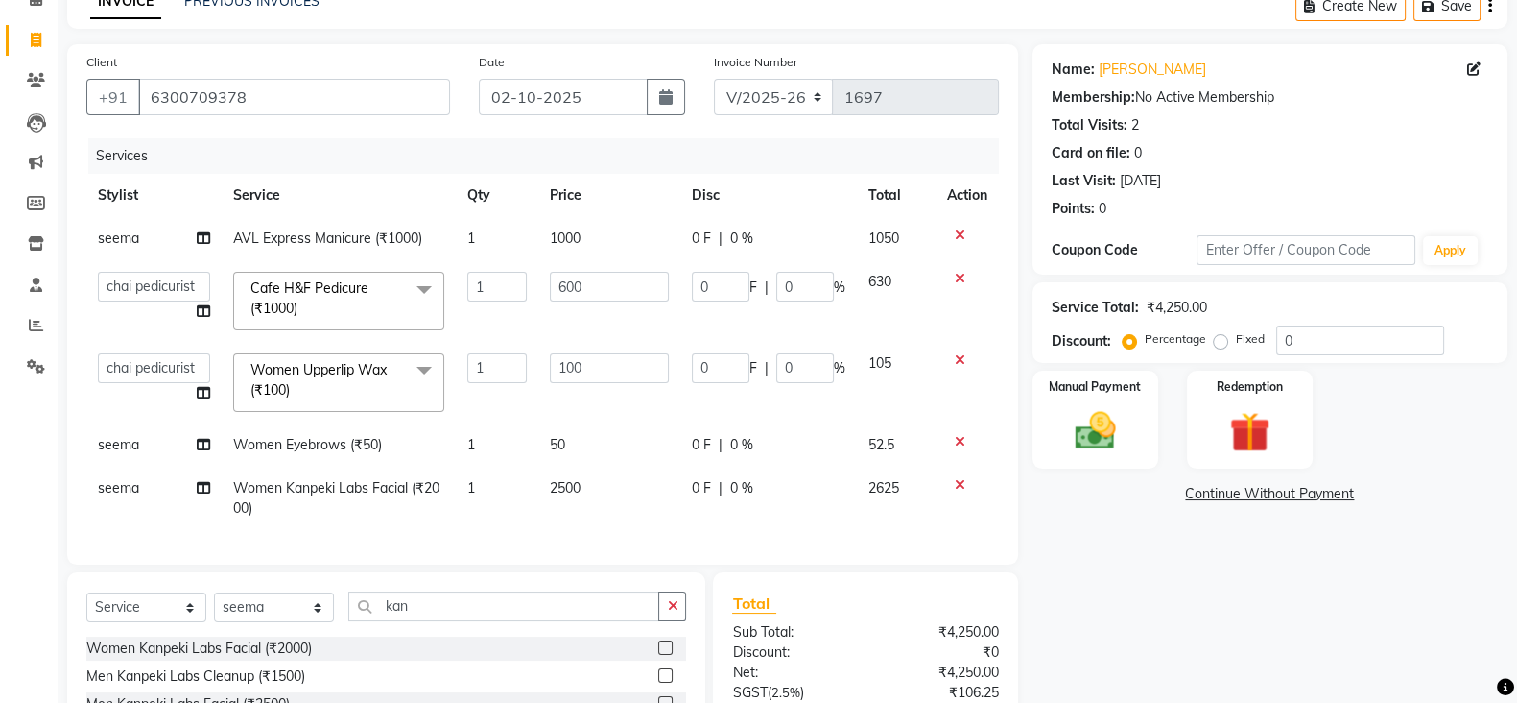
scroll to position [93, 0]
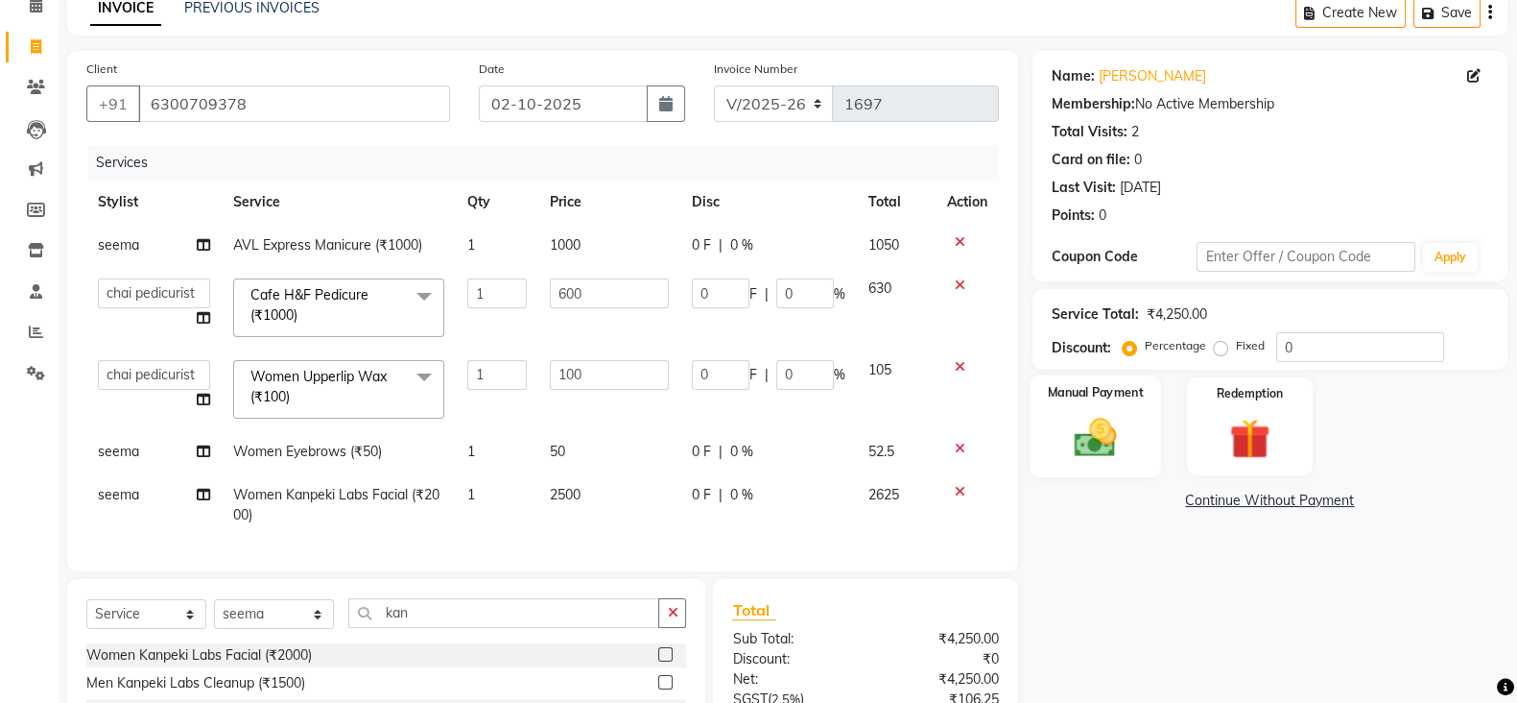
click at [1096, 432] on img at bounding box center [1096, 437] width 68 height 48
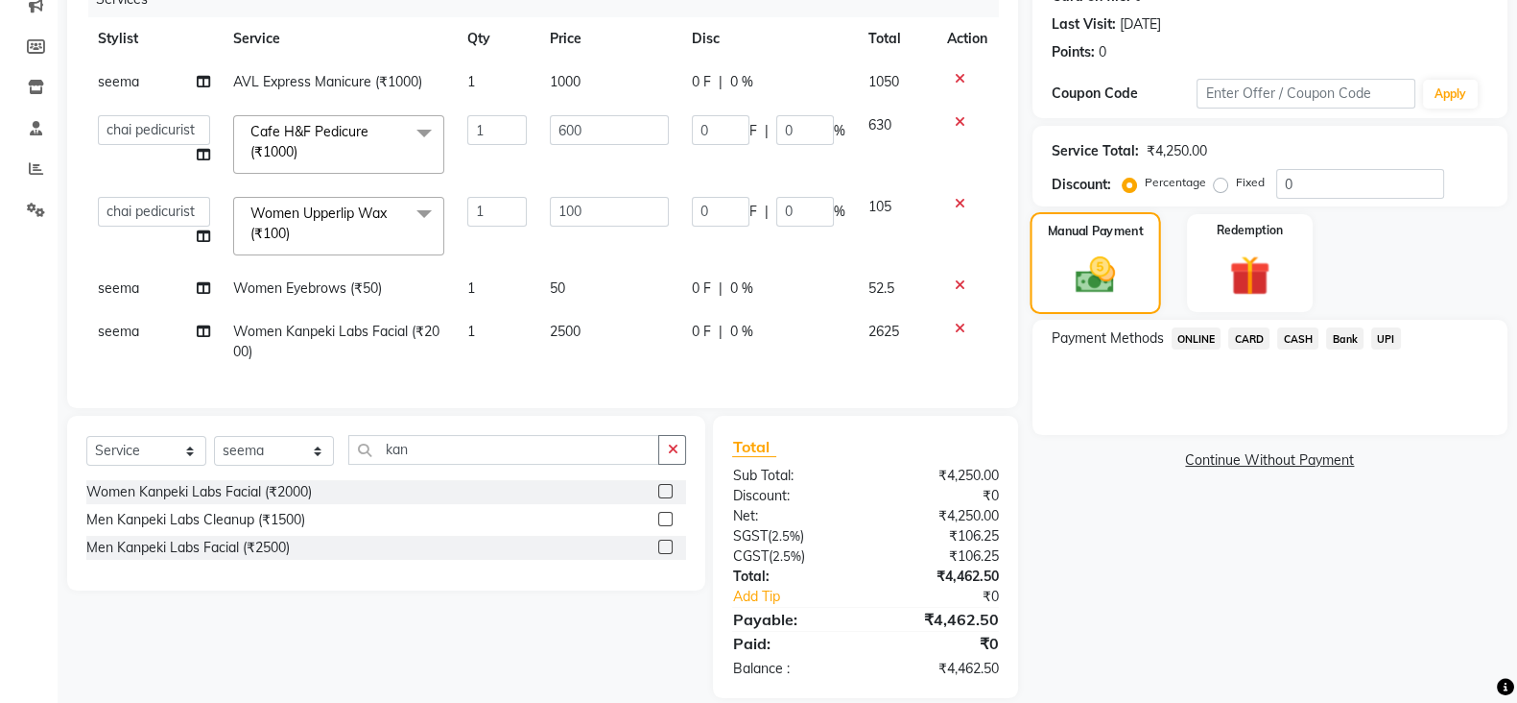
scroll to position [257, 0]
click at [1238, 333] on span "CARD" at bounding box center [1249, 337] width 41 height 22
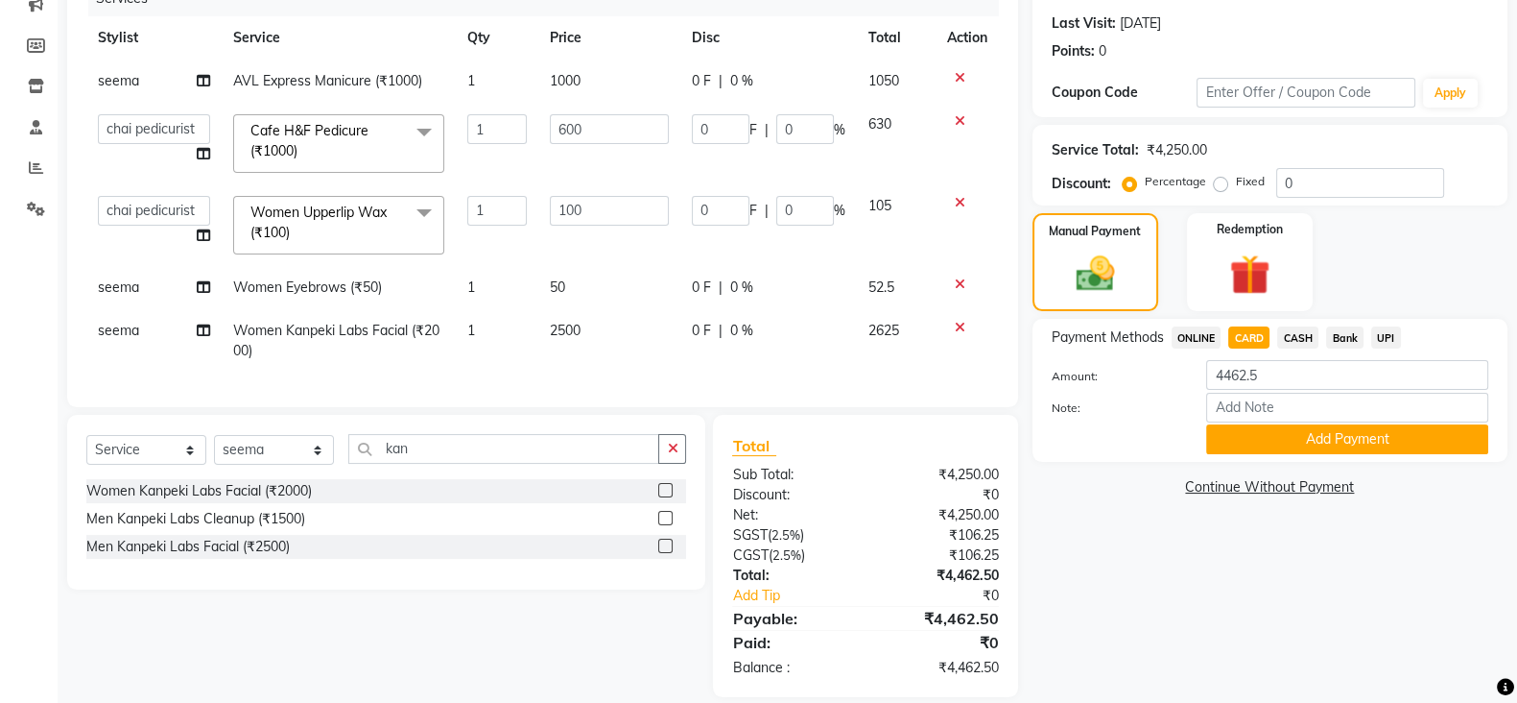
scroll to position [298, 0]
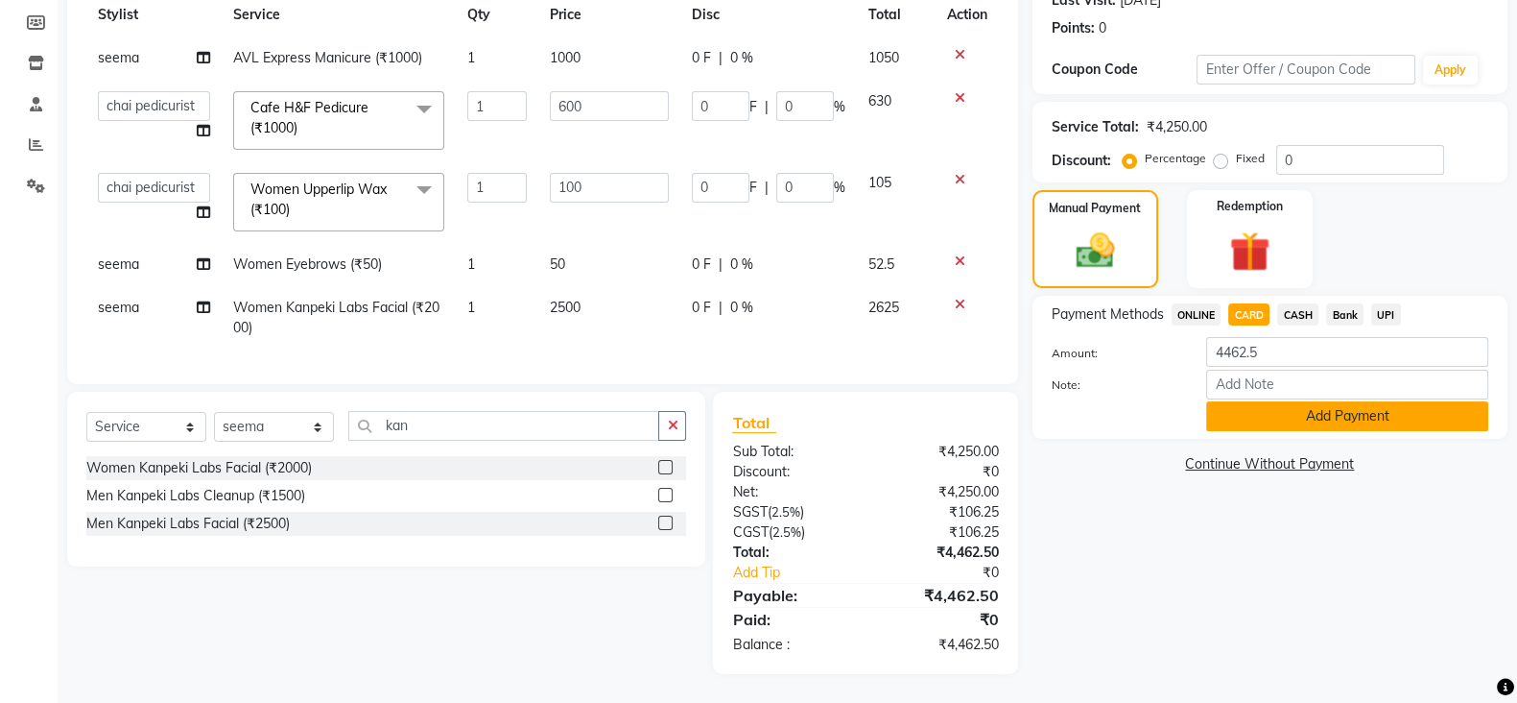
click at [1243, 406] on button "Add Payment" at bounding box center [1348, 416] width 282 height 30
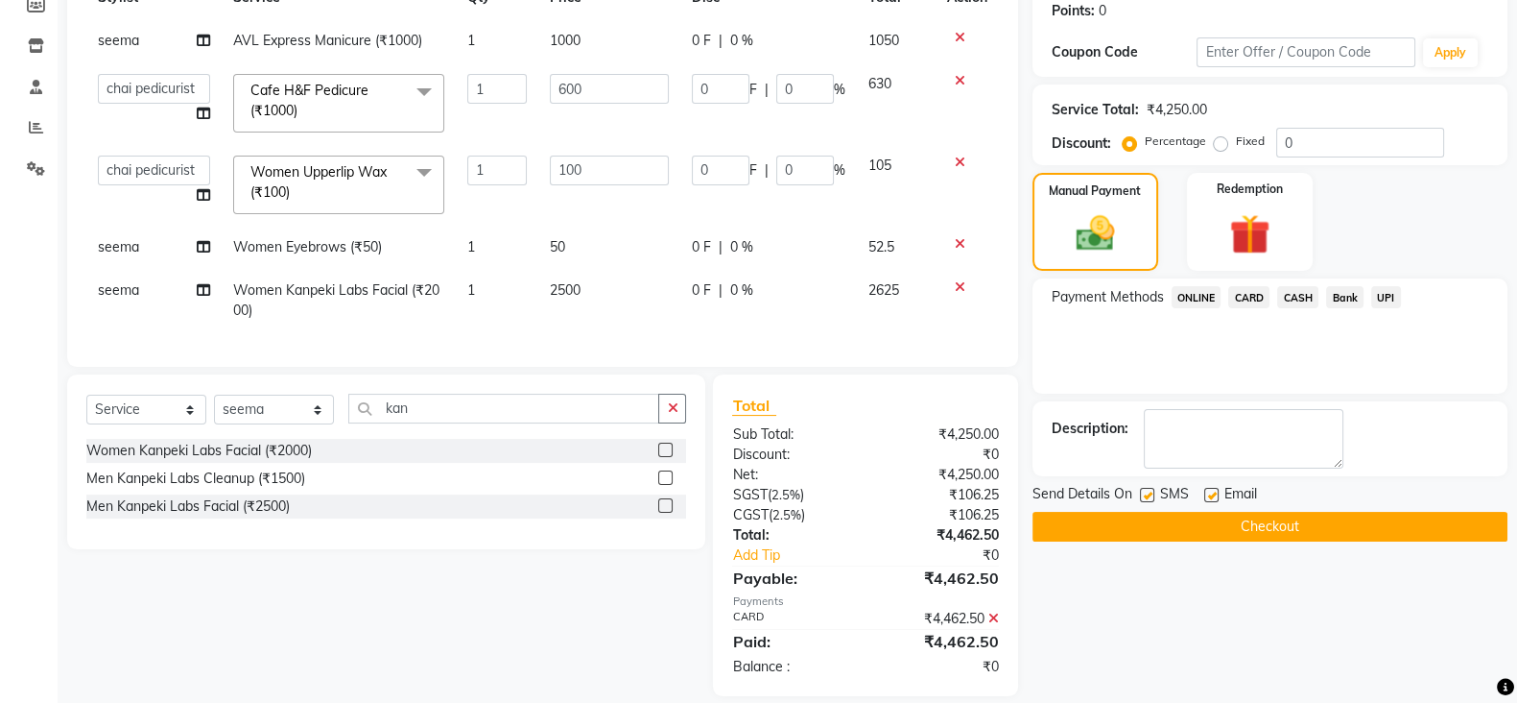
scroll to position [338, 0]
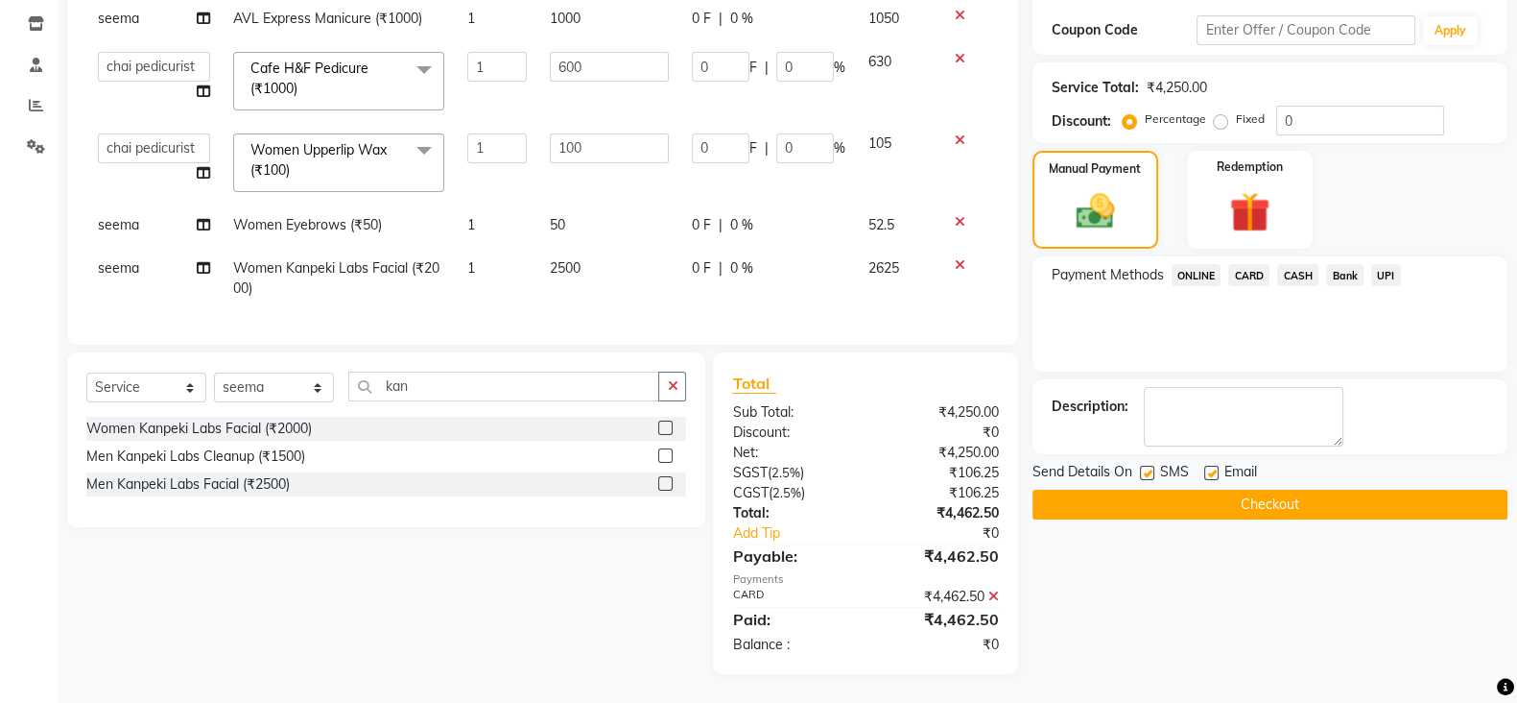
click at [1211, 490] on button "Checkout" at bounding box center [1270, 505] width 475 height 30
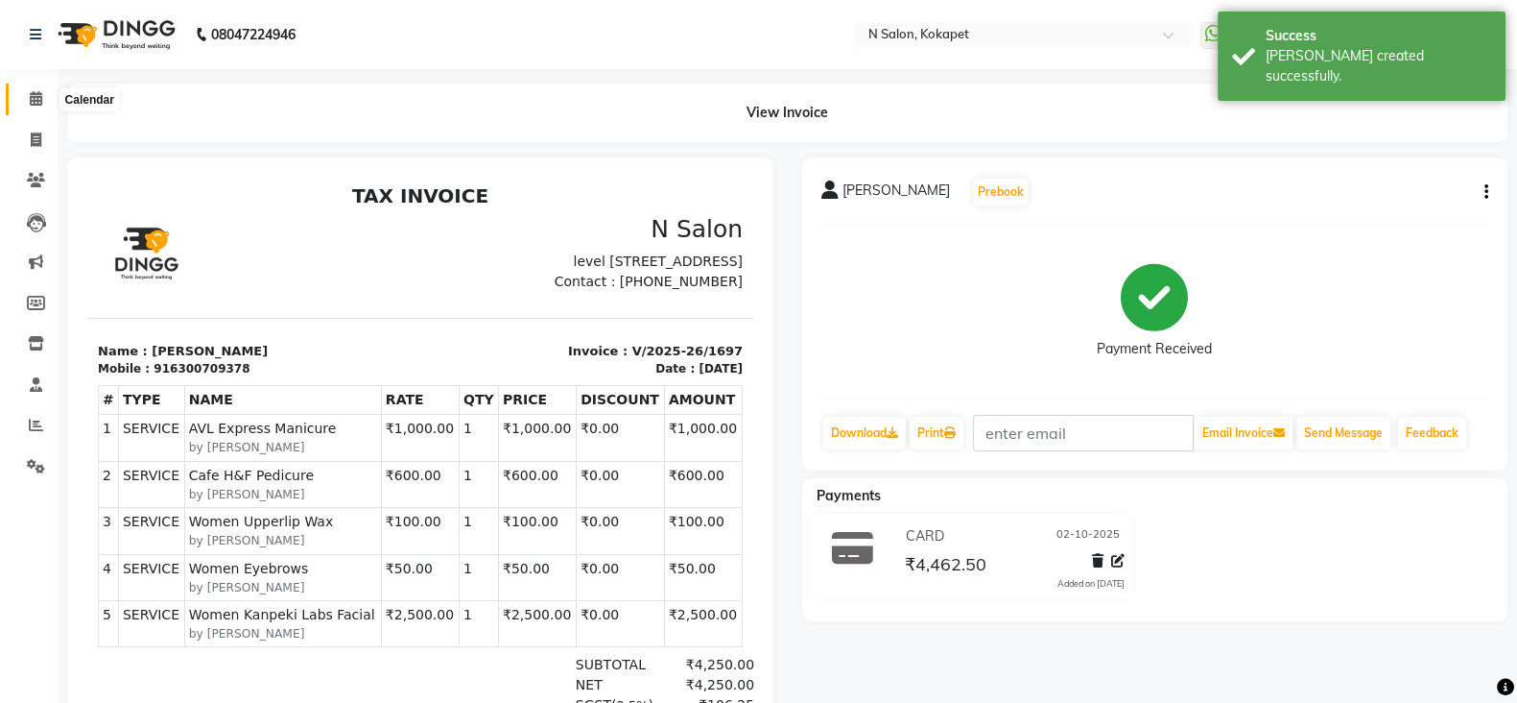
click at [30, 100] on icon at bounding box center [36, 98] width 12 height 14
